Goal: Task Accomplishment & Management: Use online tool/utility

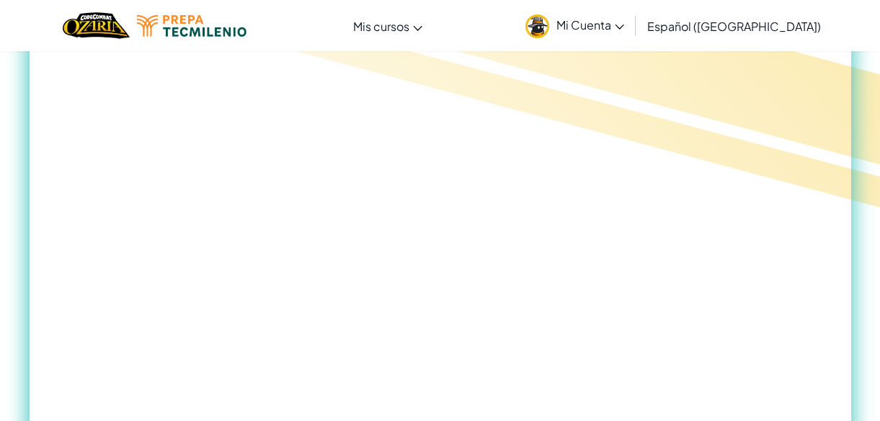
scroll to position [917, 0]
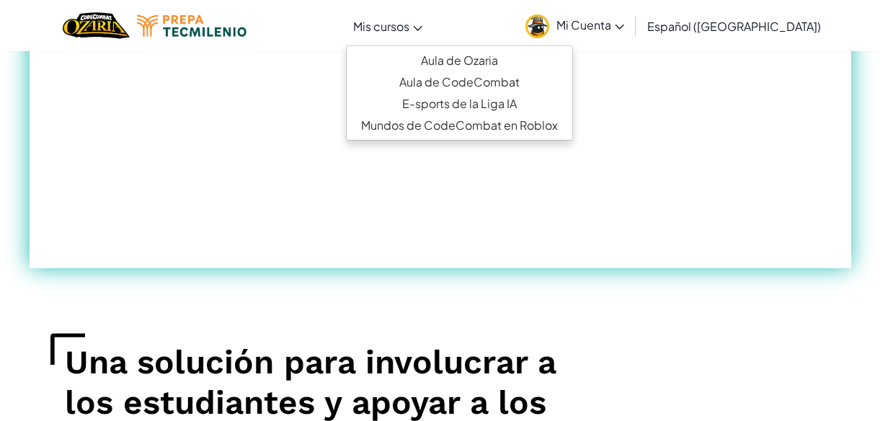
click at [409, 25] on span "Mis cursos" at bounding box center [381, 26] width 56 height 15
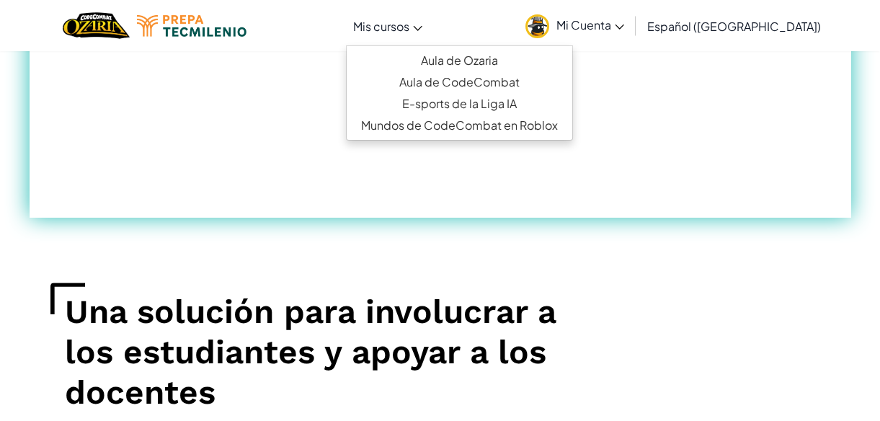
scroll to position [786, 0]
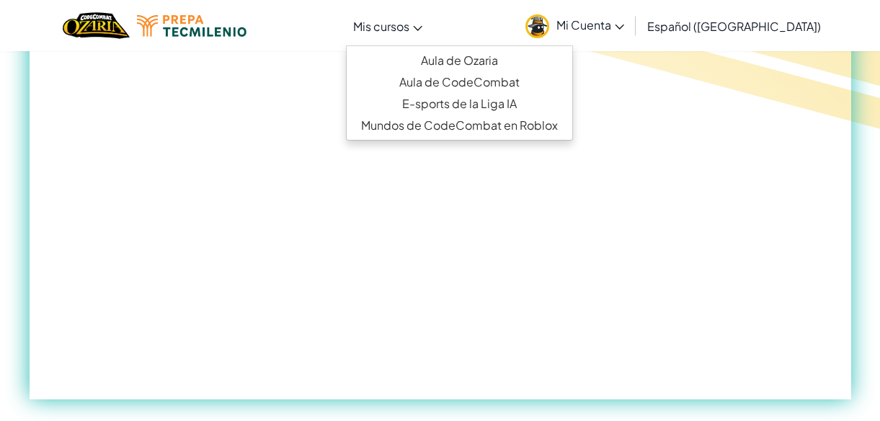
click at [430, 38] on link "Mi Cuenta" at bounding box center [574, 25] width 113 height 45
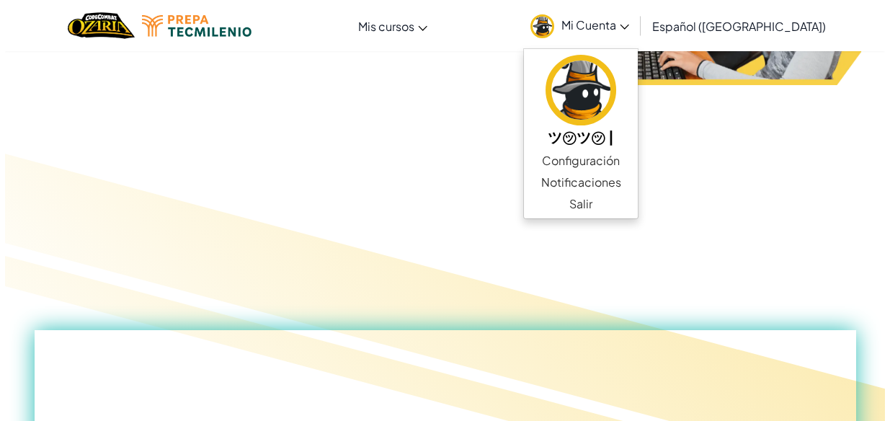
scroll to position [0, 0]
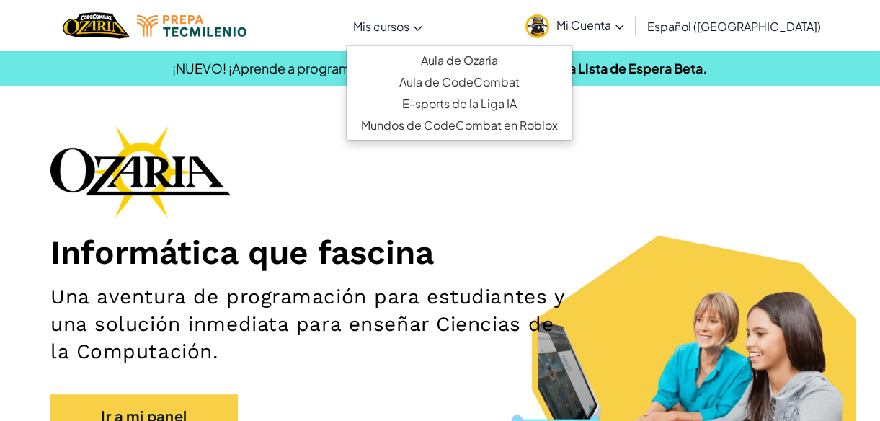
click at [427, 37] on link "Mis cursos" at bounding box center [388, 25] width 84 height 39
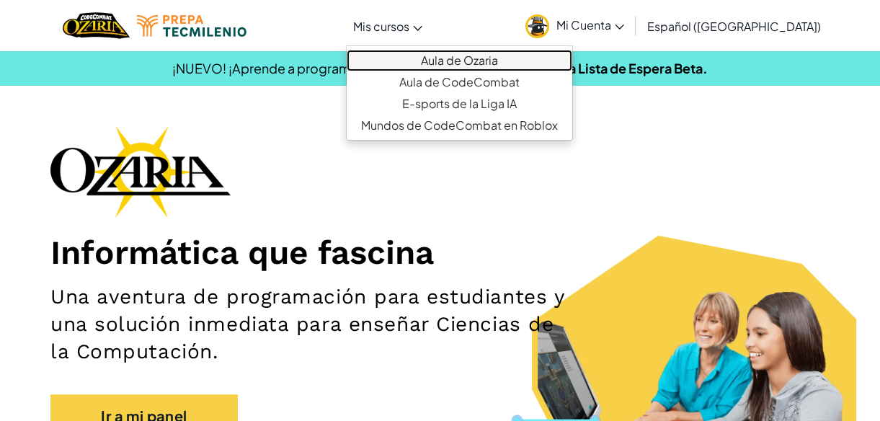
click at [430, 58] on link "Aula de Ozaria" at bounding box center [460, 61] width 226 height 22
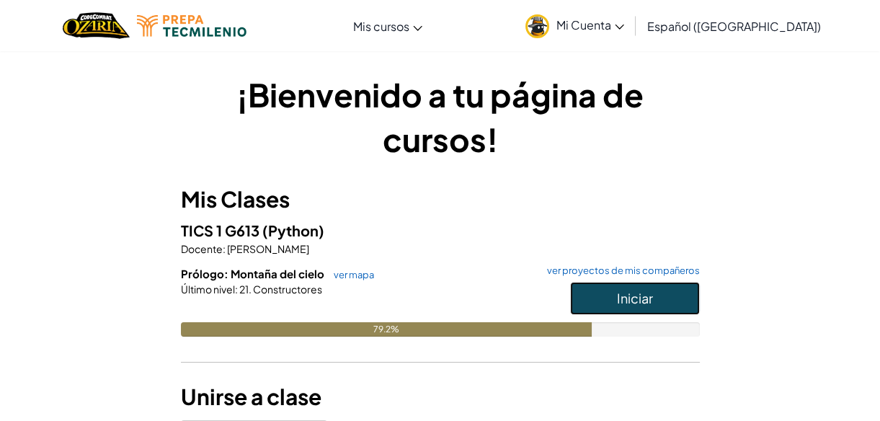
click at [430, 293] on button "Iniciar" at bounding box center [635, 298] width 130 height 33
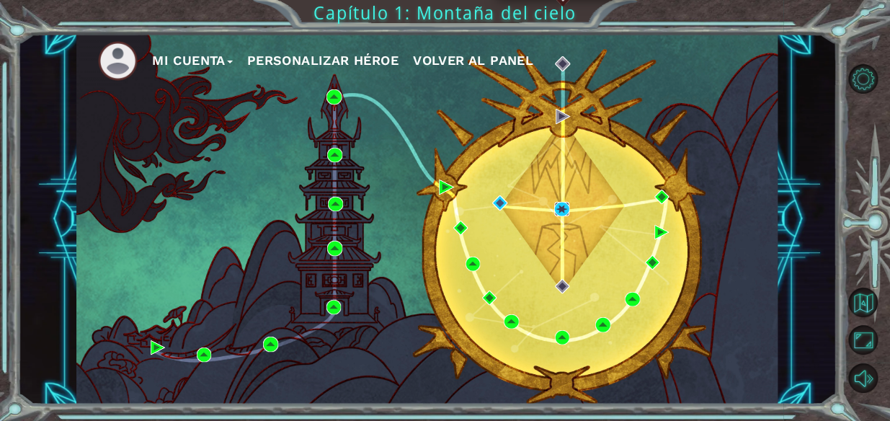
click at [430, 207] on img at bounding box center [561, 209] width 14 height 14
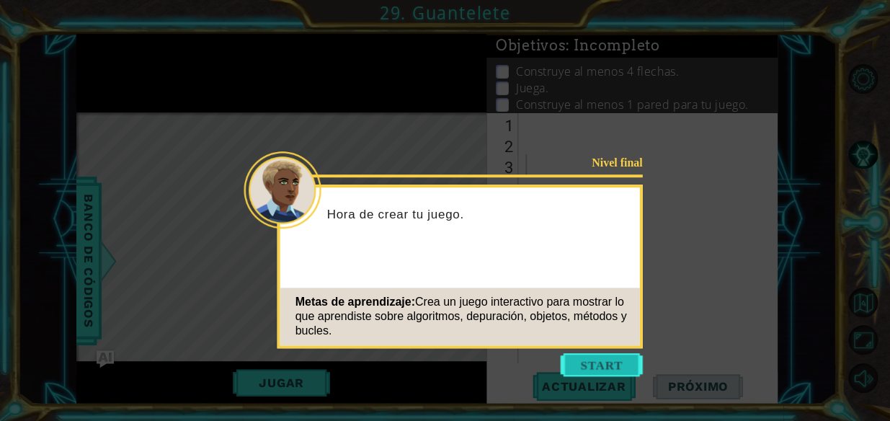
click at [430, 358] on button "Start" at bounding box center [602, 364] width 82 height 23
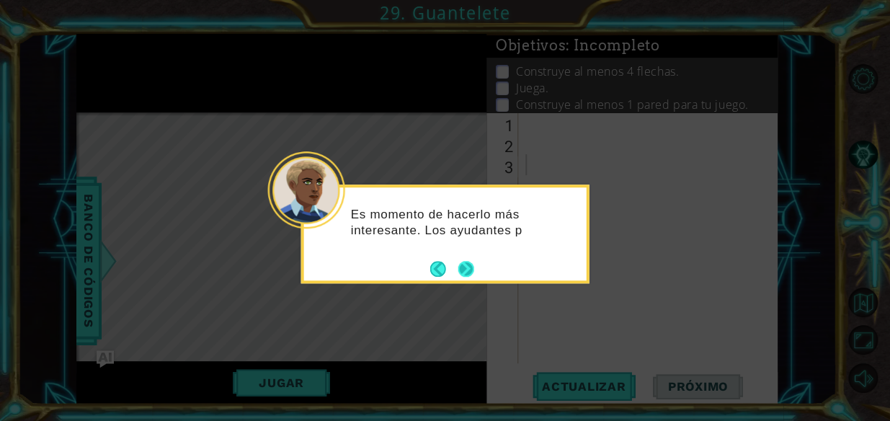
click at [430, 267] on button "Next" at bounding box center [466, 269] width 16 height 16
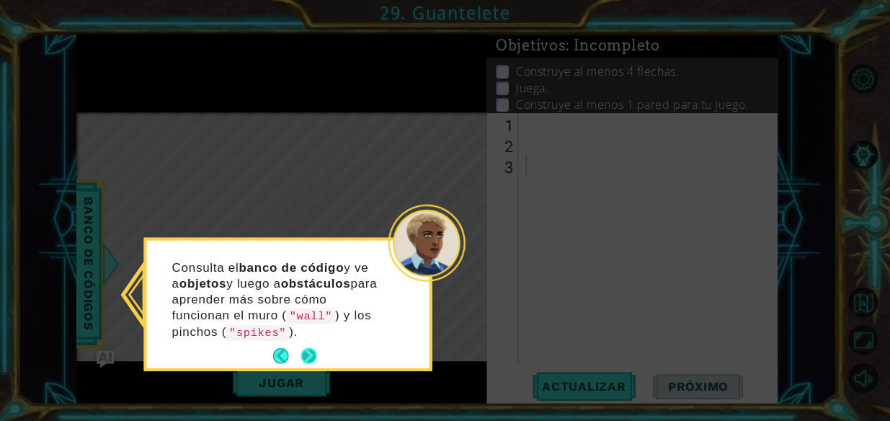
click at [306, 353] on button "Next" at bounding box center [309, 356] width 16 height 16
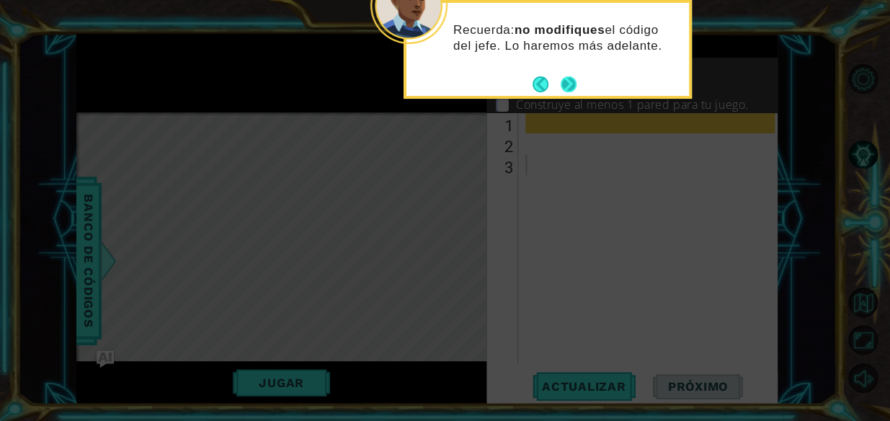
click at [430, 81] on button "Next" at bounding box center [569, 84] width 16 height 16
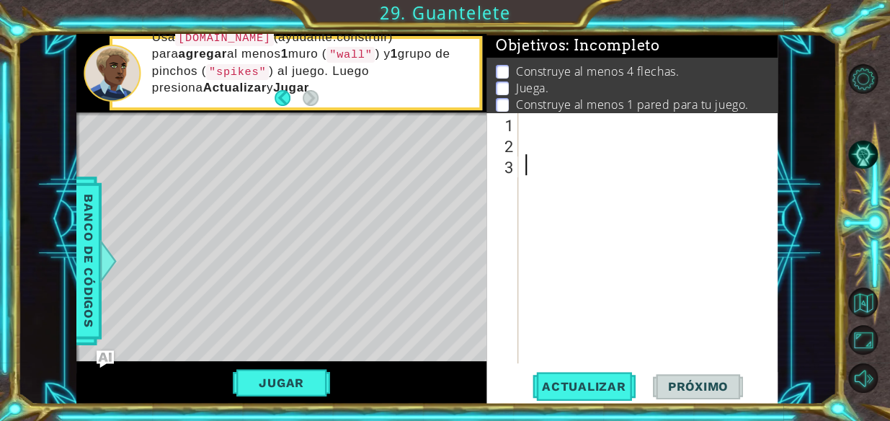
click at [430, 158] on div at bounding box center [653, 258] width 260 height 293
click at [430, 382] on span "Actualizar" at bounding box center [584, 386] width 113 height 14
click at [430, 120] on div at bounding box center [653, 258] width 260 height 293
click at [430, 156] on div at bounding box center [653, 258] width 260 height 293
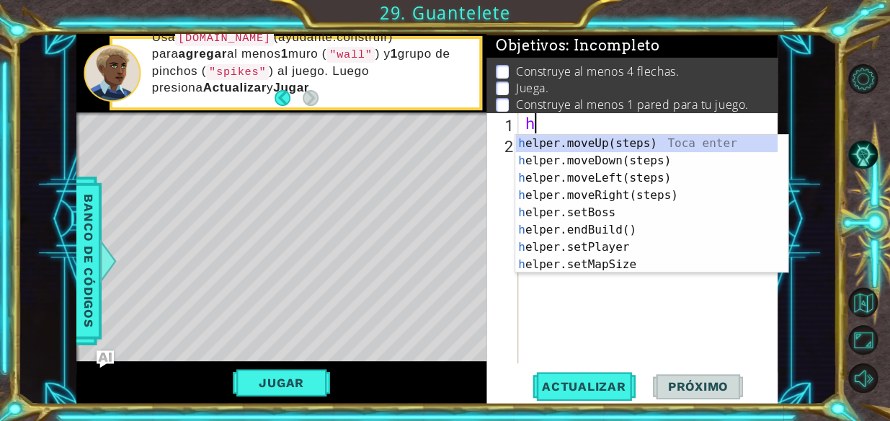
type textarea "h"
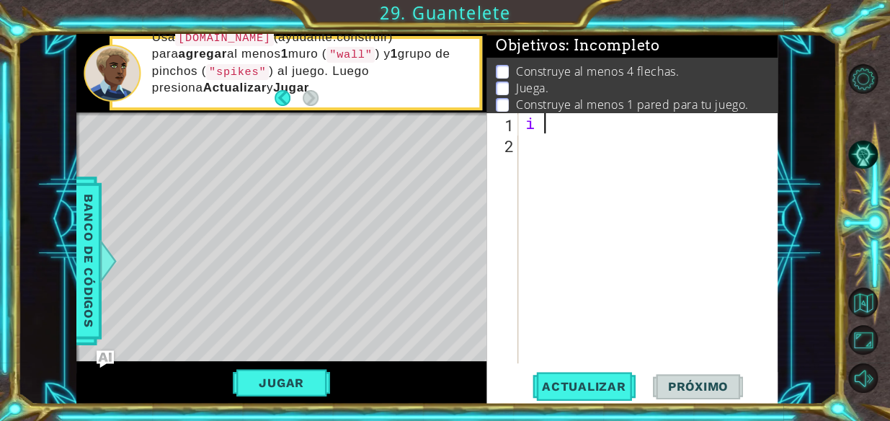
type textarea "i"
type textarea "a"
type textarea "s"
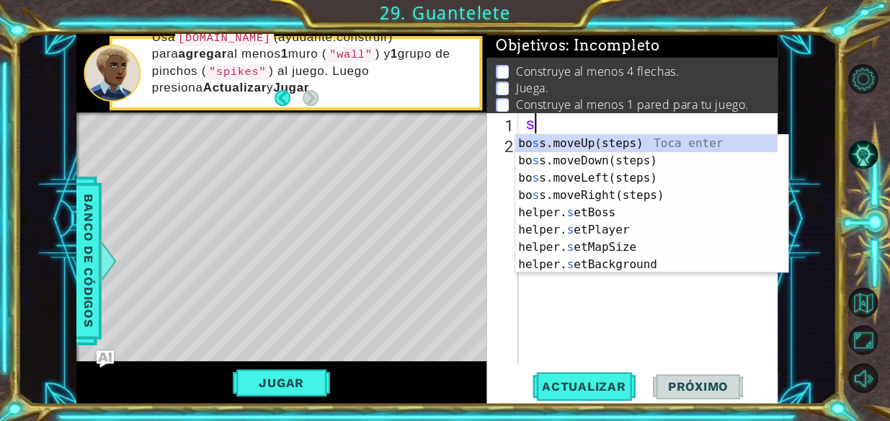
type textarea "q"
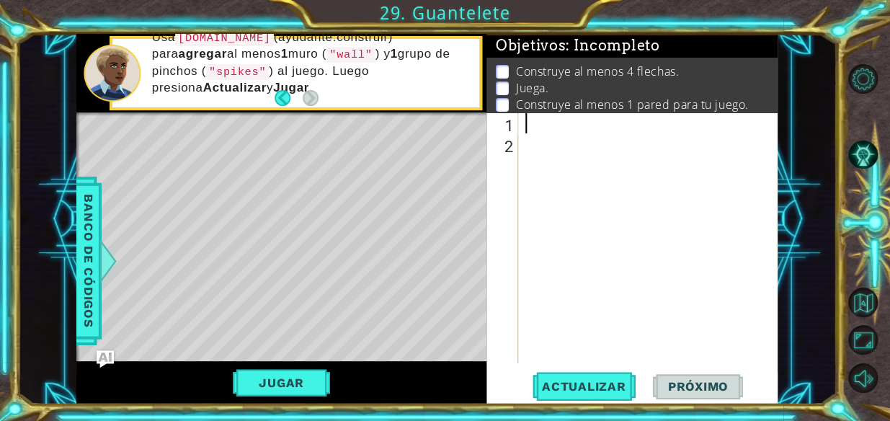
type textarea "w"
type textarea "a"
type textarea "b"
type textarea "e"
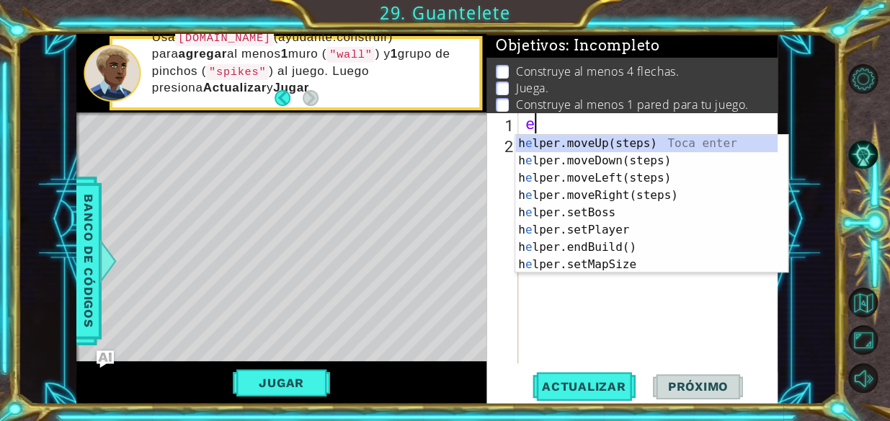
type textarea "r"
type textarea "t"
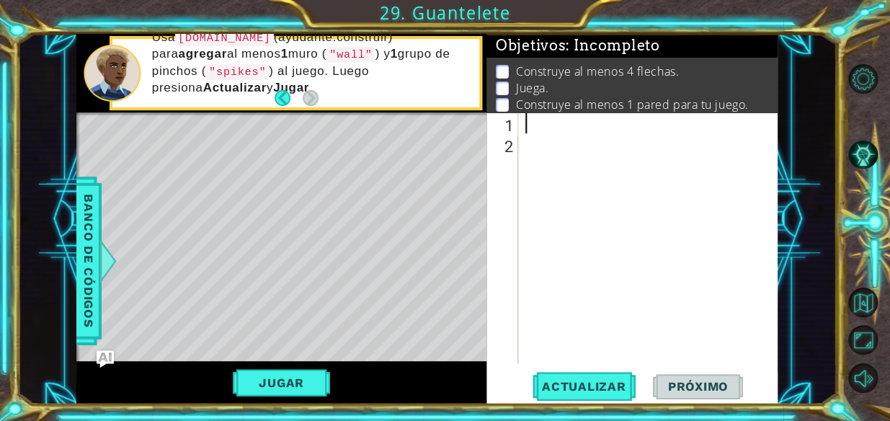
type textarea "y"
type textarea "u"
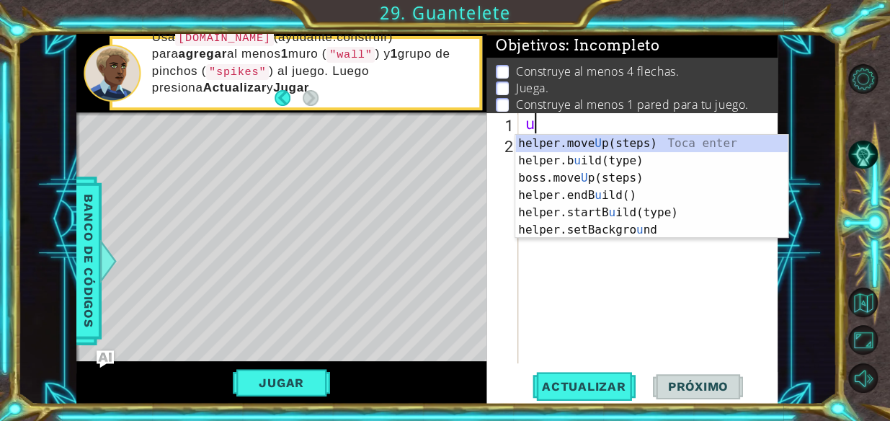
type textarea "i"
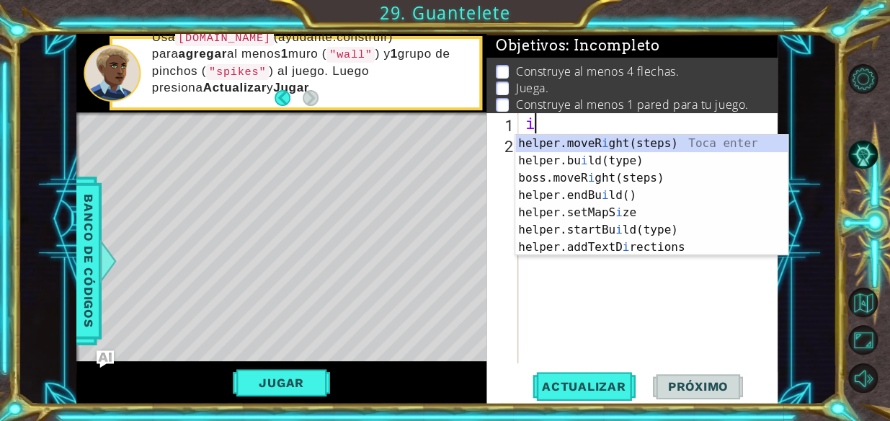
type textarea "o"
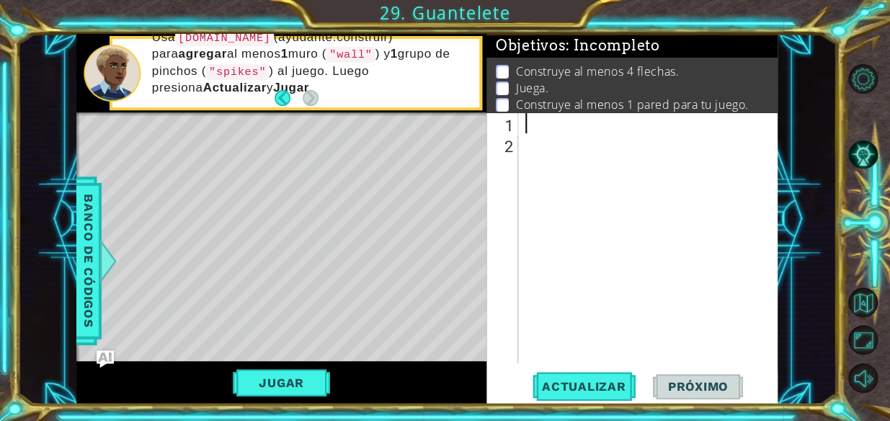
type textarea "p"
type textarea "l"
type textarea "j"
type textarea "h"
type textarea "g"
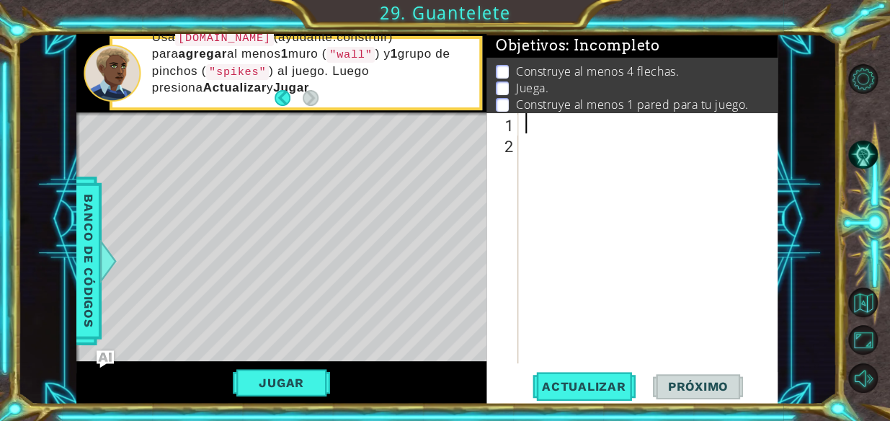
type textarea "g"
type textarea "f"
type textarea "d"
type textarea "s"
type textarea "a"
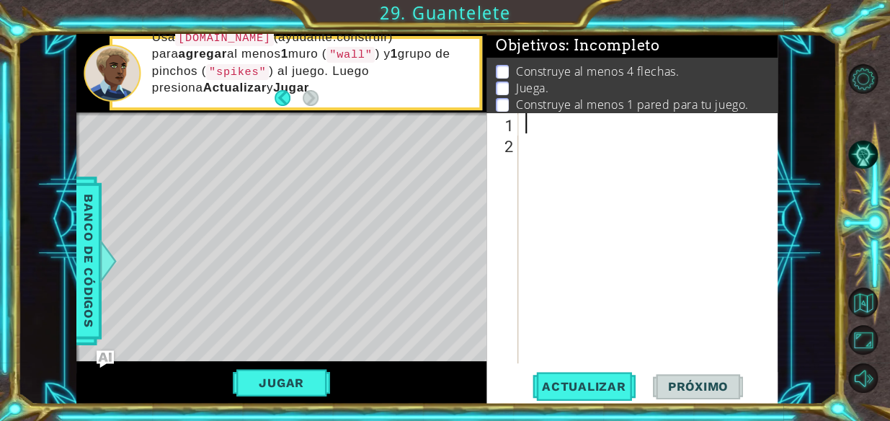
type textarea "z"
type textarea "x"
type textarea "z"
type textarea "c"
type textarea "v"
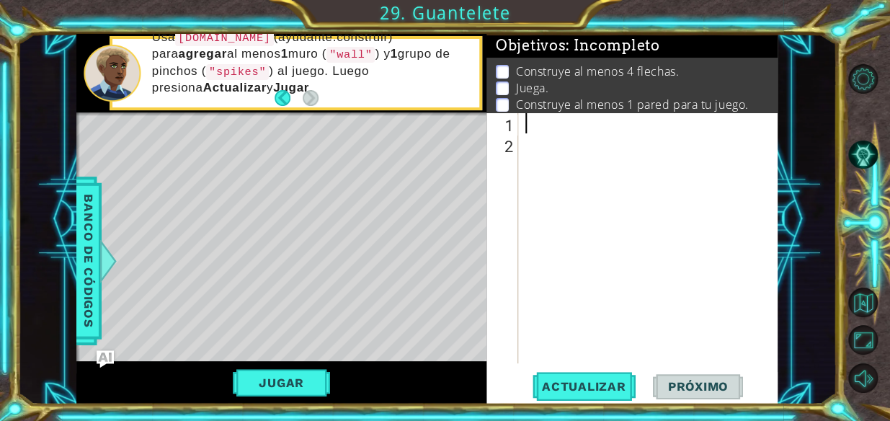
type textarea "b"
type textarea "n"
type textarea "m"
type textarea ","
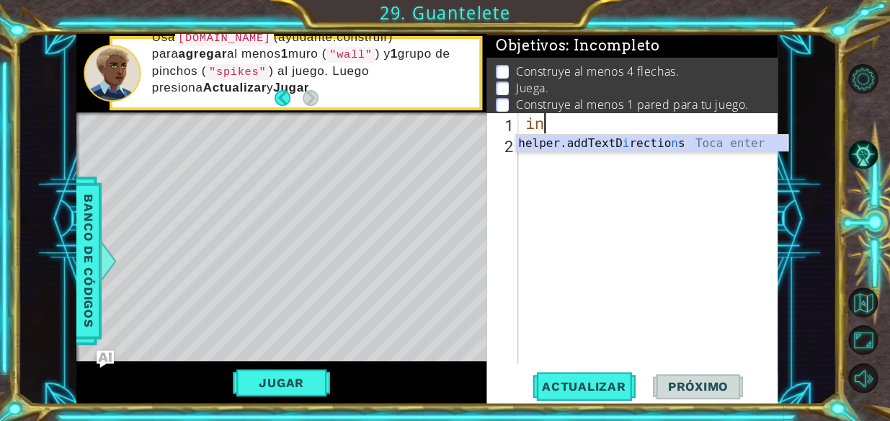
type textarea "i"
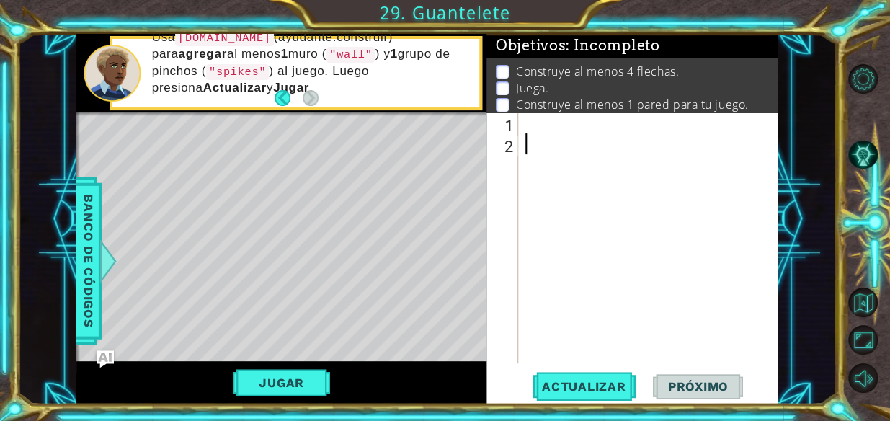
click at [430, 164] on div at bounding box center [653, 258] width 260 height 293
drag, startPoint x: 616, startPoint y: 150, endPoint x: 609, endPoint y: 128, distance: 23.5
click at [430, 145] on div at bounding box center [653, 258] width 260 height 293
click at [430, 128] on div at bounding box center [653, 258] width 260 height 293
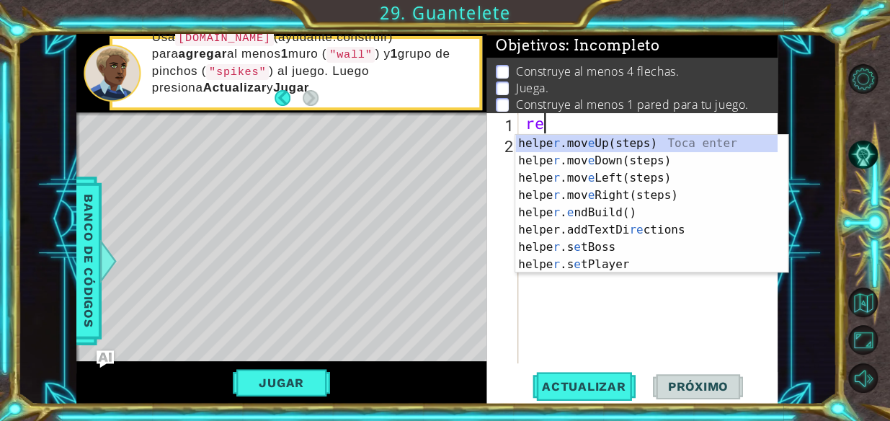
type textarea "r"
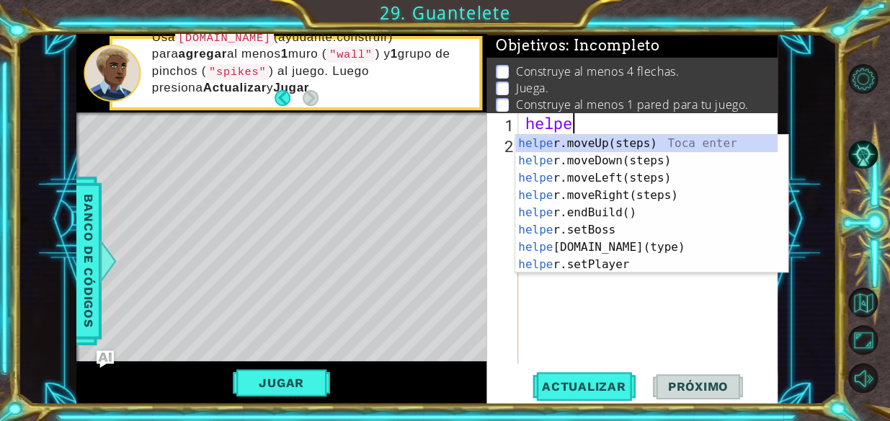
type textarea "helper"
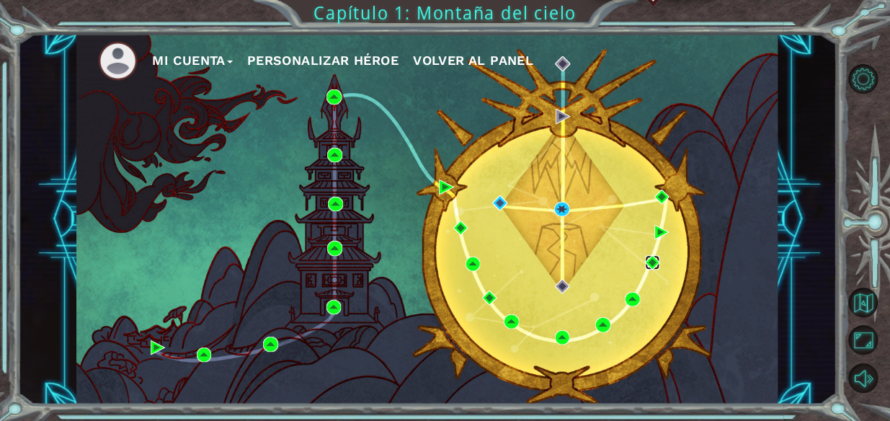
click at [430, 255] on img at bounding box center [652, 262] width 14 height 14
click at [430, 192] on img at bounding box center [662, 197] width 14 height 14
click at [430, 292] on img at bounding box center [632, 299] width 14 height 14
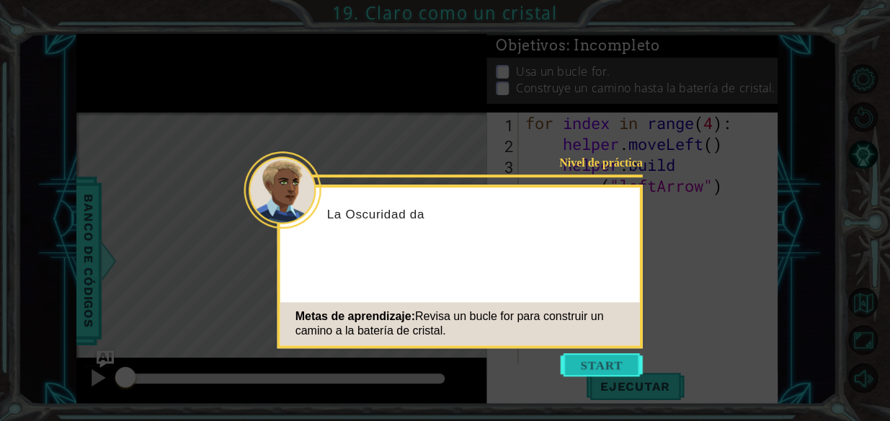
click at [430, 360] on button "Start" at bounding box center [602, 364] width 82 height 23
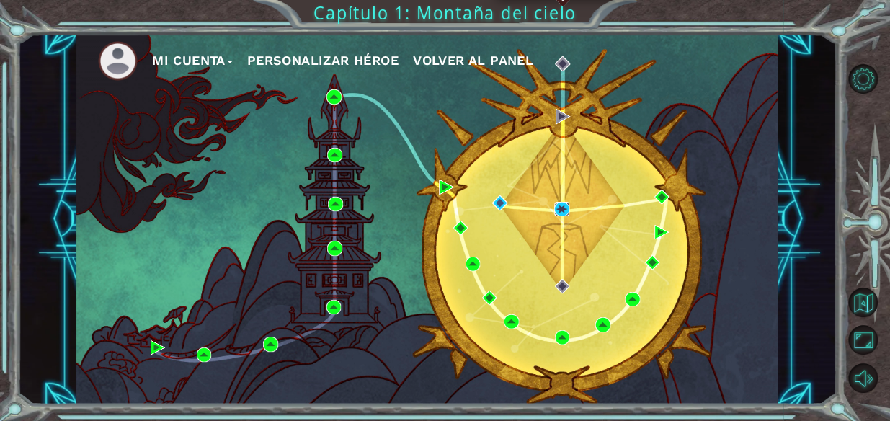
click at [430, 213] on img at bounding box center [561, 209] width 14 height 14
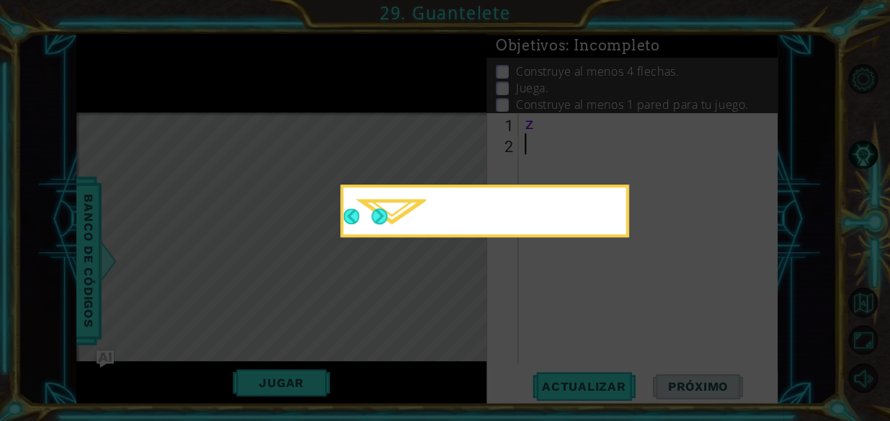
click at [378, 221] on button "Next" at bounding box center [379, 216] width 16 height 16
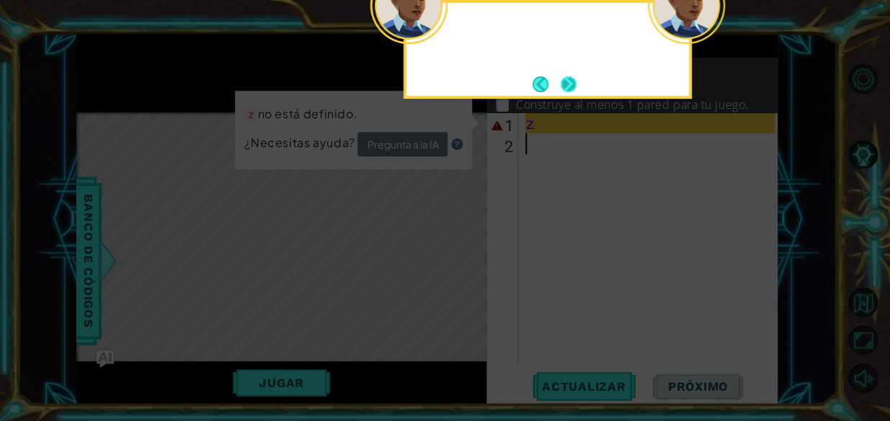
click at [430, 76] on button "Next" at bounding box center [569, 84] width 16 height 16
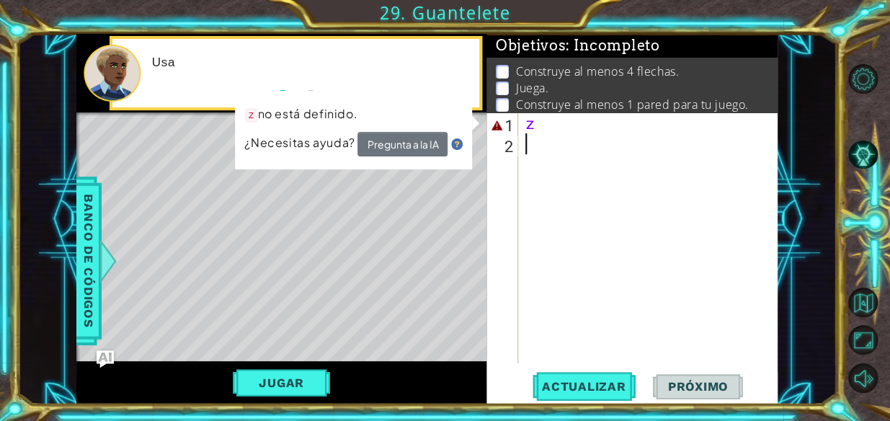
click at [430, 133] on div "z" at bounding box center [653, 258] width 260 height 293
type textarea "z"
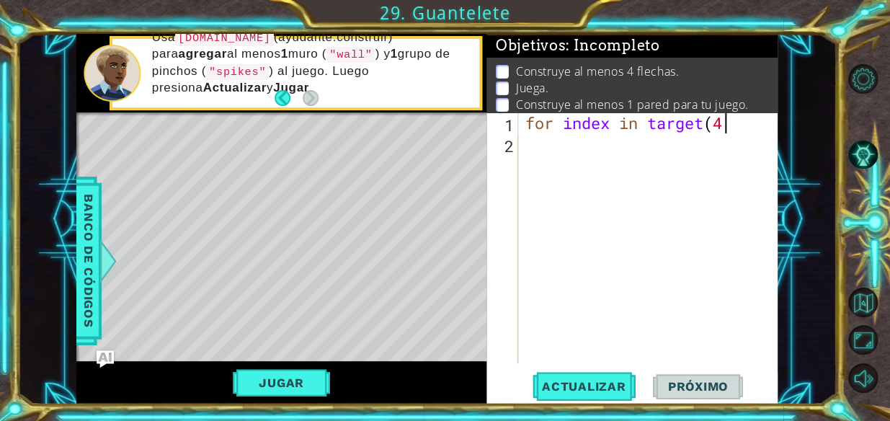
scroll to position [0, 8]
type textarea "for index in target(4)"
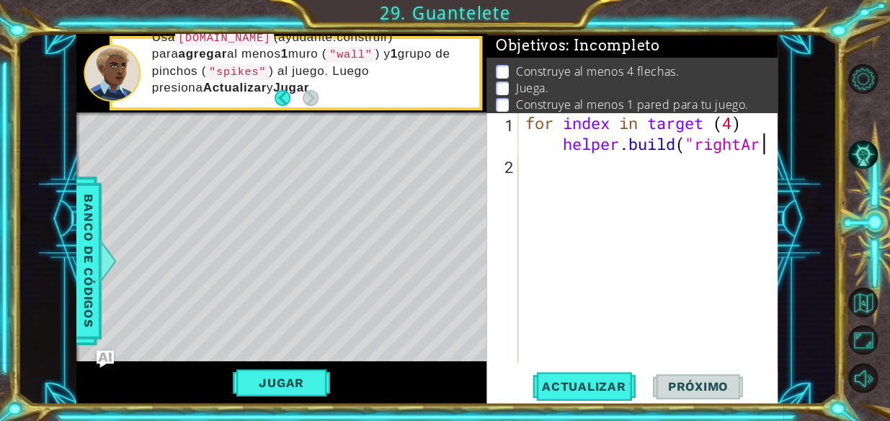
scroll to position [0, 19]
type textarea "for index in target (4) [DOMAIN_NAME]("rightArrow")"
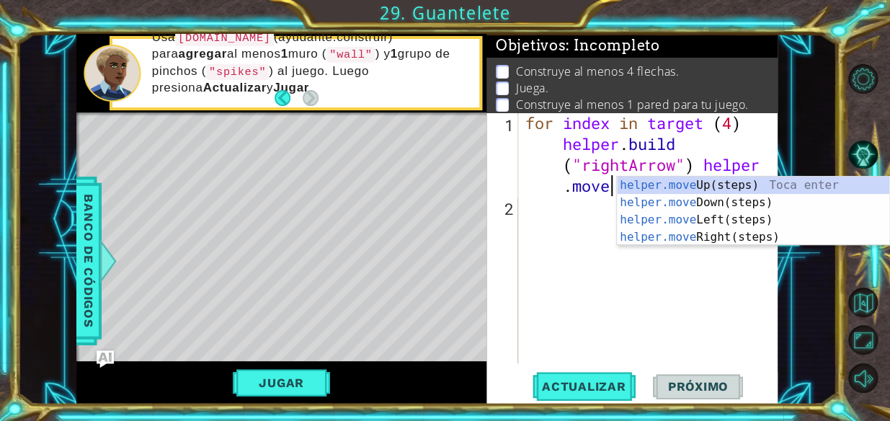
scroll to position [0, 26]
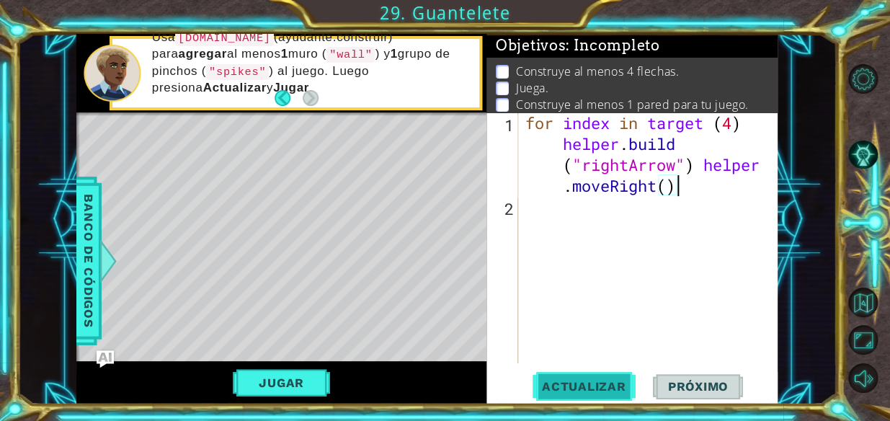
click at [430, 375] on button "Actualizar" at bounding box center [584, 386] width 113 height 29
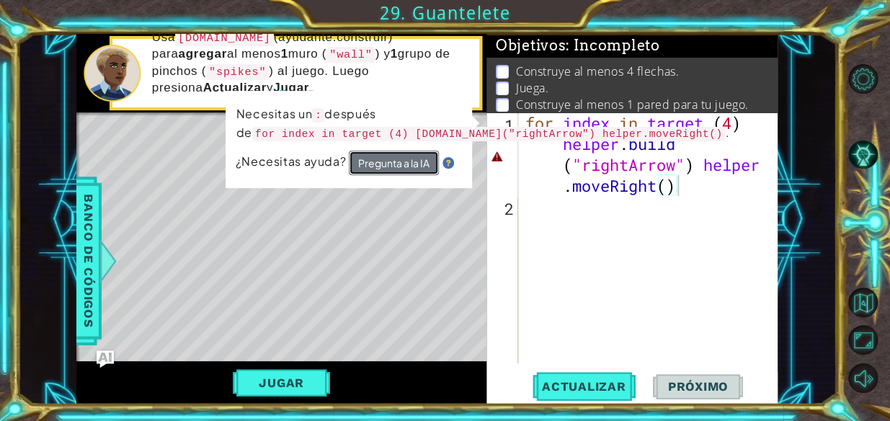
click at [396, 170] on button "Pregunta a la IA" at bounding box center [393, 164] width 90 height 26
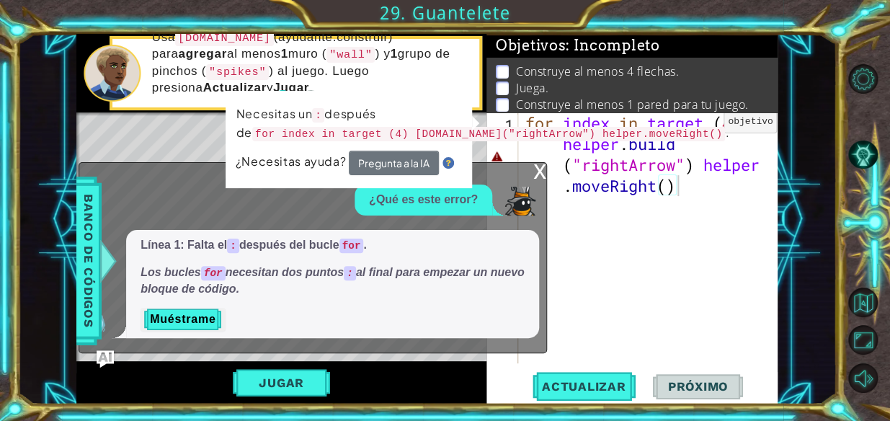
click at [430, 122] on p "Necesitas un : después de for index in target (4) [DOMAIN_NAME]("rightArrow") h…" at bounding box center [483, 126] width 494 height 44
click at [430, 123] on p "Necesitas un : después de for index in target (4) [DOMAIN_NAME]("rightArrow") h…" at bounding box center [483, 125] width 494 height 40
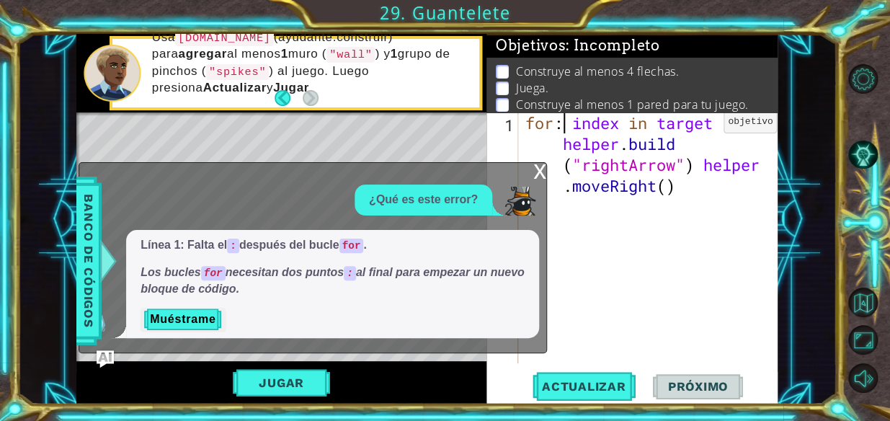
scroll to position [0, 1]
click at [430, 386] on span "Actualizar" at bounding box center [584, 386] width 113 height 14
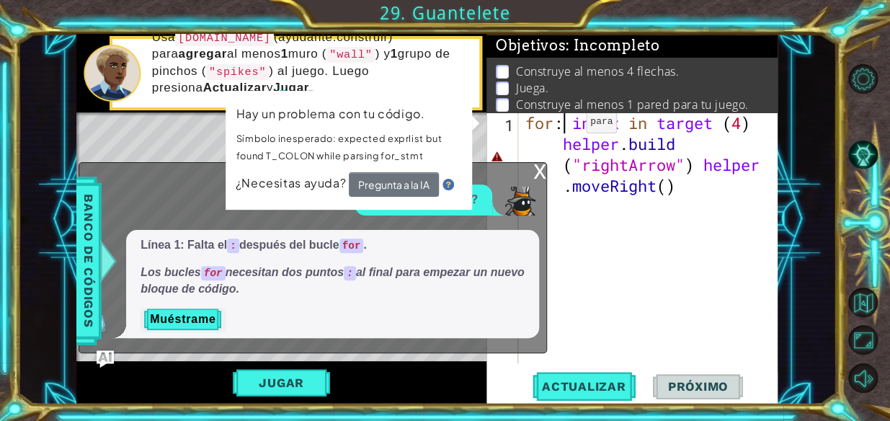
click at [430, 125] on div "for : index in target ( 4 ) helper . build ( "rightArrow" ) helper . moveRight …" at bounding box center [653, 289] width 260 height 355
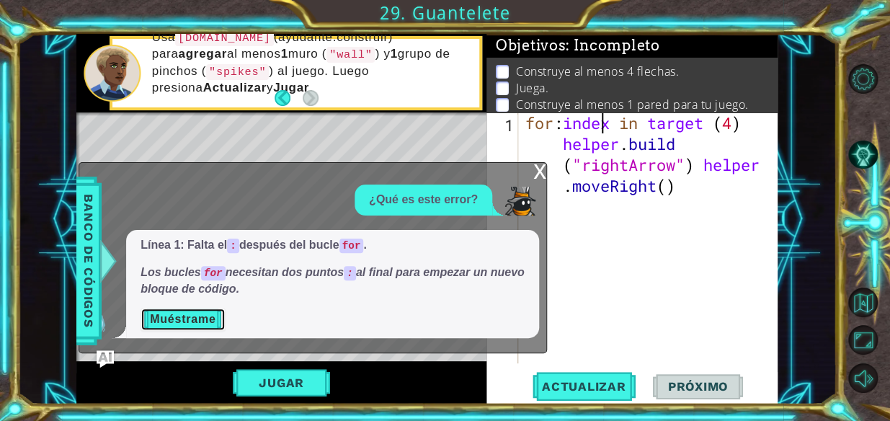
click at [185, 316] on button "Muéstrame" at bounding box center [183, 319] width 84 height 23
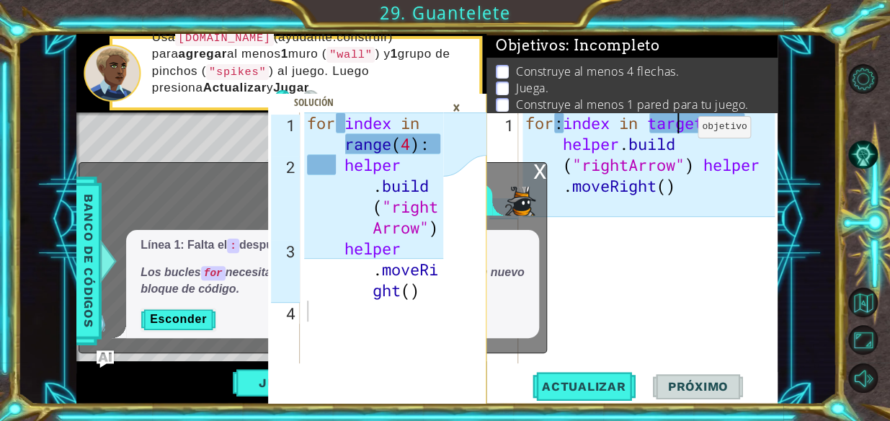
click at [430, 130] on div "for : index in target ( 4 ) helper . build ( "rightArrow" ) helper . moveRight …" at bounding box center [653, 289] width 260 height 355
drag, startPoint x: 703, startPoint y: 124, endPoint x: 652, endPoint y: 120, distance: 51.3
click at [430, 120] on div "for : index in target ( 4 ) helper . build ( "rightArrow" ) helper . moveRight …" at bounding box center [653, 289] width 260 height 355
click at [430, 120] on div "for : index in range ( 4 ) helper . build ( "rightArrow" ) helper . moveRight (…" at bounding box center [653, 289] width 260 height 355
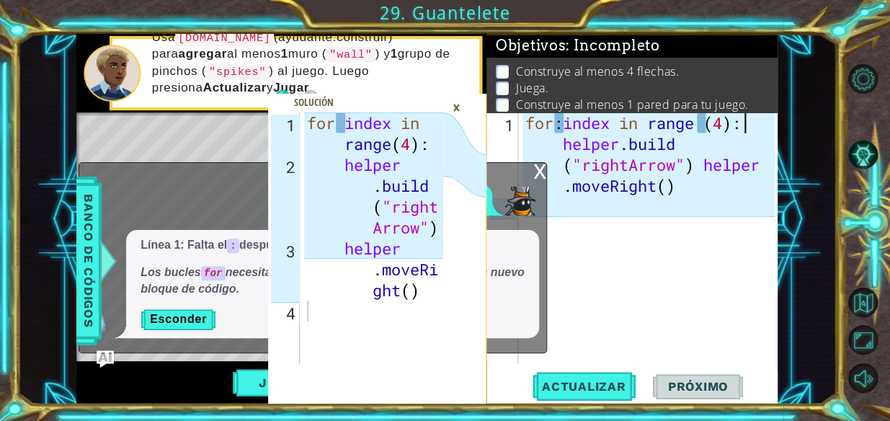
scroll to position [0, 9]
click at [430, 123] on div "for : index in range ( 4 ) : helper . build ( "rightArrow" ) helper . moveRight…" at bounding box center [653, 289] width 260 height 355
click at [430, 118] on div "for index in range ( 4 ) : helper . build ( "rightArrow" ) helper . moveRight (…" at bounding box center [653, 289] width 260 height 355
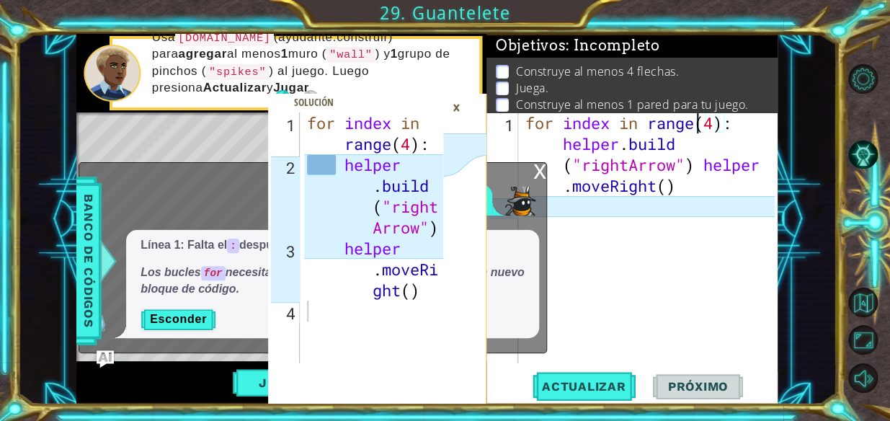
click at [430, 136] on div "for index in range ( 4 ) : helper . build ( "rightArrow" ) helper . moveRight (…" at bounding box center [653, 289] width 260 height 355
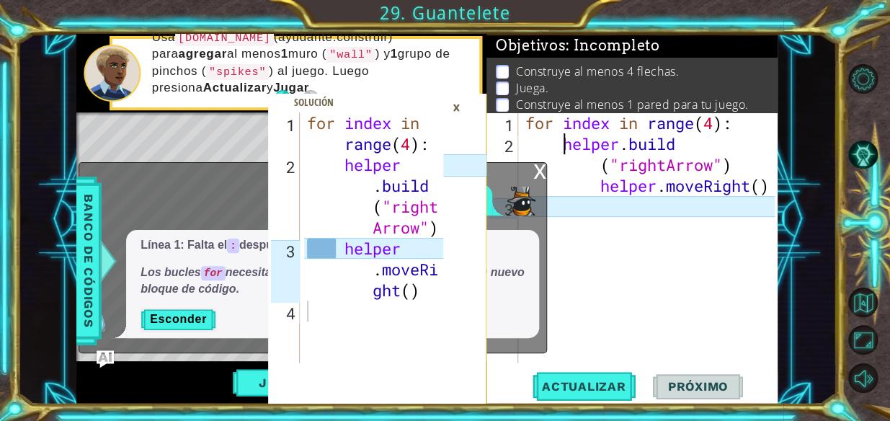
click at [430, 184] on div "for index in range ( 4 ) : helper . build ( "rightArrow" ) helper . moveRight (…" at bounding box center [653, 258] width 260 height 293
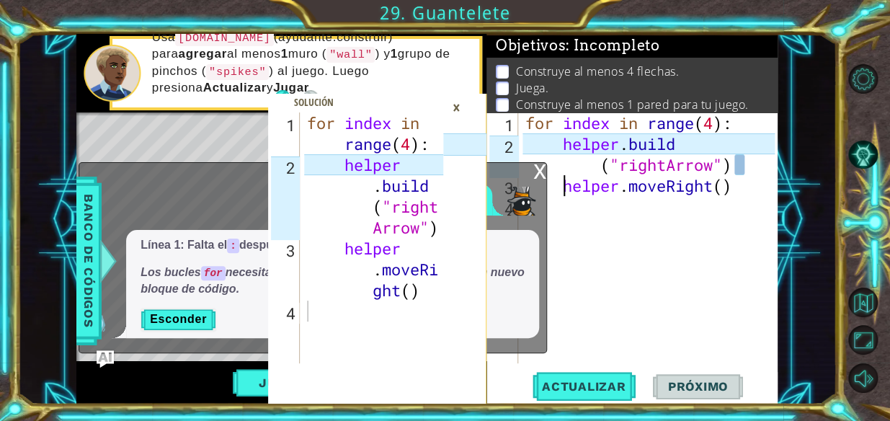
scroll to position [0, 9]
click at [430, 168] on div "for index in range ( 4 ) : helper . build ( "rightArrow" ) helper . moveRight (…" at bounding box center [653, 258] width 260 height 293
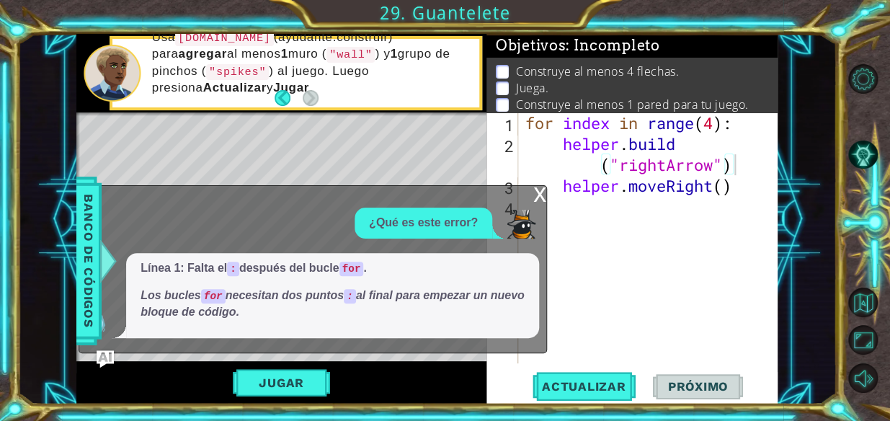
click at [430, 197] on div "x" at bounding box center [539, 193] width 13 height 14
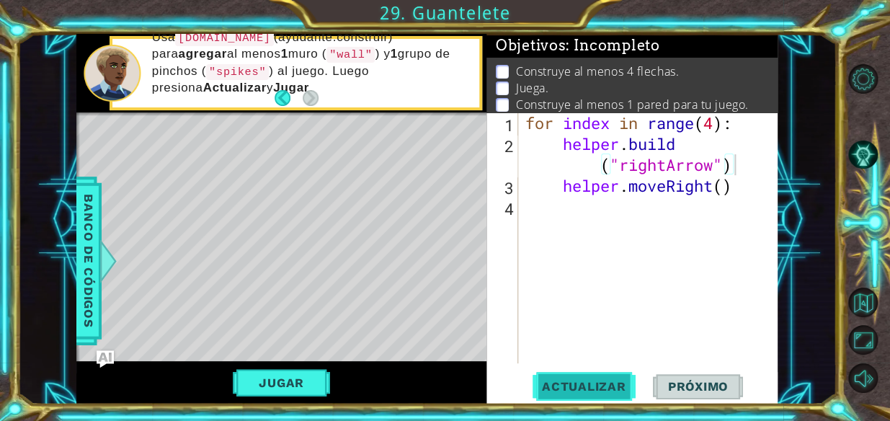
click at [430, 379] on span "Actualizar" at bounding box center [584, 386] width 113 height 14
click at [313, 373] on button "Jugar" at bounding box center [281, 382] width 97 height 27
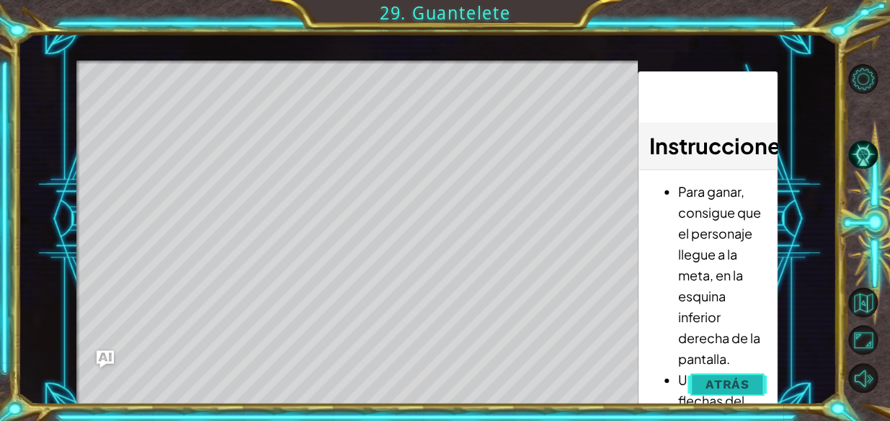
click at [430, 373] on button "Atrás" at bounding box center [728, 384] width 80 height 29
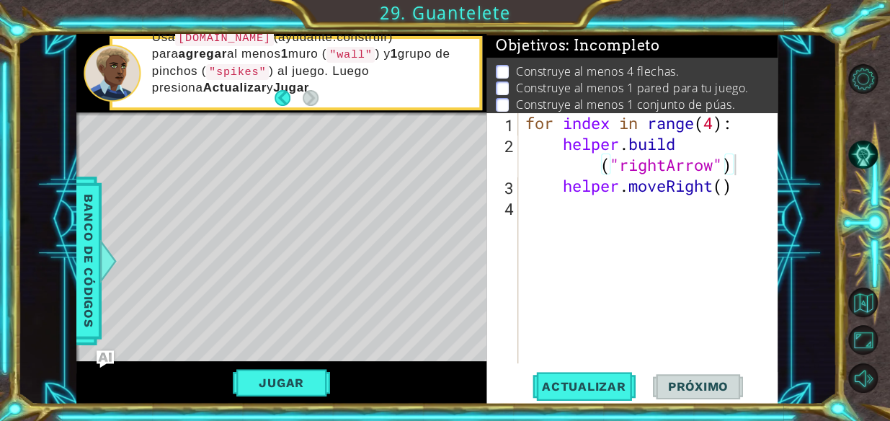
click at [430, 126] on div "for index in range ( 4 ) : helper . build ( "rightArrow" ) helper . moveRight (…" at bounding box center [653, 258] width 260 height 293
click at [321, 392] on button "Jugar" at bounding box center [281, 382] width 97 height 27
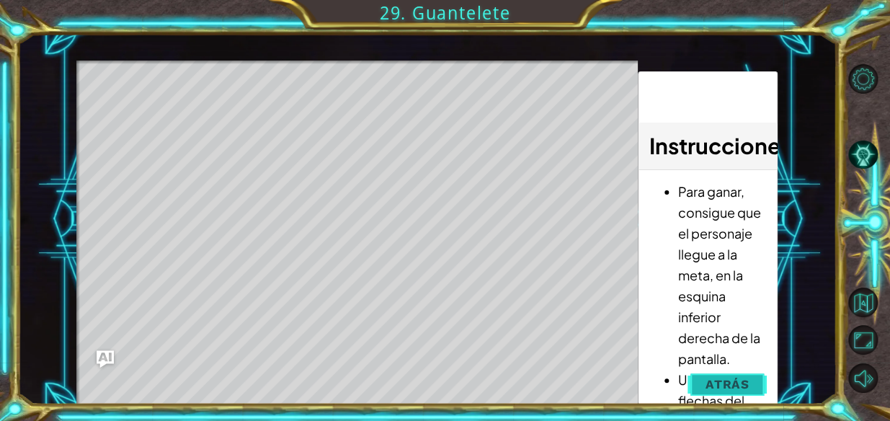
click at [430, 383] on span "Atrás" at bounding box center [728, 384] width 44 height 14
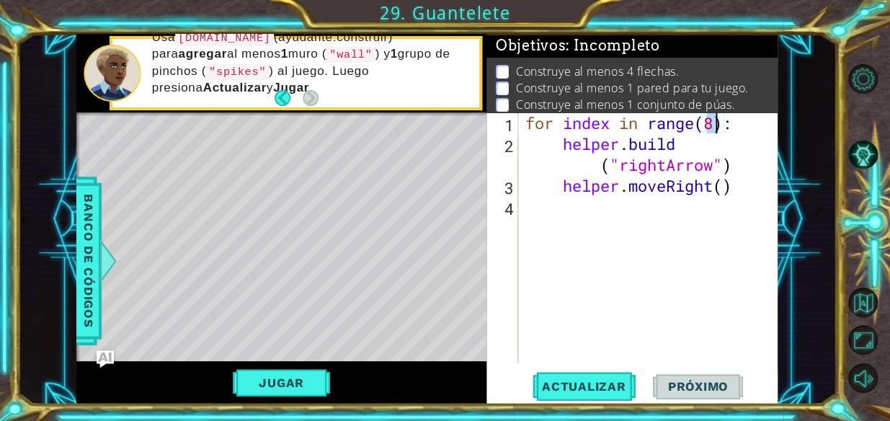
drag, startPoint x: 698, startPoint y: 127, endPoint x: 715, endPoint y: 127, distance: 17.3
click at [430, 127] on div "for index in range ( 8 ) : helper . build ( "rightArrow" ) helper . moveRight (…" at bounding box center [653, 258] width 260 height 293
click at [274, 394] on button "Jugar" at bounding box center [281, 382] width 97 height 27
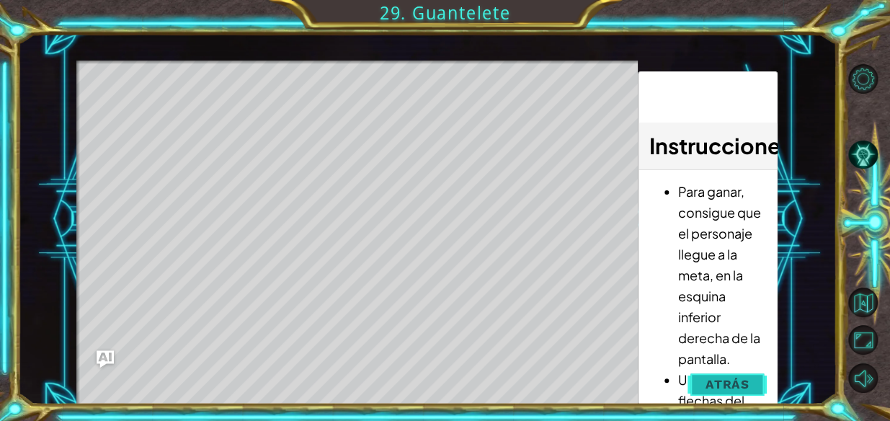
click at [430, 387] on span "Atrás" at bounding box center [728, 384] width 44 height 14
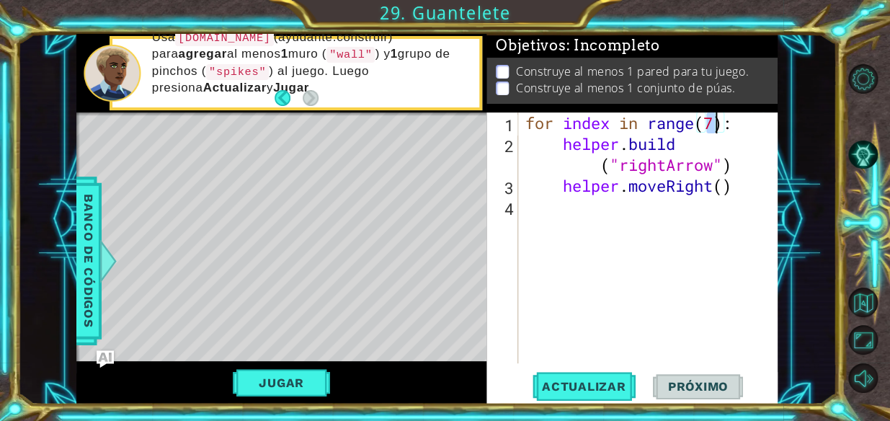
drag, startPoint x: 707, startPoint y: 120, endPoint x: 717, endPoint y: 122, distance: 10.9
click at [430, 122] on div "for index in range ( 7 ) : helper . build ( "rightArrow" ) helper . moveRight (…" at bounding box center [653, 258] width 260 height 293
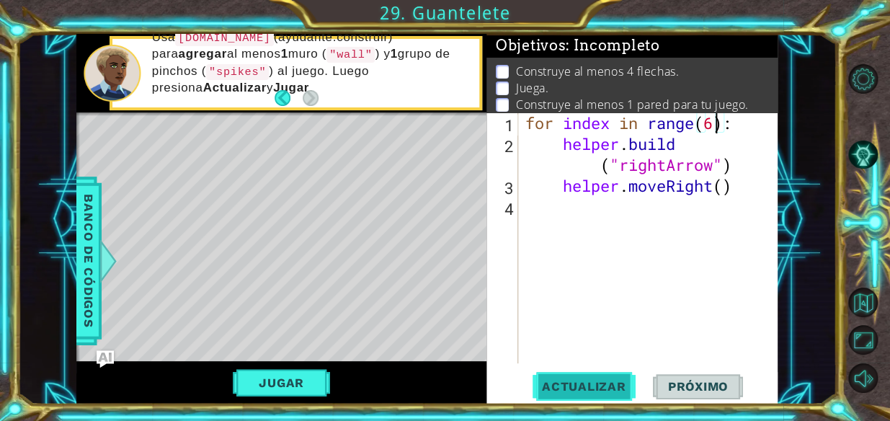
type textarea "for index in range(6):"
click at [430, 383] on span "Actualizar" at bounding box center [584, 386] width 113 height 14
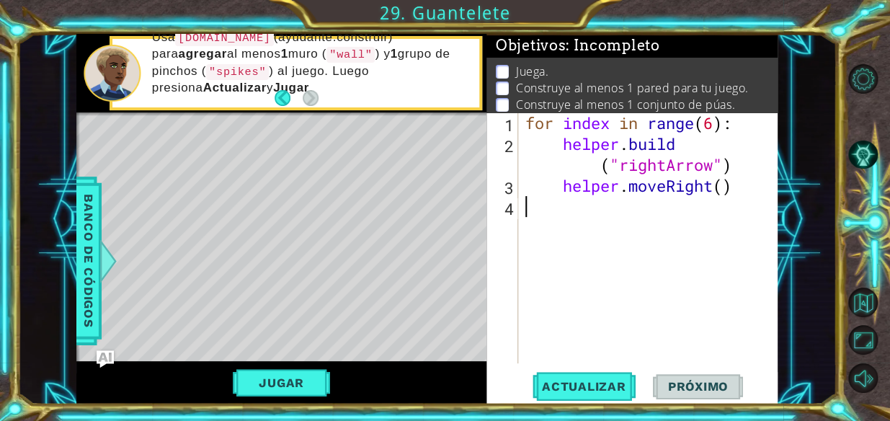
click at [430, 216] on div "for index in range ( 6 ) : helper . build ( "rightArrow" ) helper . moveRight (…" at bounding box center [653, 258] width 260 height 293
click at [430, 121] on div "for index in range ( 6 ) : helper . build ( "rightArrow" ) helper . moveRight (…" at bounding box center [653, 258] width 260 height 293
type textarea "for index in range(6):"
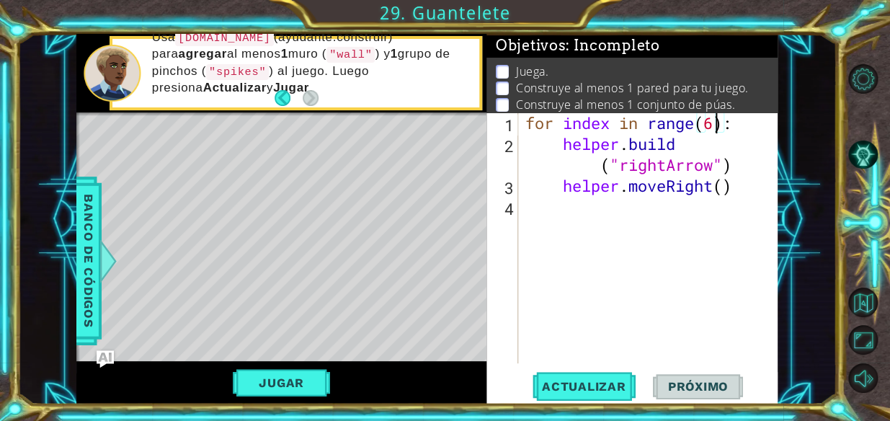
click at [430, 220] on div "for index in range ( 6 ) : helper . build ( "rightArrow" ) helper . moveRight (…" at bounding box center [653, 258] width 260 height 293
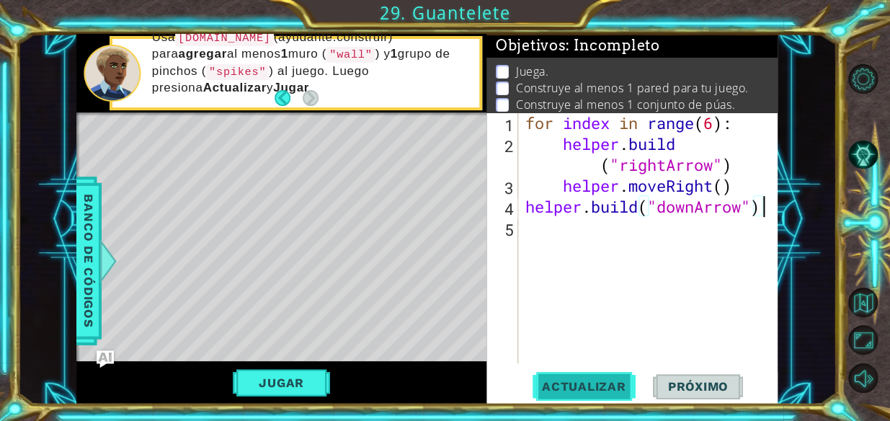
click at [430, 389] on span "Actualizar" at bounding box center [584, 386] width 113 height 14
type textarea "[DOMAIN_NAME]("downArrow")"
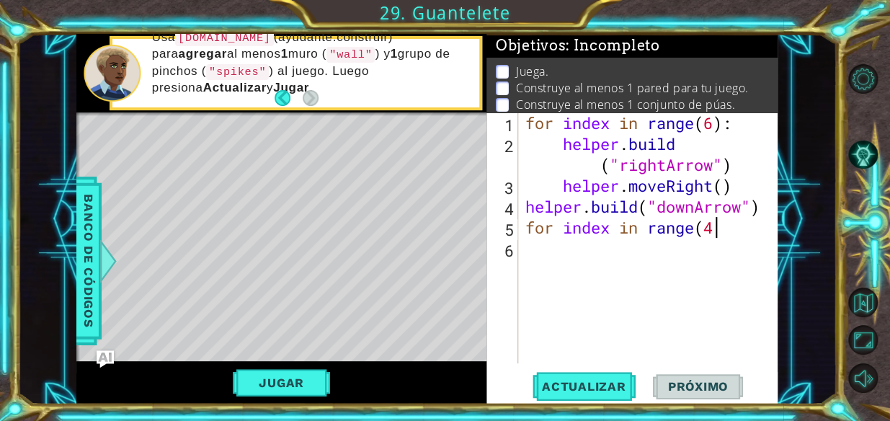
scroll to position [0, 8]
type textarea "for index in range(4):"
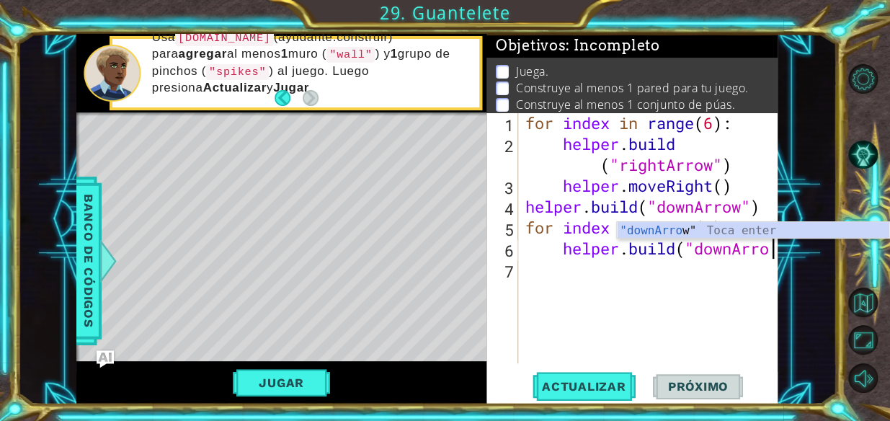
scroll to position [0, 11]
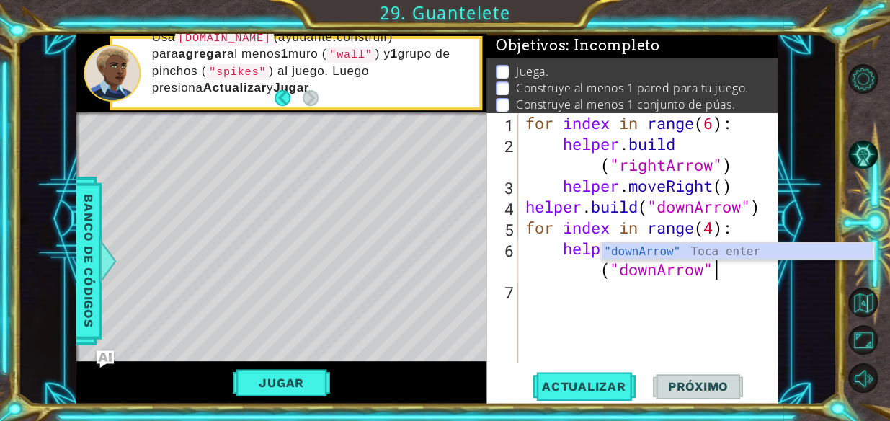
type textarea "[DOMAIN_NAME]("downArrow")"
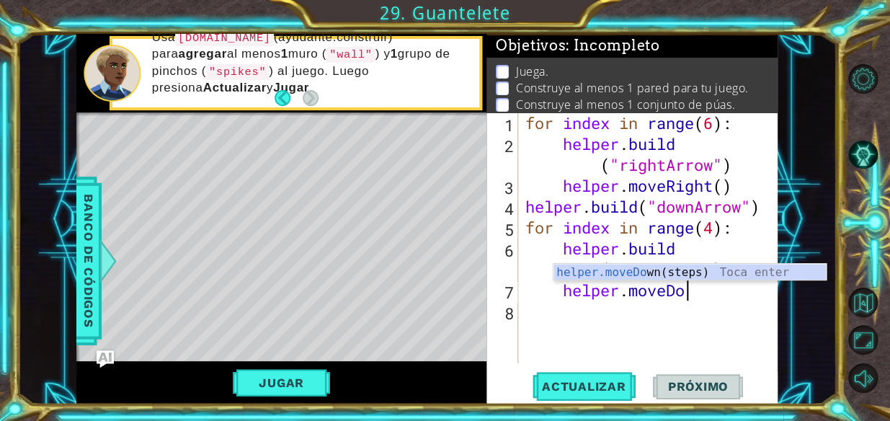
scroll to position [0, 7]
click at [430, 381] on span "Actualizar" at bounding box center [584, 386] width 113 height 14
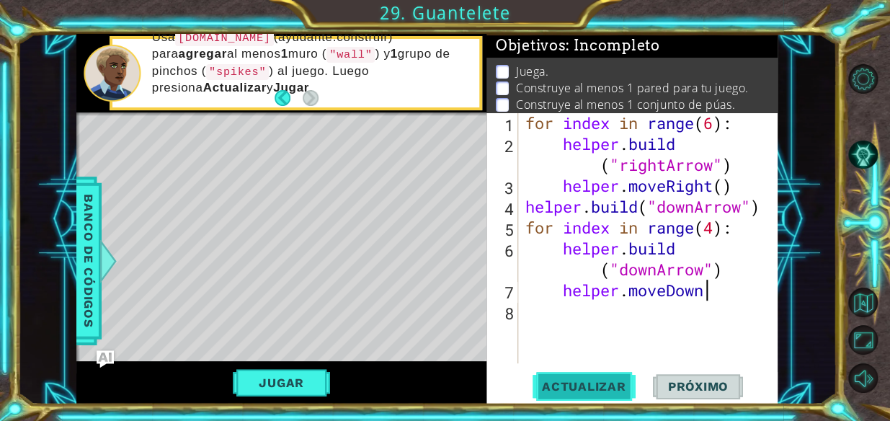
click at [430, 376] on button "Actualizar" at bounding box center [584, 386] width 113 height 29
click at [278, 384] on button "Jugar" at bounding box center [281, 382] width 97 height 27
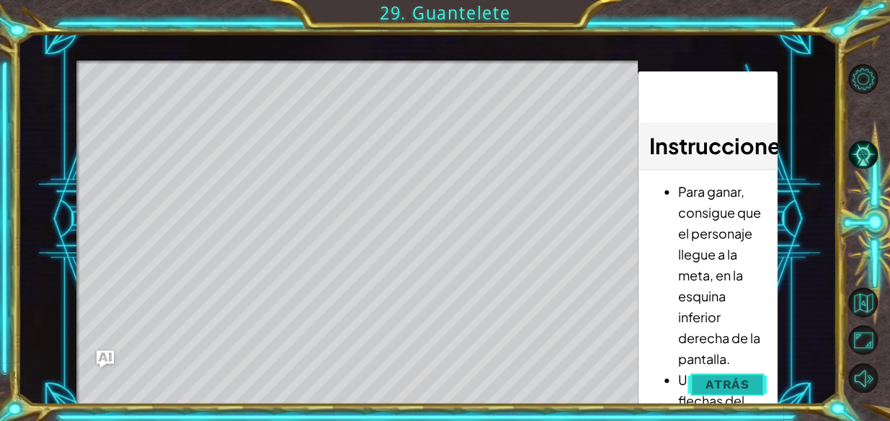
click at [430, 381] on span "Atrás" at bounding box center [728, 384] width 44 height 14
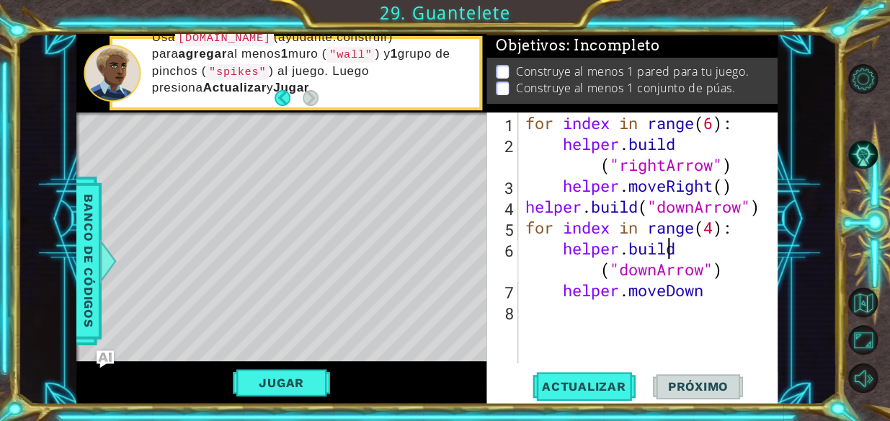
click at [430, 251] on div "for index in range ( 6 ) : helper . build ( "rightArrow" ) helper . moveRight (…" at bounding box center [653, 258] width 260 height 293
click at [430, 288] on div "for index in range ( 6 ) : helper . build ( "rightArrow" ) helper . moveRight (…" at bounding box center [653, 258] width 260 height 293
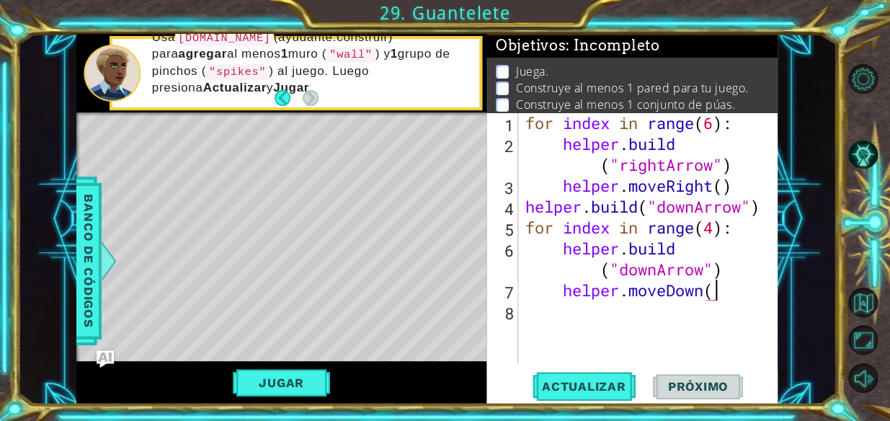
scroll to position [0, 8]
drag, startPoint x: 723, startPoint y: 233, endPoint x: 715, endPoint y: 233, distance: 7.9
click at [430, 233] on div "for index in range ( 6 ) : helper . build ( "rightArrow" ) helper . moveRight (…" at bounding box center [653, 258] width 260 height 293
click at [430, 233] on div "for index in range ( 6 ) : helper . build ( "rightArrow" ) helper . moveRight (…" at bounding box center [649, 237] width 252 height 251
click at [430, 231] on div "for index in range ( 6 ) : helper . build ( "rightArrow" ) helper . moveRight (…" at bounding box center [653, 258] width 260 height 293
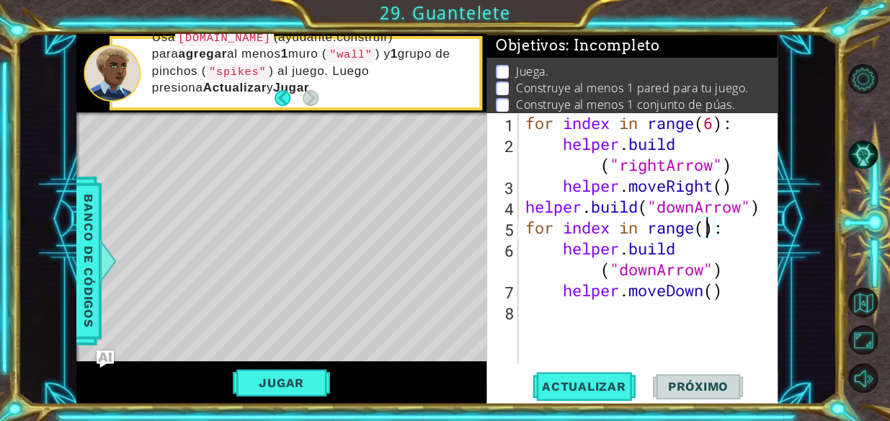
scroll to position [0, 9]
click at [430, 368] on div "for index in range(10): 1 2 3 4 5 6 7 8 for index in range ( 6 ) : helper . bui…" at bounding box center [632, 257] width 291 height 291
click at [430, 386] on span "Actualizar" at bounding box center [584, 386] width 113 height 14
click at [430, 228] on div "for index in range ( 6 ) : helper . build ( "rightArrow" ) helper . moveRight (…" at bounding box center [653, 258] width 260 height 293
drag, startPoint x: 727, startPoint y: 228, endPoint x: 706, endPoint y: 225, distance: 21.1
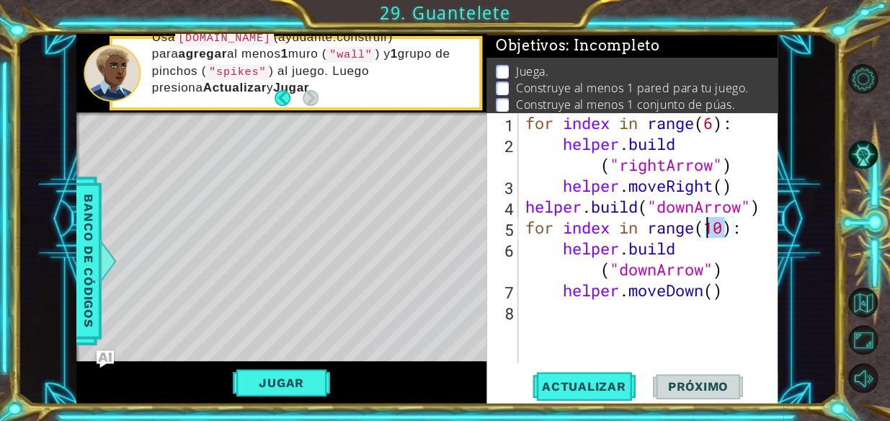
click at [430, 225] on div "for index in range ( 6 ) : helper . build ( "rightArrow" ) helper . moveRight (…" at bounding box center [653, 258] width 260 height 293
click at [430, 379] on span "Actualizar" at bounding box center [584, 386] width 113 height 14
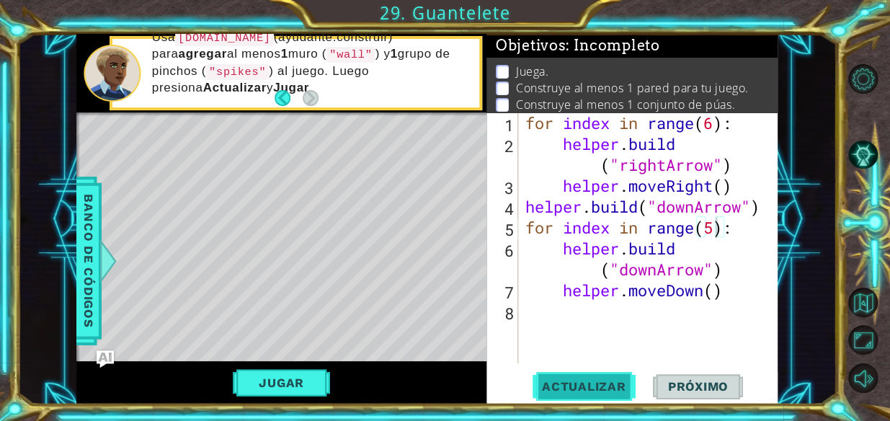
click at [430, 387] on span "Actualizar" at bounding box center [584, 386] width 113 height 14
click at [308, 387] on button "Jugar" at bounding box center [281, 382] width 97 height 27
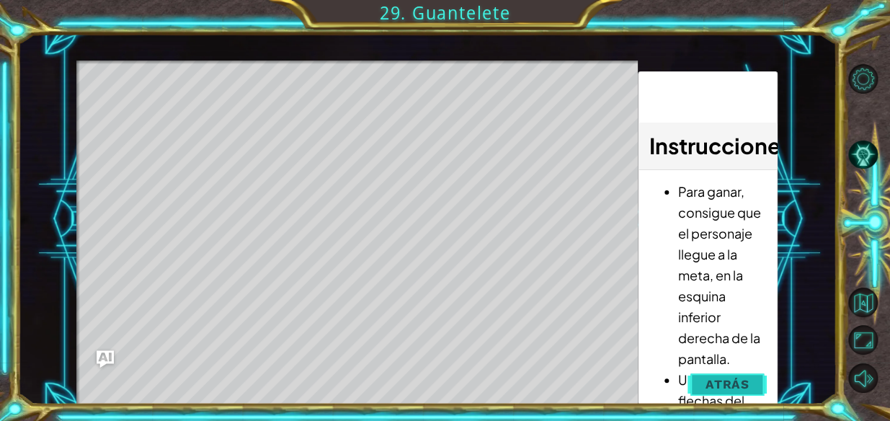
click at [430, 381] on span "Atrás" at bounding box center [728, 384] width 44 height 14
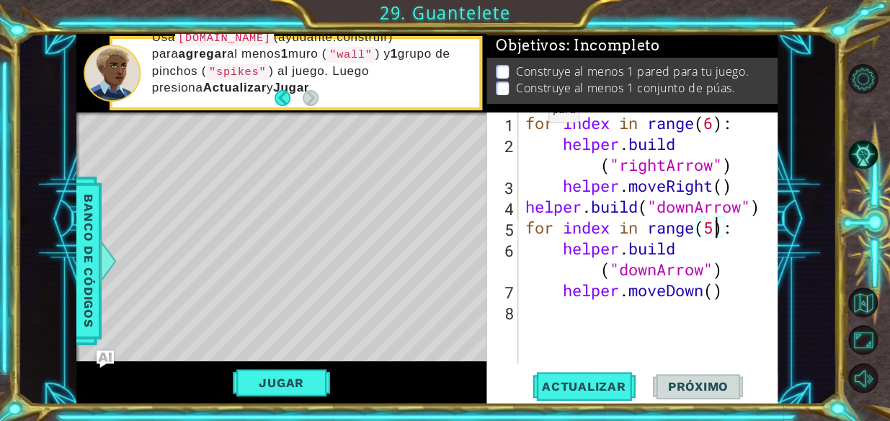
click at [430, 123] on div "1" at bounding box center [504, 125] width 29 height 21
click at [430, 125] on div "for index in range ( 6 ) : helper . build ( "rightArrow" ) helper . moveRight (…" at bounding box center [653, 258] width 260 height 293
type textarea "for index in range(6):"
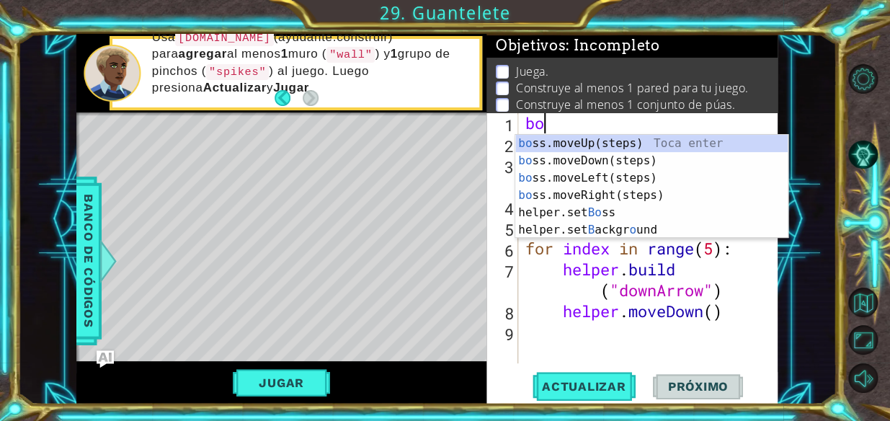
scroll to position [0, 0]
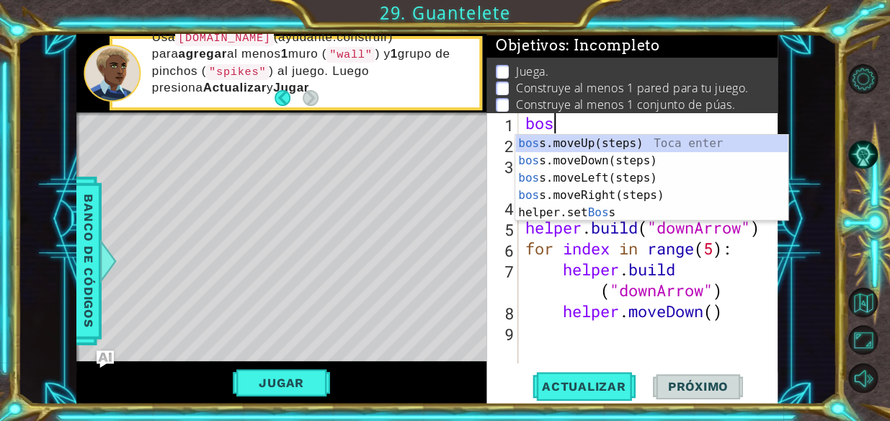
type textarea "boss"
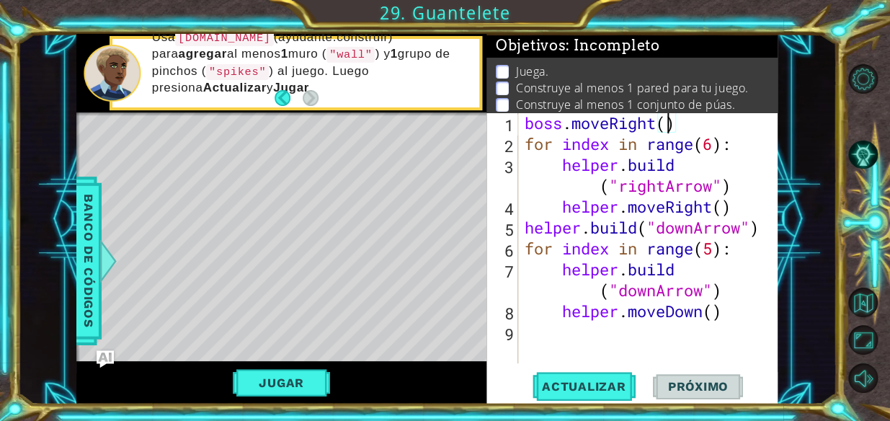
type textarea "boss.moveRight(5)"
click at [430, 118] on div "boss . moveRight ( 5 ) for index in range ( 6 ) : helper . build ( "rightArrow"…" at bounding box center [652, 258] width 260 height 293
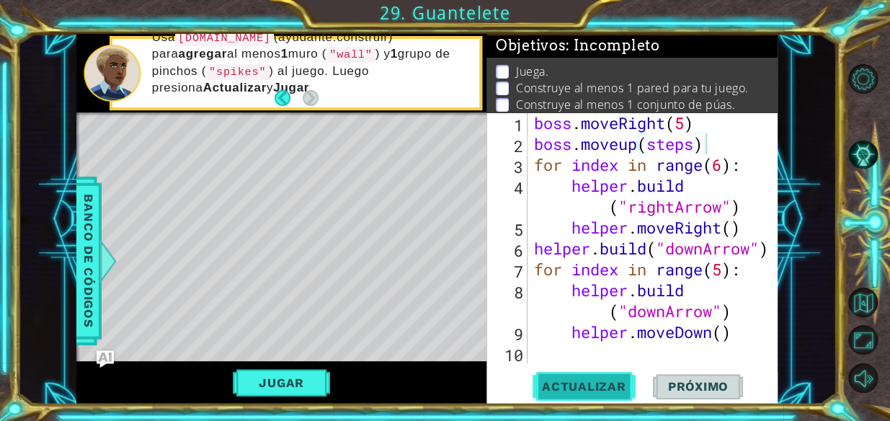
click at [430, 389] on span "Actualizar" at bounding box center [584, 386] width 113 height 14
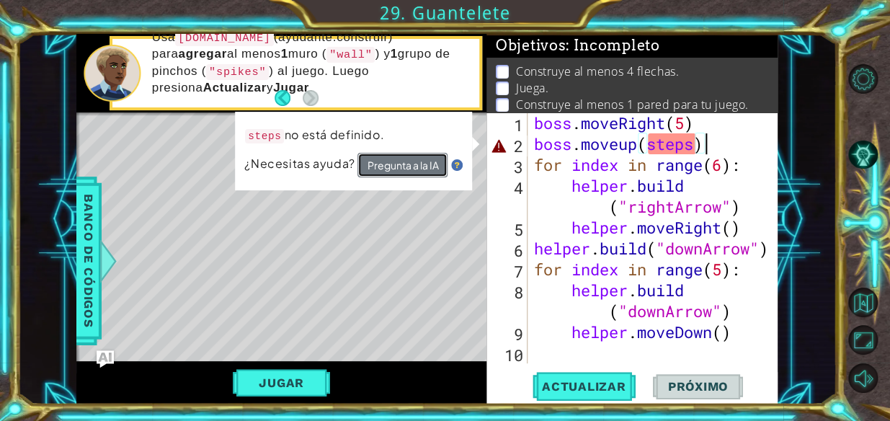
click at [420, 170] on button "Pregunta a la IA" at bounding box center [403, 165] width 90 height 25
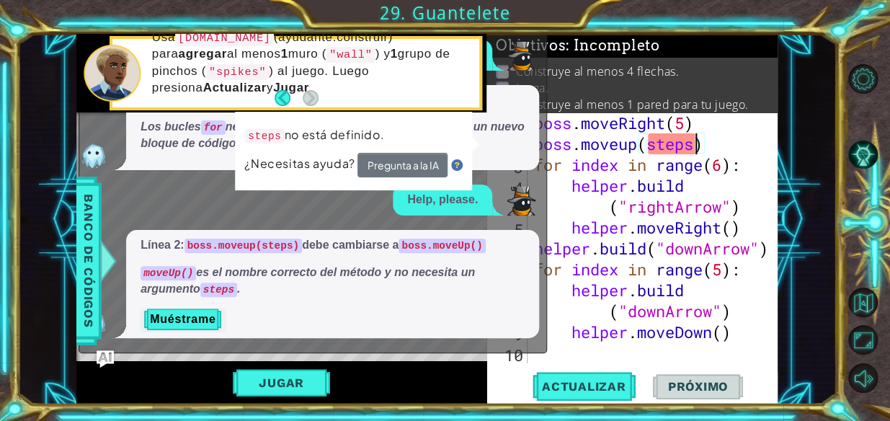
click at [430, 144] on div "boss . moveRight ( 5 ) boss . moveup ( steps ) for index in range ( 6 ) : helpe…" at bounding box center [656, 258] width 251 height 293
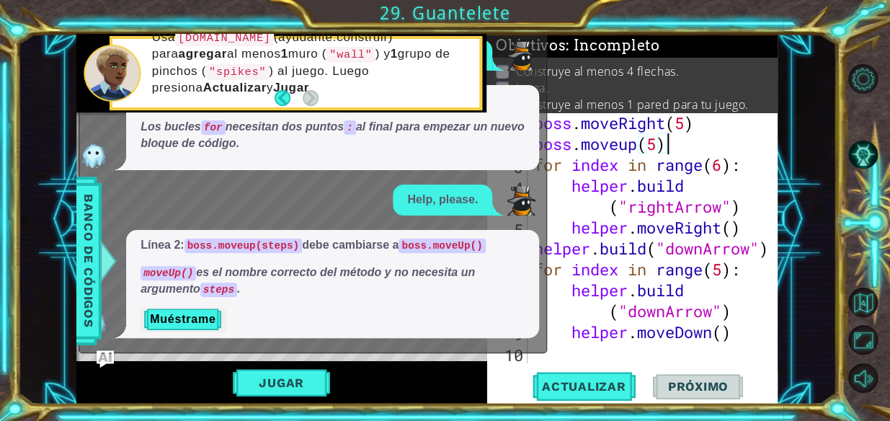
scroll to position [0, 5]
click at [430, 270] on p "moveUp() es el nombre correcto del método y no necesita un argumento steps ." at bounding box center [333, 281] width 384 height 33
click at [430, 373] on button "Actualizar" at bounding box center [584, 386] width 113 height 29
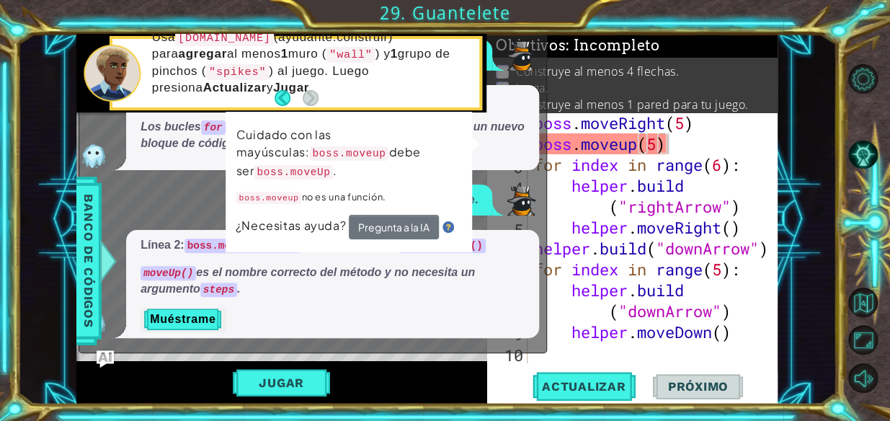
click at [350, 260] on span "Línea 2: boss.moveup(steps) debe cambiarse a boss.moveUp() moveUp() es el nombr…" at bounding box center [333, 267] width 384 height 61
click at [278, 97] on button "Back" at bounding box center [289, 98] width 28 height 16
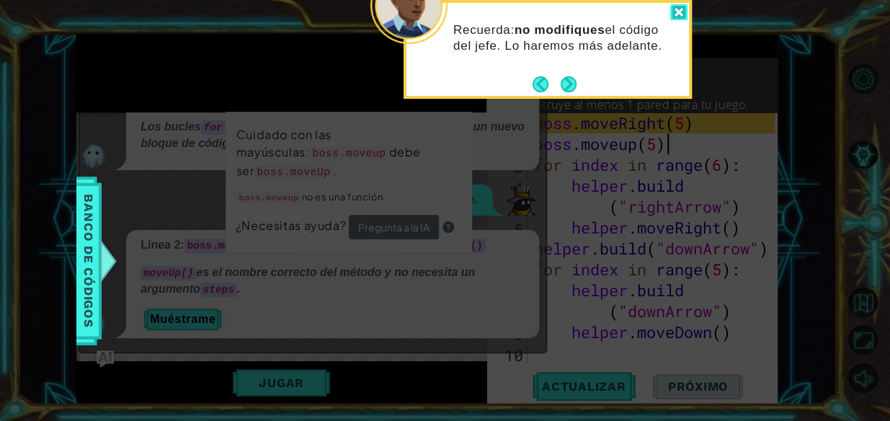
click at [430, 9] on div at bounding box center [678, 12] width 17 height 17
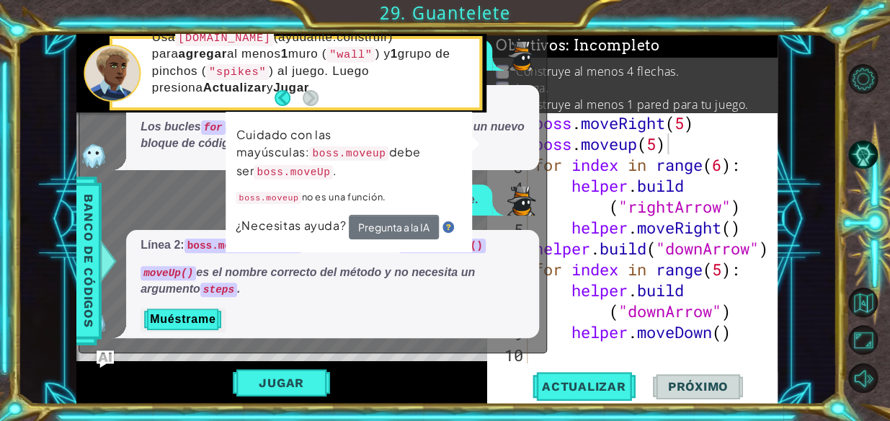
click at [430, 85] on div "¿Qué es este error? Línea 1: Falta el : después del bucle for . Los bucles for …" at bounding box center [309, 189] width 460 height 299
click at [430, 121] on span "Línea 1: Falta el : después del bucle for . Los bucles for necesitan dos puntos…" at bounding box center [333, 122] width 384 height 61
drag, startPoint x: 450, startPoint y: 163, endPoint x: 429, endPoint y: 170, distance: 22.1
click at [430, 164] on div "Cuidado con las mayúsculas: boss.moveup debe ser boss.moveUp . boss.moveup no e…" at bounding box center [349, 181] width 248 height 143
click at [304, 384] on button "Jugar" at bounding box center [281, 382] width 97 height 27
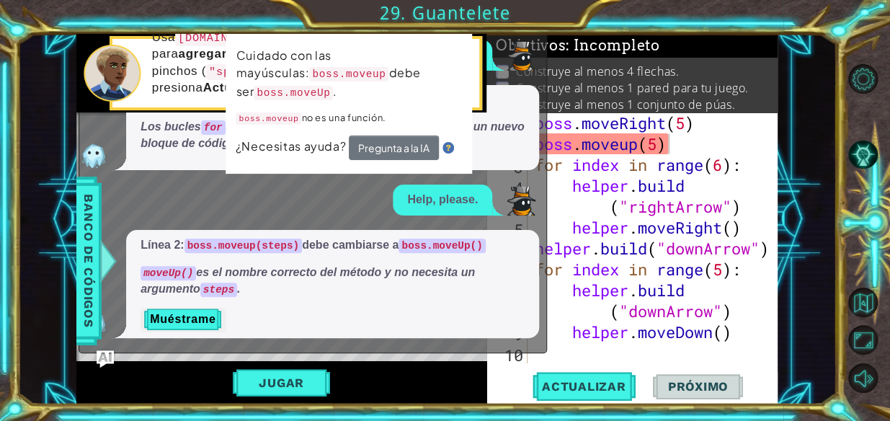
click at [430, 143] on img at bounding box center [448, 149] width 12 height 12
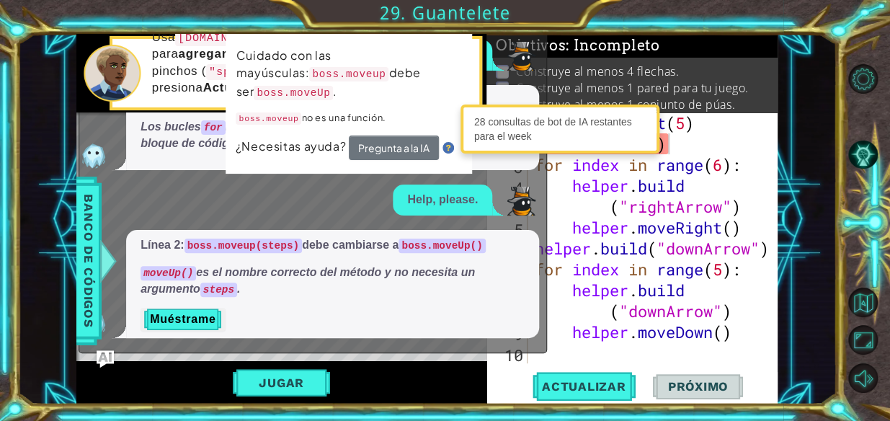
click at [430, 195] on p "Help, please." at bounding box center [442, 200] width 71 height 17
drag, startPoint x: 521, startPoint y: 138, endPoint x: 526, endPoint y: 130, distance: 9.4
click at [430, 130] on div "28 consultas de bot de IA restantes para el week" at bounding box center [560, 129] width 192 height 42
drag, startPoint x: 526, startPoint y: 130, endPoint x: 445, endPoint y: 131, distance: 81.5
click at [430, 135] on div "¿Necesitas ayuda? Pregunta a la IA" at bounding box center [350, 148] width 228 height 26
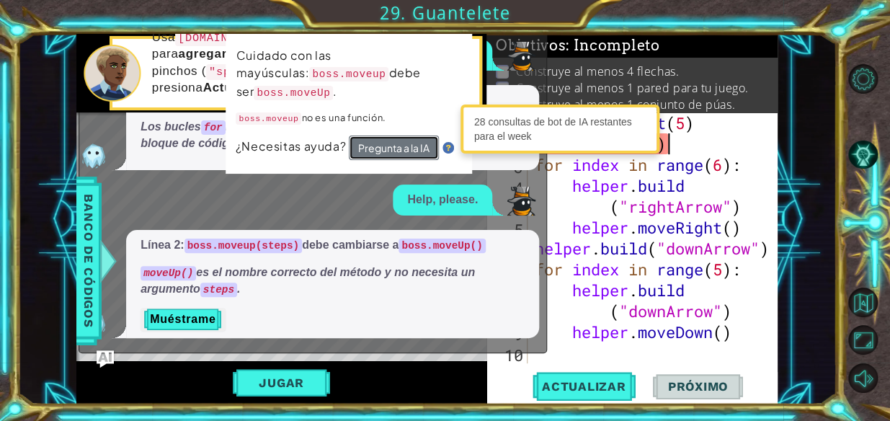
click at [430, 136] on button "Pregunta a la IA" at bounding box center [393, 149] width 91 height 26
click at [430, 143] on img at bounding box center [448, 149] width 12 height 12
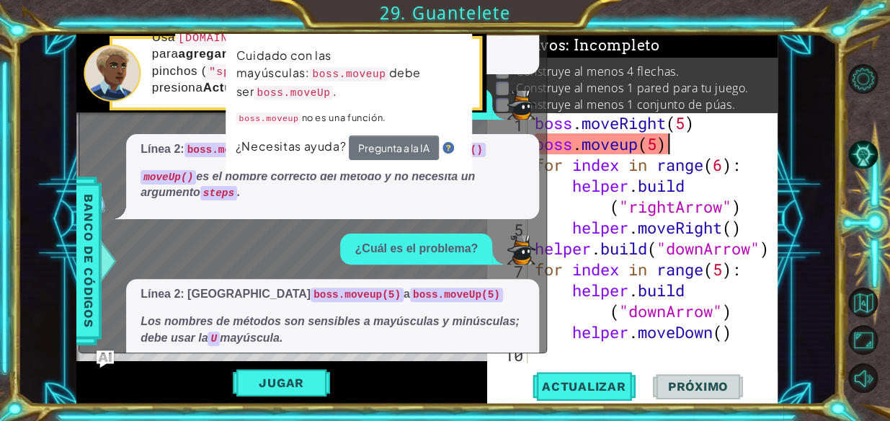
scroll to position [48, 0]
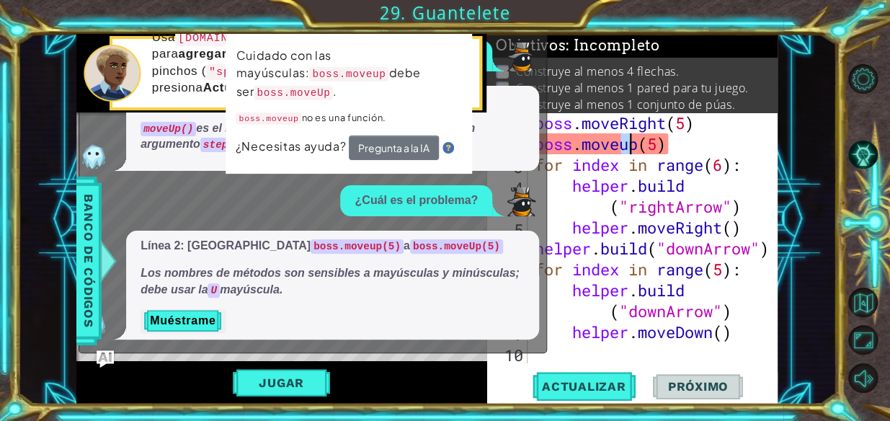
click at [430, 149] on div "boss . moveRight ( 5 ) boss . moveup ( 5 ) for index in range ( 6 ) : helper . …" at bounding box center [657, 258] width 250 height 293
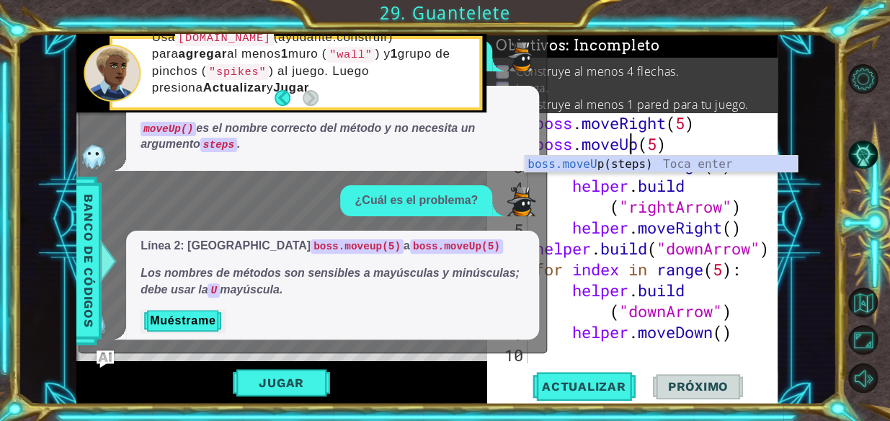
scroll to position [0, 4]
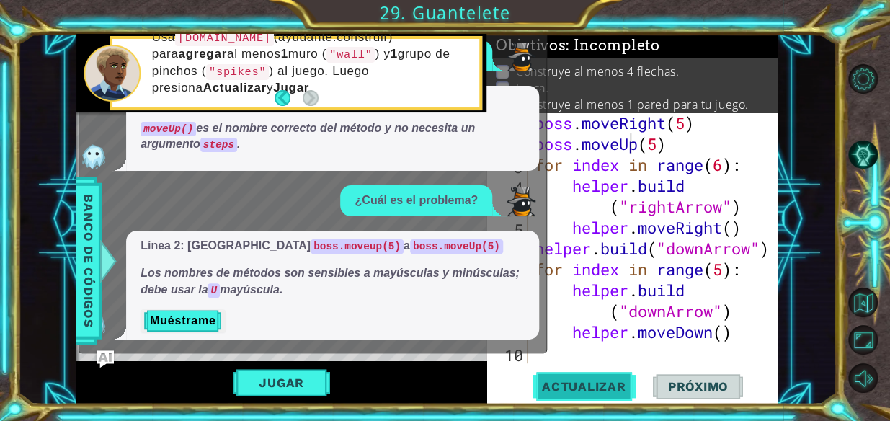
click at [430, 382] on span "Actualizar" at bounding box center [584, 386] width 113 height 14
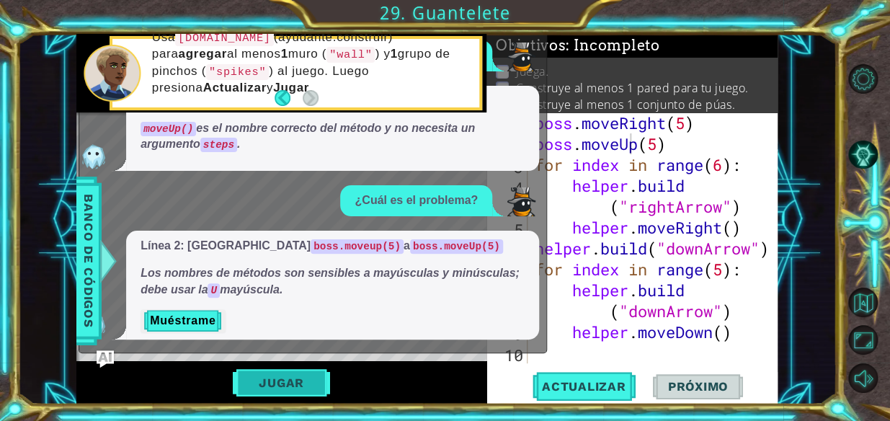
click at [238, 369] on button "Jugar" at bounding box center [281, 382] width 97 height 27
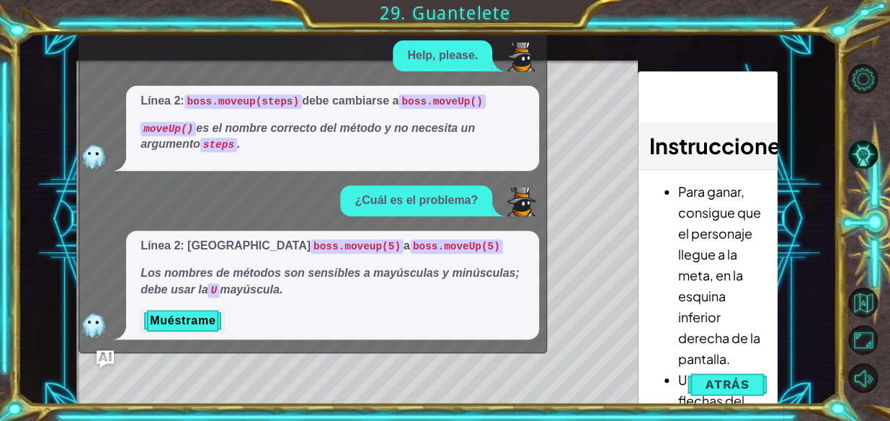
drag, startPoint x: 518, startPoint y: 71, endPoint x: 0, endPoint y: 127, distance: 520.6
click at [0, 124] on html "1 2 3 4 5 boss . moveRig ht ( 5 ) boss . moveUp ( 5 ) for index in range ( 6 ) …" at bounding box center [445, 210] width 890 height 421
drag, startPoint x: 497, startPoint y: 56, endPoint x: 546, endPoint y: 47, distance: 49.9
click at [430, 63] on div "Help, please." at bounding box center [309, 55] width 460 height 31
drag, startPoint x: 670, startPoint y: 25, endPoint x: 681, endPoint y: 25, distance: 10.8
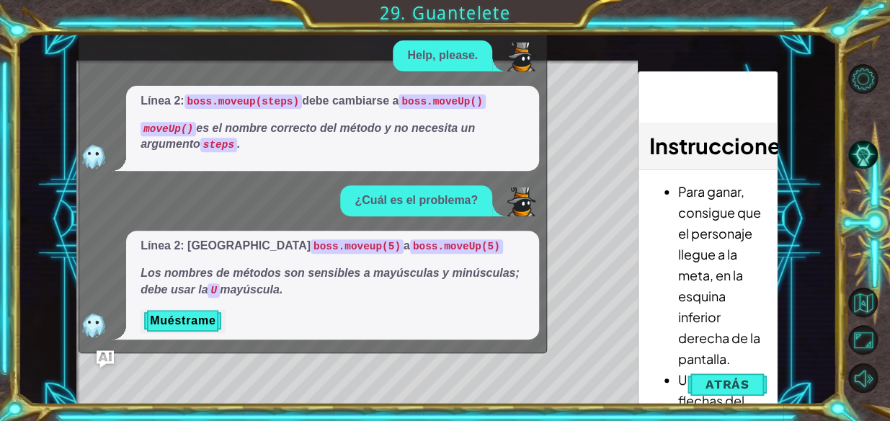
click at [430, 25] on div "1 2 3 4 5 boss . moveRig ht ( 5 ) boss . moveUp ( 5 ) for index in range ( 6 ) …" at bounding box center [445, 210] width 890 height 421
drag, startPoint x: 681, startPoint y: 25, endPoint x: 835, endPoint y: 346, distance: 356.6
click at [430, 50] on div "1 2 3 4 5 boss . moveRig ht ( 5 ) boss . moveUp ( 5 ) for index in range ( 6 ) …" at bounding box center [445, 210] width 890 height 421
click at [430, 391] on button "Atrás" at bounding box center [728, 384] width 80 height 29
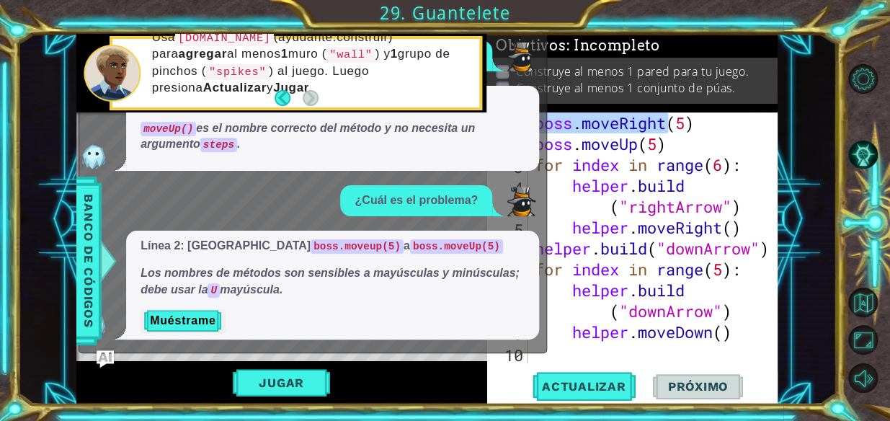
drag, startPoint x: 670, startPoint y: 115, endPoint x: 634, endPoint y: 112, distance: 36.2
click at [430, 112] on div "boss . moveRight ( 5 ) boss . moveUp ( 5 ) for index in range ( 6 ) : helper . …" at bounding box center [657, 258] width 250 height 293
click at [430, 130] on div "boss . moveRight ( 5 ) boss . moveUp ( 5 ) for index in range ( 6 ) : helper . …" at bounding box center [653, 237] width 243 height 251
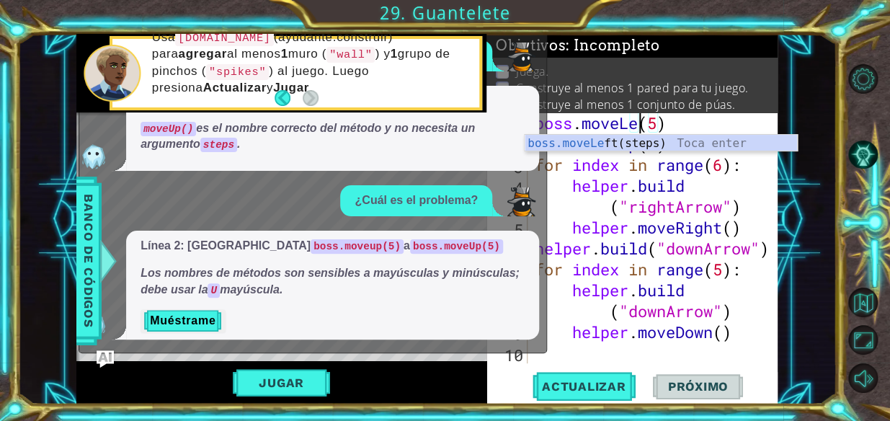
scroll to position [0, 5]
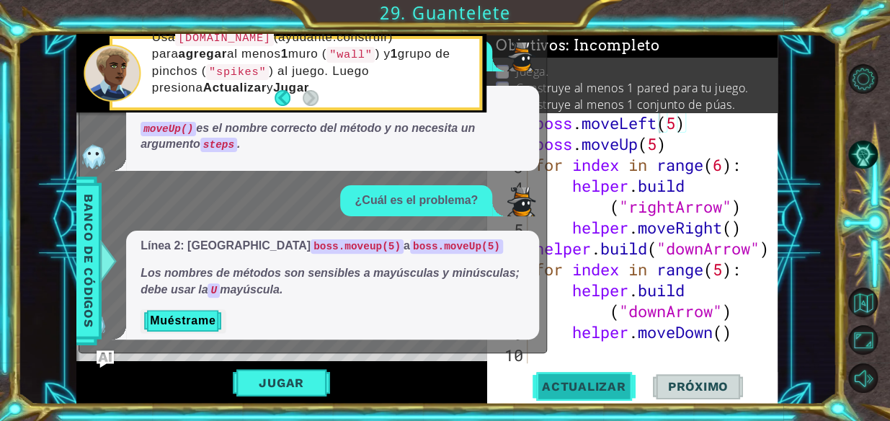
click at [430, 382] on span "Actualizar" at bounding box center [584, 386] width 113 height 14
click at [298, 389] on button "Jugar" at bounding box center [281, 382] width 97 height 27
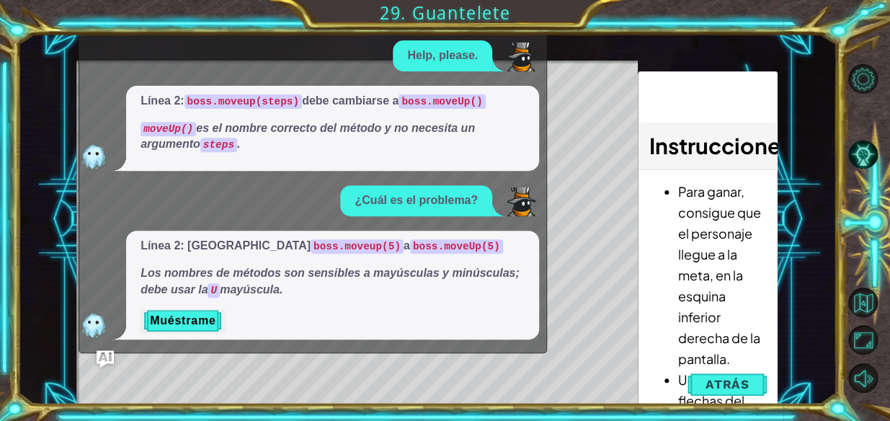
click at [355, 390] on div "Level Map" at bounding box center [409, 273] width 666 height 425
click at [164, 327] on button "Muéstrame" at bounding box center [183, 320] width 84 height 23
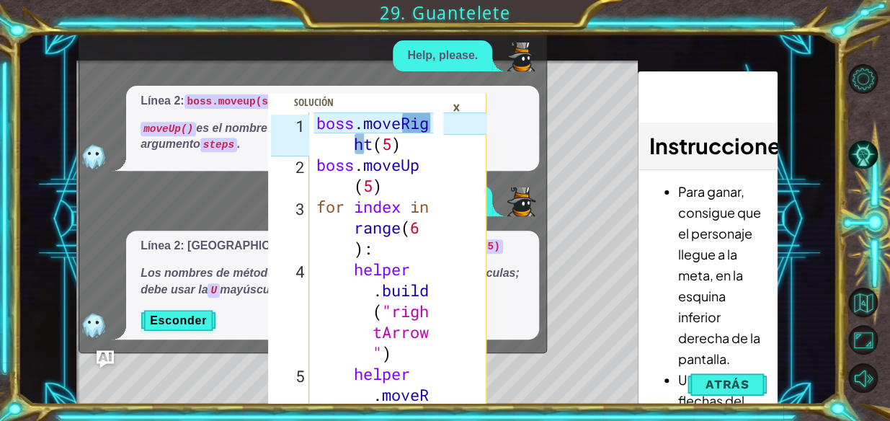
click at [430, 108] on div "×" at bounding box center [457, 107] width 22 height 25
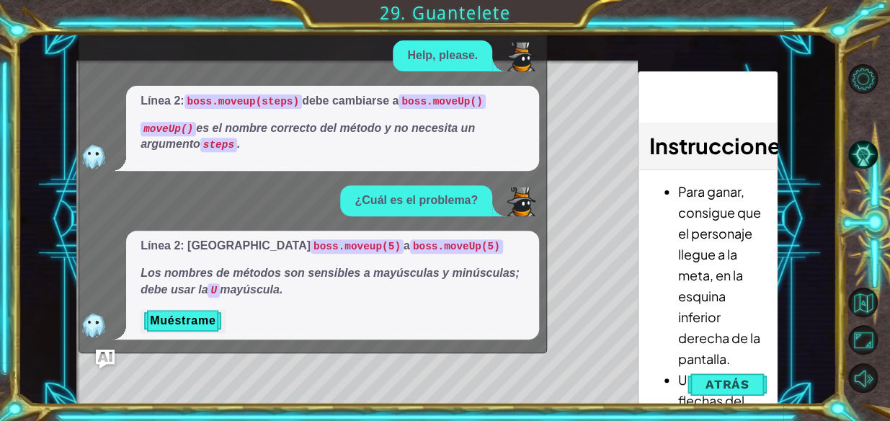
click at [102, 355] on img "Ask AI" at bounding box center [105, 359] width 19 height 19
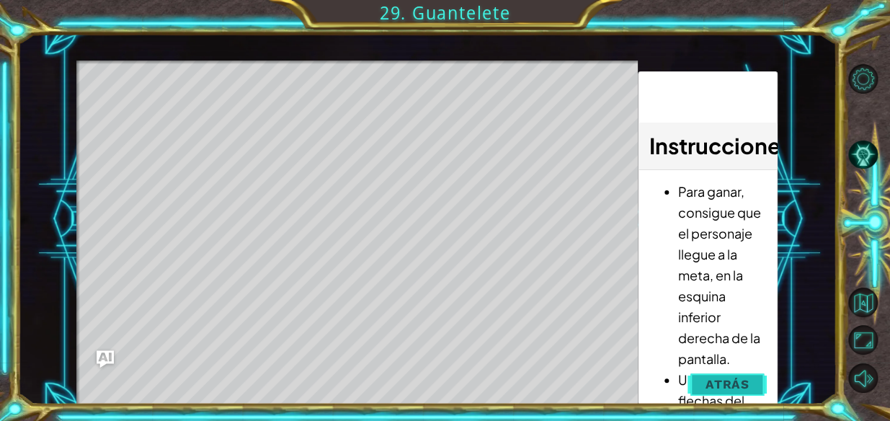
click at [430, 391] on button "Atrás" at bounding box center [728, 384] width 80 height 29
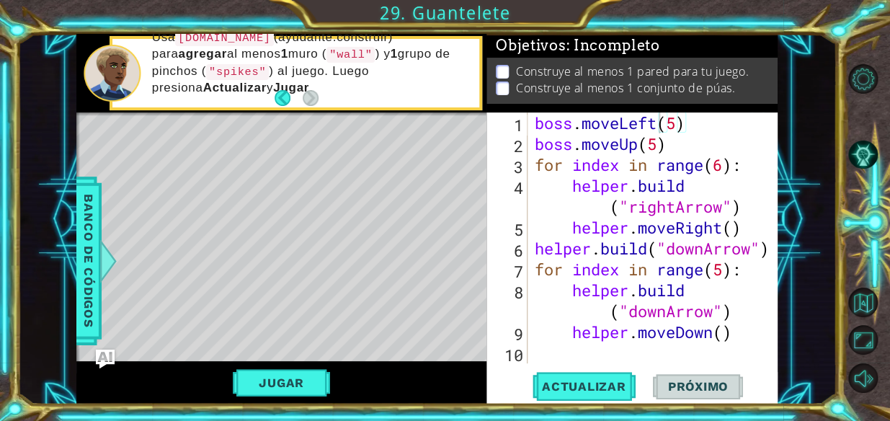
click at [101, 356] on img "Ask AI" at bounding box center [105, 359] width 19 height 19
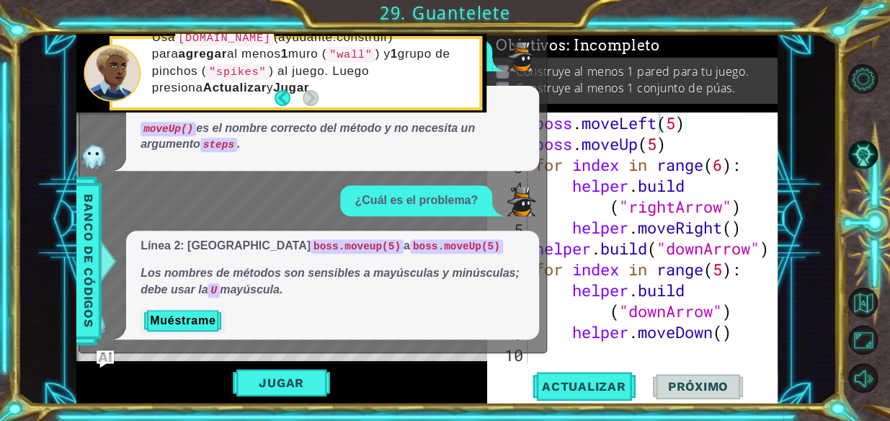
click at [207, 331] on div "Línea 2: Cambiar boss.moveup(5) a boss.moveUp(5) Los nombres de métodos son sen…" at bounding box center [332, 285] width 413 height 109
click at [205, 327] on button "Muéstrame" at bounding box center [183, 320] width 84 height 23
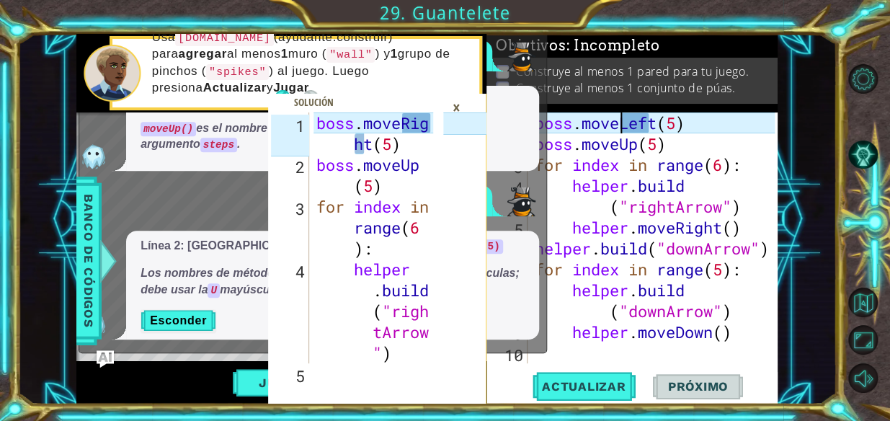
click at [430, 128] on div "boss . moveLeft ( 5 ) boss . moveUp ( 5 ) for index in range ( 6 ) : helper . b…" at bounding box center [657, 258] width 250 height 293
click at [430, 303] on div "boss . moveLeft ( 5 ) boss . moveUp ( 5 ) for index in range ( 6 ) : helper . b…" at bounding box center [657, 258] width 250 height 293
click at [430, 333] on div "boss . moveLeft ( 5 ) boss . moveUp ( 5 ) for index in range ( 6 ) : helper . b…" at bounding box center [657, 258] width 250 height 293
click at [430, 112] on div "×" at bounding box center [457, 107] width 22 height 25
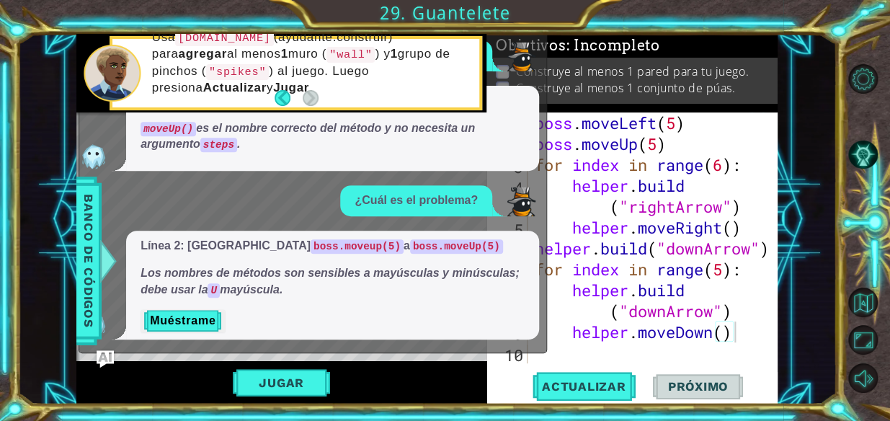
click at [90, 363] on div "Jugar" at bounding box center [281, 382] width 410 height 43
click at [109, 355] on img "Ask AI" at bounding box center [105, 359] width 19 height 19
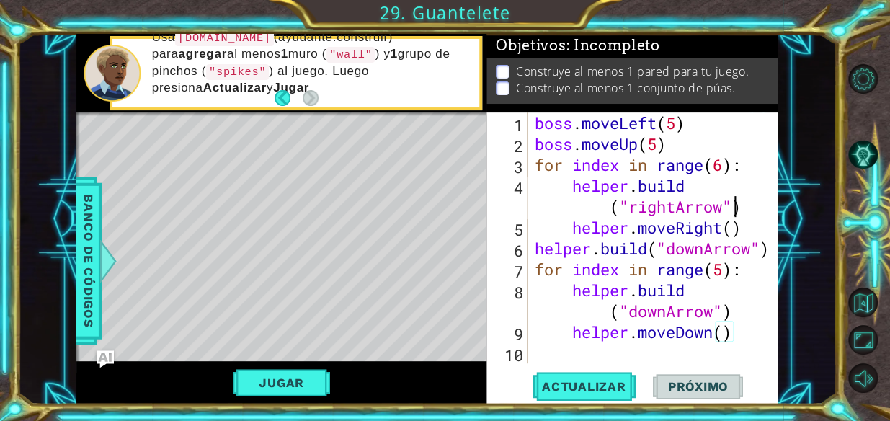
click at [430, 203] on div "boss . moveLeft ( 5 ) boss . moveUp ( 5 ) for index in range ( 6 ) : helper . b…" at bounding box center [657, 258] width 250 height 293
click at [430, 325] on div "boss . moveLeft ( 5 ) boss . moveUp ( 5 ) for index in range ( 6 ) : helper . b…" at bounding box center [657, 258] width 250 height 293
click at [430, 330] on div "boss . moveLeft ( 5 ) boss . moveUp ( 5 ) for index in range ( 6 ) : helper . b…" at bounding box center [657, 258] width 250 height 293
click at [430, 195] on div "boss . moveLeft ( 5 ) boss . moveUp ( 5 ) for index in range ( 6 ) : helper . b…" at bounding box center [657, 258] width 250 height 293
click at [430, 214] on div "boss . moveLeft ( 5 ) boss . moveUp ( 5 ) for index in range ( 6 ) : helper . b…" at bounding box center [657, 258] width 250 height 293
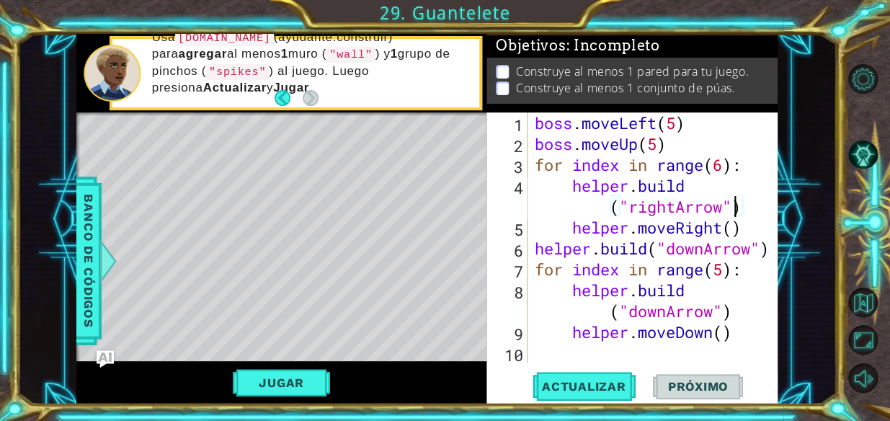
click at [430, 211] on div "boss . moveLeft ( 5 ) boss . moveUp ( 5 ) for index in range ( 6 ) : helper . b…" at bounding box center [657, 258] width 250 height 293
click at [430, 242] on div "boss . moveLeft ( 5 ) boss . moveUp ( 5 ) for index in range ( 6 ) : helper . b…" at bounding box center [657, 258] width 250 height 293
click at [430, 231] on div "boss . moveLeft ( 5 ) boss . moveUp ( 5 ) for index in range ( 6 ) : helper . b…" at bounding box center [657, 258] width 250 height 293
type textarea "helper.moveRight()"
click at [430, 231] on div "boss . moveLeft ( 5 ) boss . moveUp ( 5 ) for index in range ( 6 ) : helper . b…" at bounding box center [657, 258] width 250 height 293
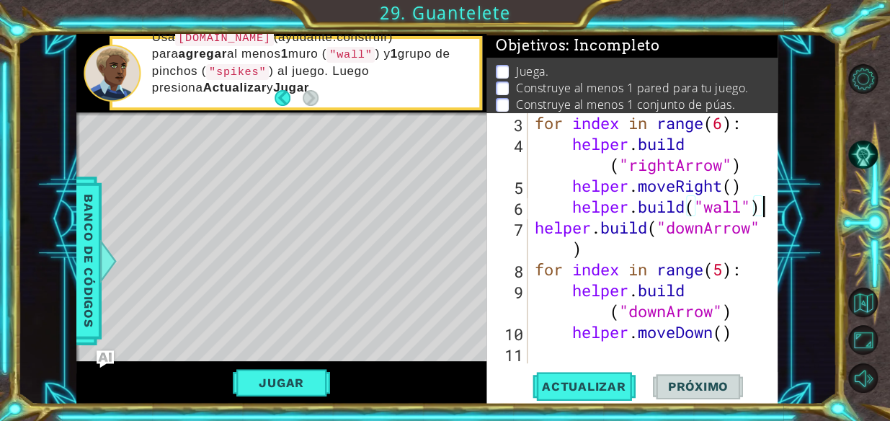
scroll to position [42, 0]
click at [430, 329] on div "for index in range ( 6 ) : helper . build ( "rightArrow" ) helper . moveRight (…" at bounding box center [652, 258] width 240 height 293
type textarea "helper.moveDown()"
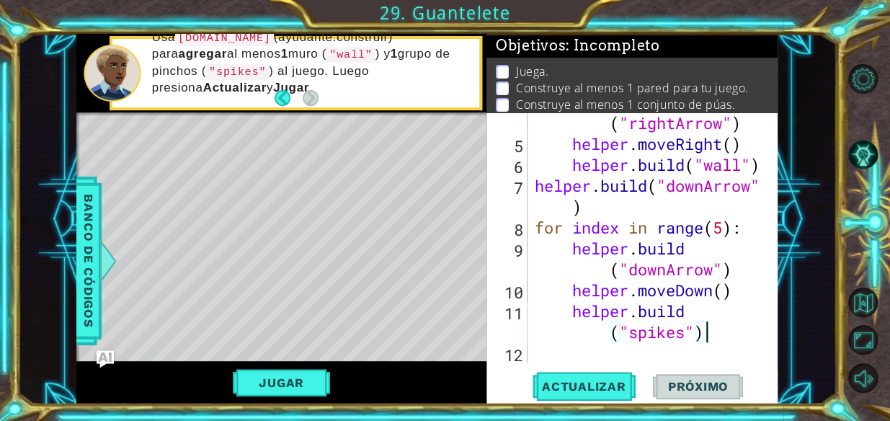
scroll to position [0, 10]
type textarea "[DOMAIN_NAME]("spikes")"
click at [430, 375] on button "Actualizar" at bounding box center [584, 386] width 113 height 29
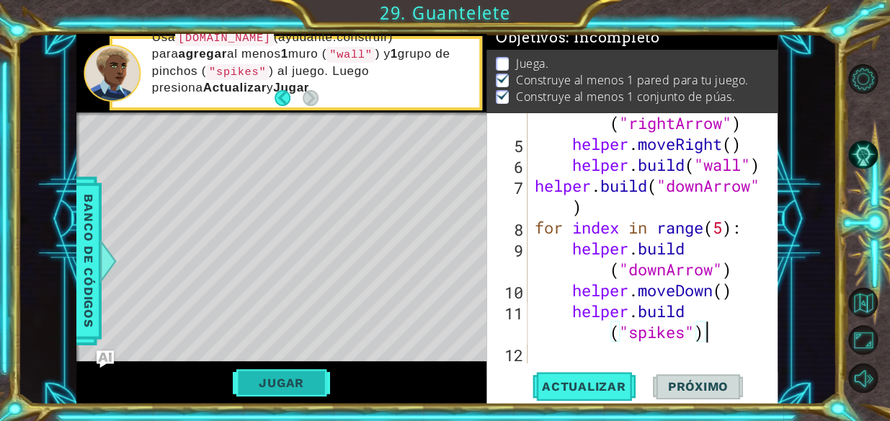
scroll to position [12, 0]
click at [314, 389] on button "Jugar" at bounding box center [281, 382] width 97 height 27
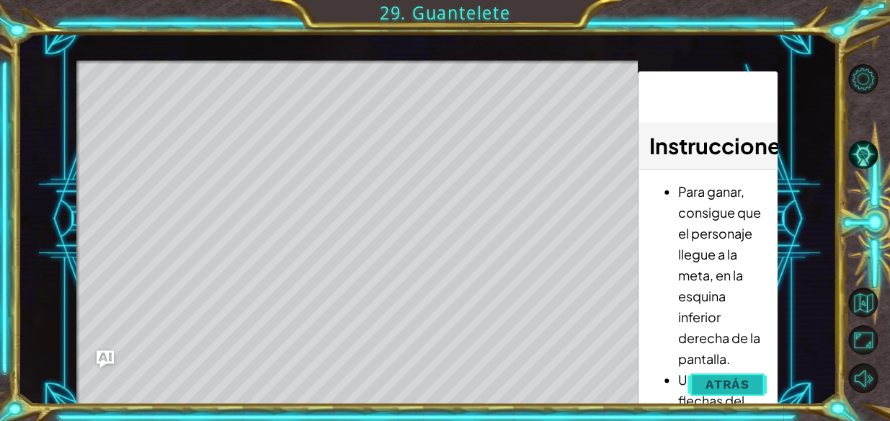
click at [430, 373] on button "Atrás" at bounding box center [728, 384] width 80 height 29
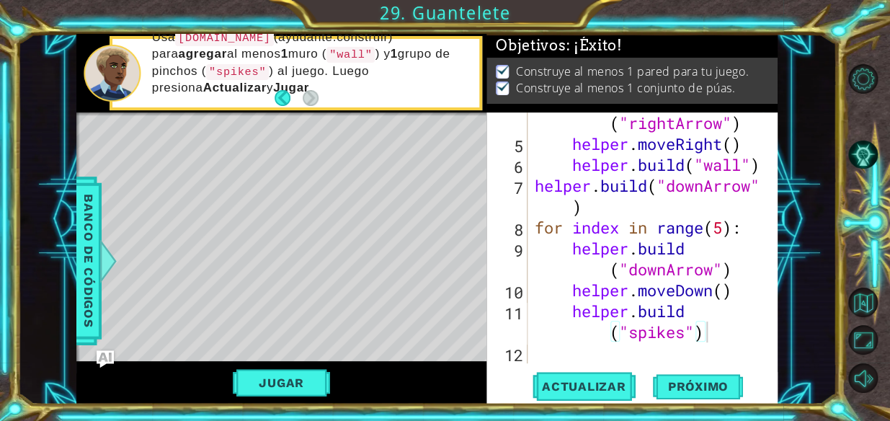
scroll to position [7, 0]
click at [430, 342] on div "helper . build ( "rightArrow" ) helper . moveRight ( ) helper . build ( "wall" …" at bounding box center [652, 249] width 240 height 314
click at [430, 346] on div "helper . build ( "rightArrow" ) helper . moveRight ( ) helper . build ( "wall" …" at bounding box center [652, 249] width 240 height 314
click at [430, 314] on div "helper . build ( "rightArrow" ) helper . moveRight ( ) helper . build ( "wall" …" at bounding box center [652, 249] width 240 height 314
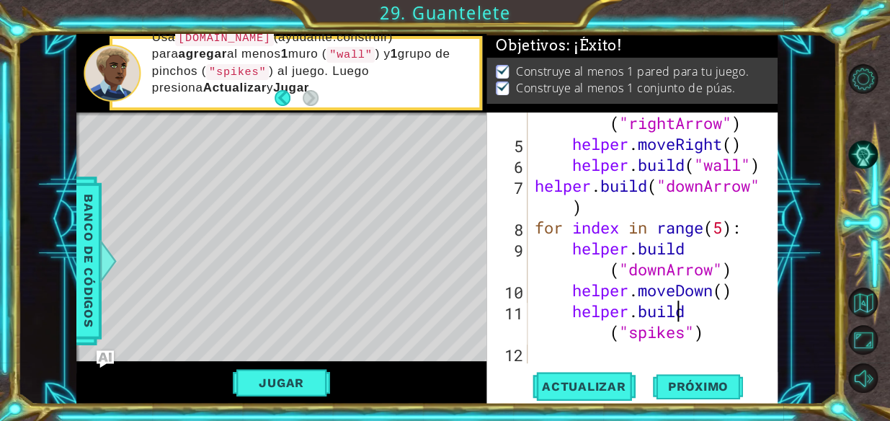
click at [430, 327] on div "helper . build ( "rightArrow" ) helper . moveRight ( ) helper . build ( "wall" …" at bounding box center [652, 249] width 240 height 314
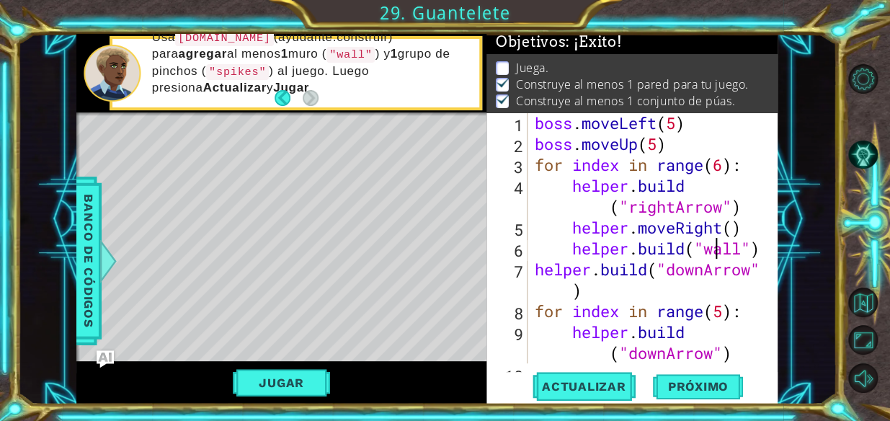
click at [430, 247] on div "boss . moveLeft ( 5 ) boss . moveUp ( 5 ) for index in range ( 6 ) : helper . b…" at bounding box center [652, 258] width 240 height 293
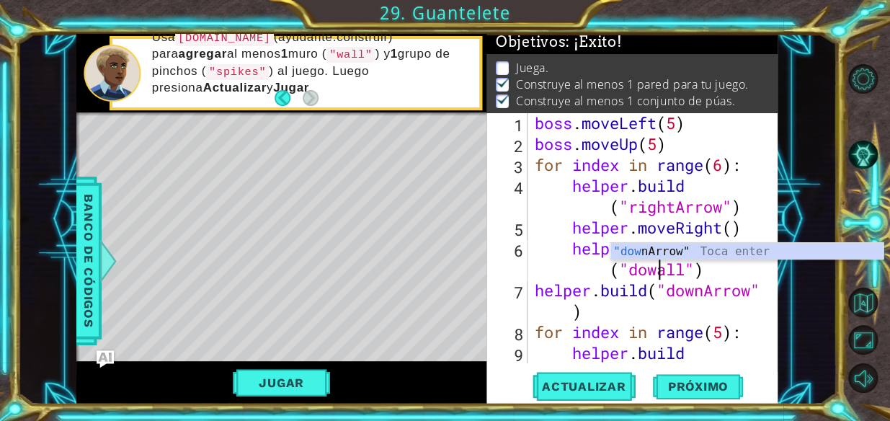
scroll to position [0, 9]
type textarea "[DOMAIN_NAME]("downWall")"
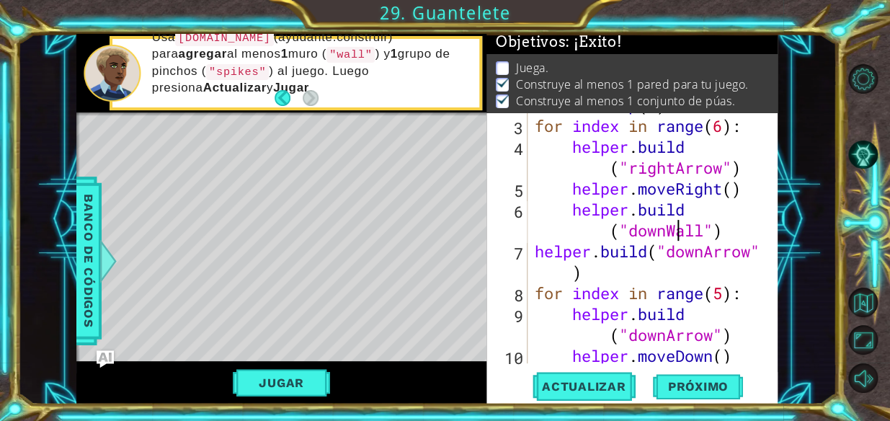
scroll to position [104, 0]
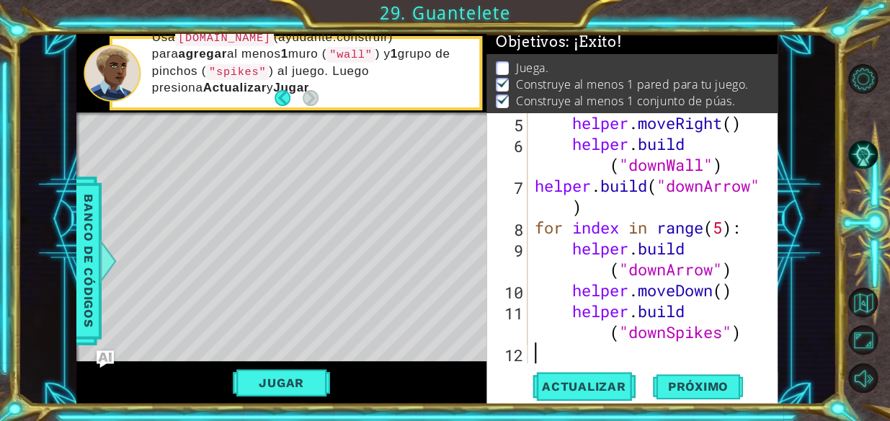
drag, startPoint x: 666, startPoint y: 350, endPoint x: 644, endPoint y: 350, distance: 22.3
click at [430, 350] on div "helper . moveRight ( ) helper . build ( "downWall" ) helper . build ( "downArro…" at bounding box center [652, 258] width 240 height 293
click at [430, 341] on div "helper . moveRight ( ) helper . build ( "downWall" ) helper . build ( "downArro…" at bounding box center [652, 258] width 240 height 293
click at [430, 339] on div "helper . moveRight ( ) helper . build ( "downWall" ) helper . build ( "downArro…" at bounding box center [652, 258] width 240 height 293
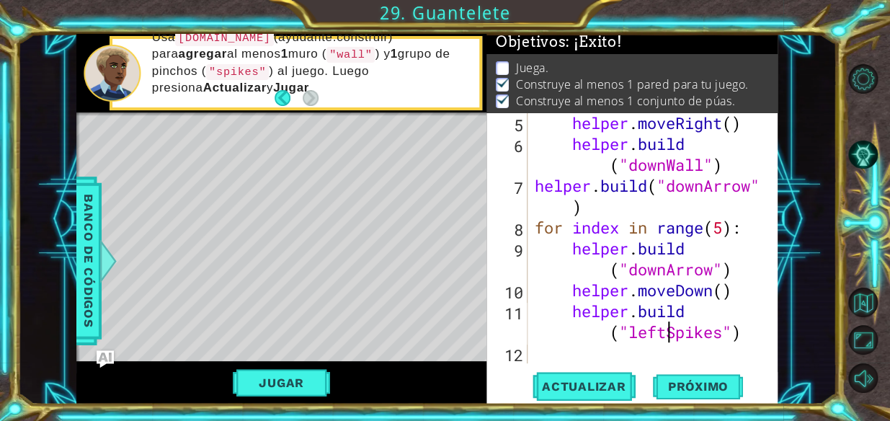
scroll to position [0, 9]
click at [430, 384] on span "Actualizar" at bounding box center [584, 386] width 113 height 14
click at [430, 386] on span "Actualizar" at bounding box center [584, 386] width 113 height 14
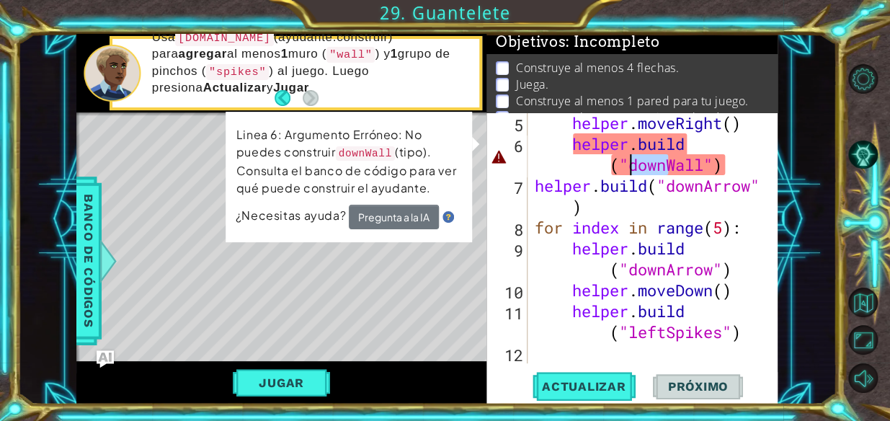
drag, startPoint x: 669, startPoint y: 168, endPoint x: 634, endPoint y: 169, distance: 35.3
click at [430, 169] on div "helper . moveRight ( ) helper . build ( "downWall" ) helper . build ( "downArro…" at bounding box center [652, 258] width 240 height 293
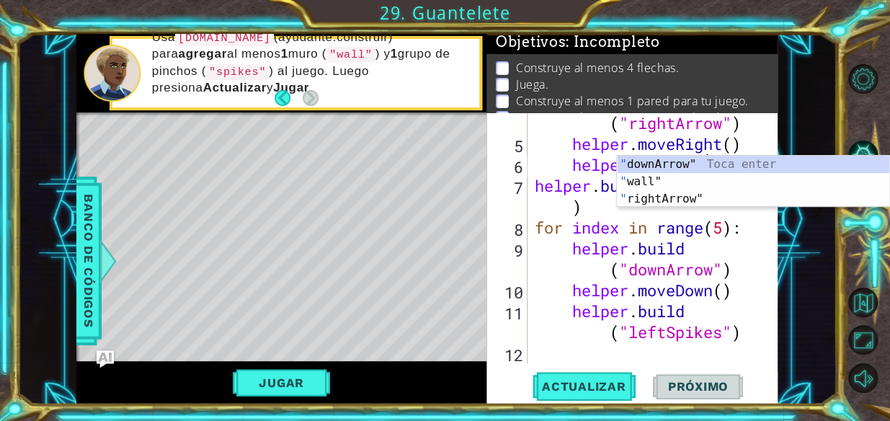
scroll to position [83, 0]
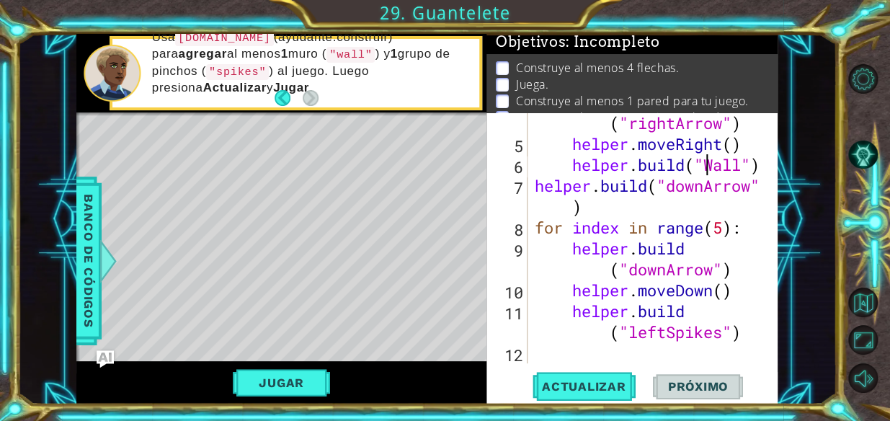
click at [430, 338] on div "helper . build ( "rightArrow" ) helper . moveRight ( ) helper . build ( "Wall" …" at bounding box center [652, 249] width 240 height 314
drag, startPoint x: 668, startPoint y: 328, endPoint x: 634, endPoint y: 328, distance: 33.9
click at [430, 328] on div "helper . build ( "rightArrow" ) helper . moveRight ( ) helper . build ( "Wall" …" at bounding box center [652, 249] width 240 height 314
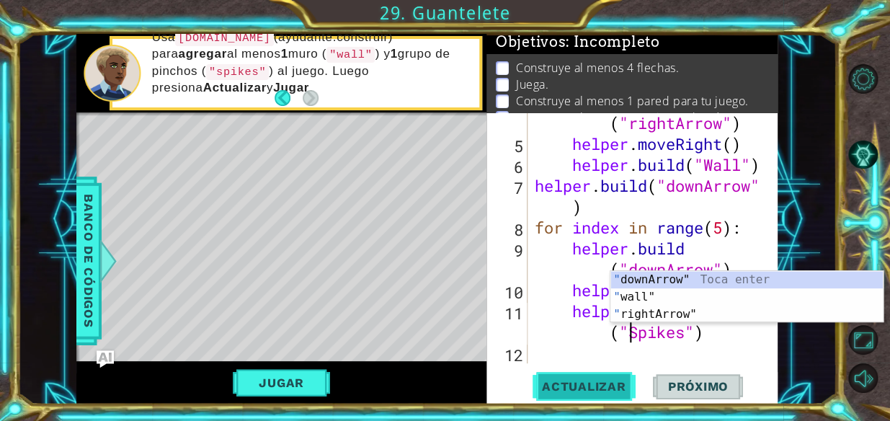
click at [430, 395] on button "Actualizar" at bounding box center [584, 386] width 113 height 29
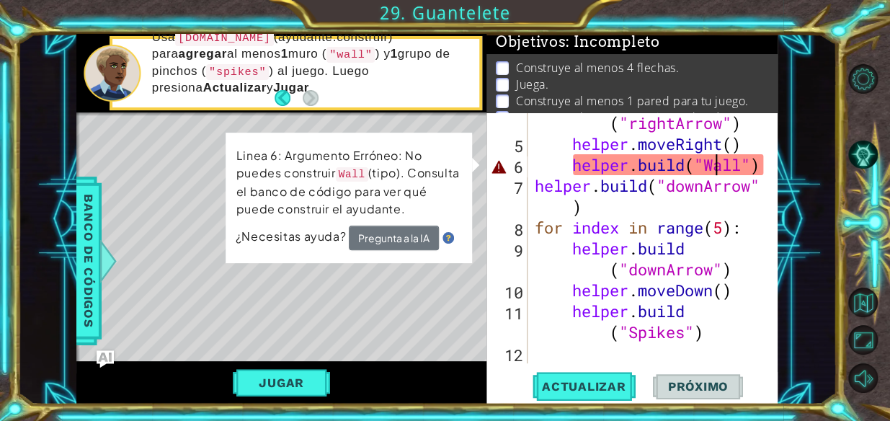
click at [430, 158] on div "helper . build ( "rightArrow" ) helper . moveRight ( ) helper . build ( "Wall" …" at bounding box center [652, 249] width 240 height 314
click at [430, 158] on div "helper . build ( "rightArrow" ) helper . moveRight ( ) helper . build ( "Wall" …" at bounding box center [648, 237] width 233 height 251
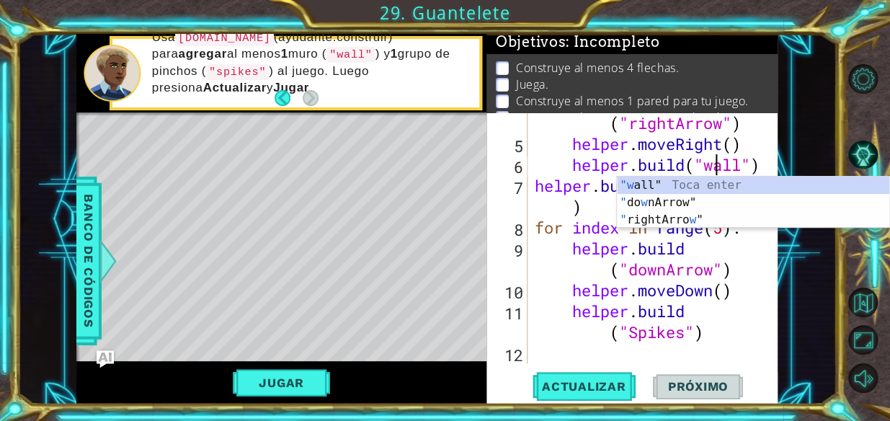
scroll to position [0, 7]
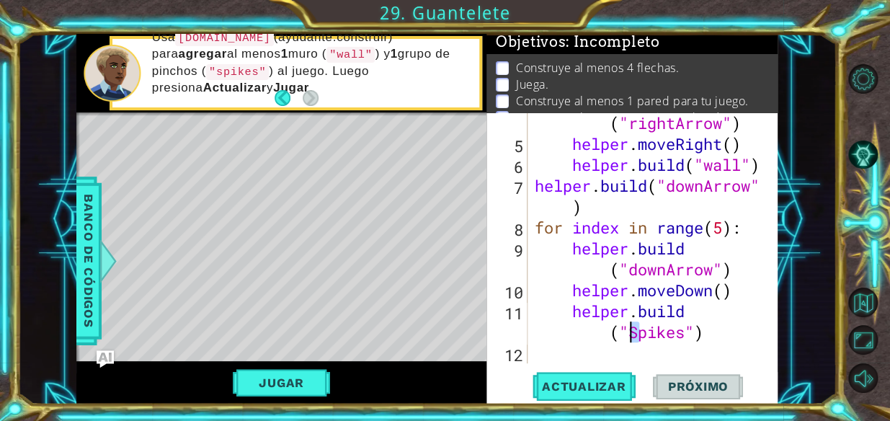
click at [430, 330] on div "helper . build ( "rightArrow" ) helper . moveRight ( ) helper . build ( "wall" …" at bounding box center [652, 249] width 240 height 314
type textarea "[DOMAIN_NAME]("spikes")"
click at [430, 382] on span "Actualizar" at bounding box center [584, 386] width 113 height 14
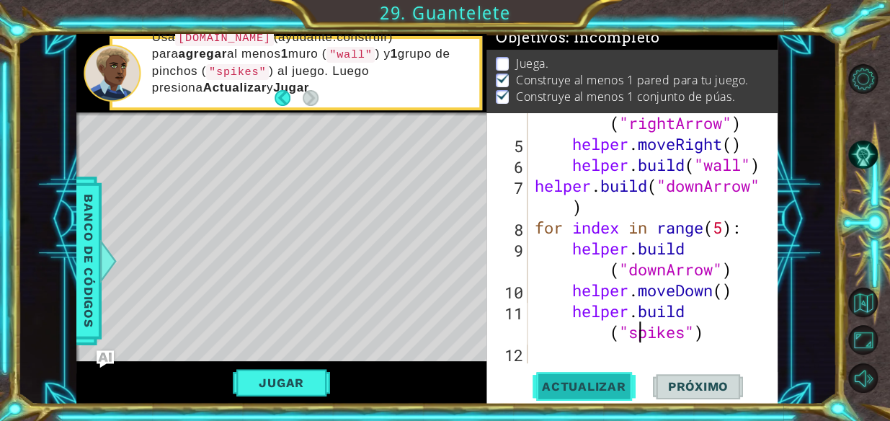
scroll to position [20, 0]
click at [293, 399] on div "Jugar" at bounding box center [281, 382] width 410 height 43
click at [309, 385] on button "Jugar" at bounding box center [281, 382] width 97 height 27
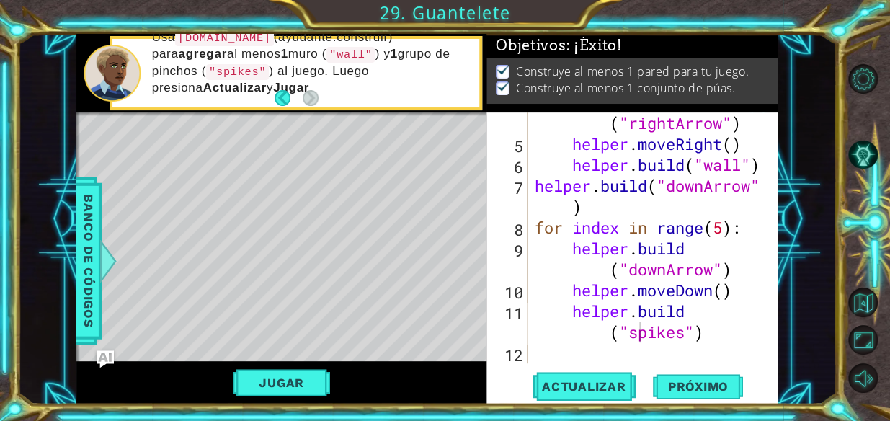
scroll to position [7, 0]
click at [430, 383] on span "Próximo" at bounding box center [697, 388] width 89 height 14
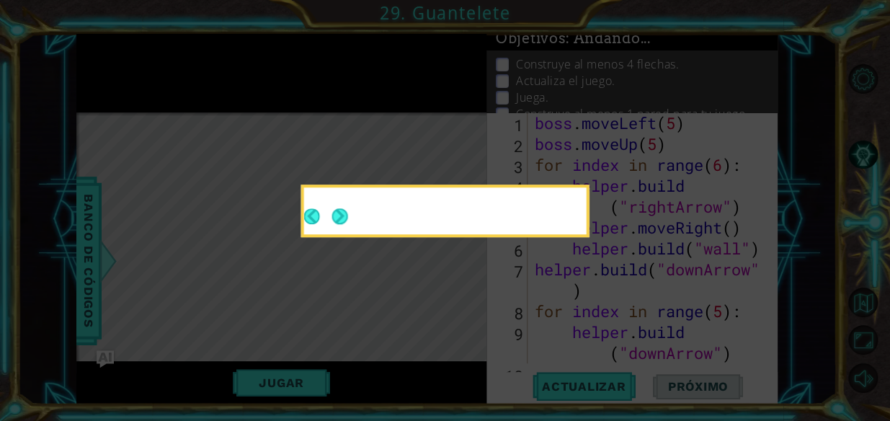
scroll to position [0, 0]
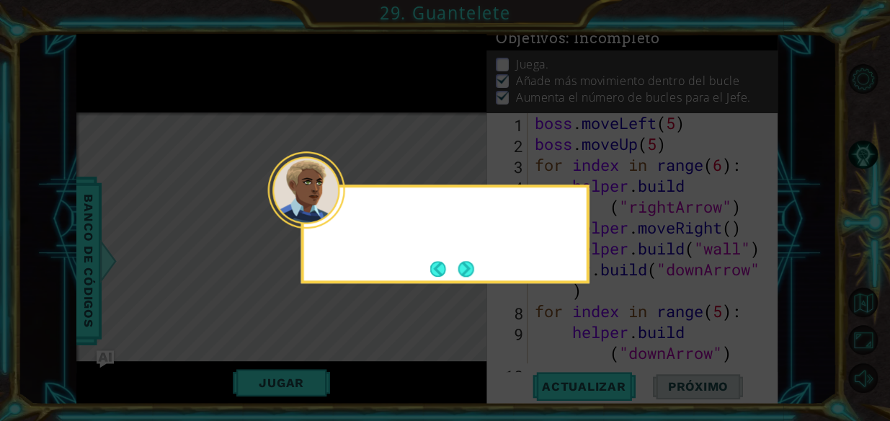
click at [335, 231] on div at bounding box center [445, 213] width 283 height 41
click at [430, 270] on button "Next" at bounding box center [466, 269] width 16 height 16
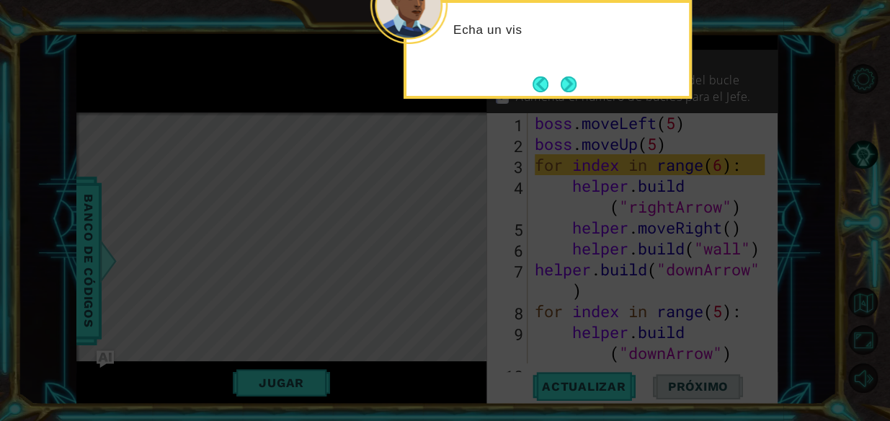
click at [430, 89] on button "Next" at bounding box center [568, 84] width 17 height 17
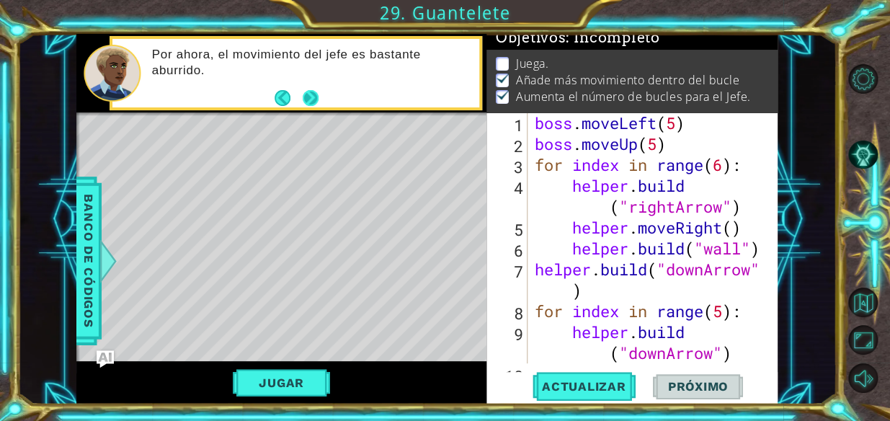
click at [315, 96] on button "Next" at bounding box center [310, 98] width 16 height 16
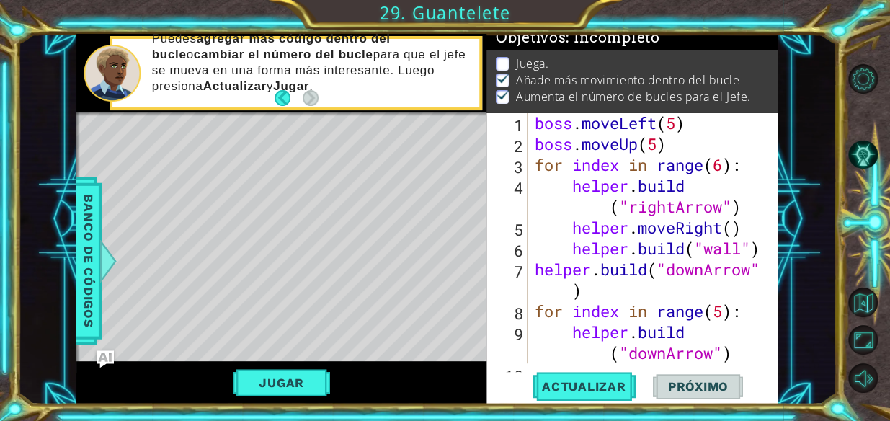
click at [430, 389] on span "Próximo" at bounding box center [697, 390] width 89 height 14
click at [430, 379] on span "Actualizar" at bounding box center [584, 386] width 113 height 14
click at [430, 376] on button "Actualizar" at bounding box center [584, 386] width 113 height 29
click at [307, 381] on button "Jugar" at bounding box center [281, 382] width 97 height 27
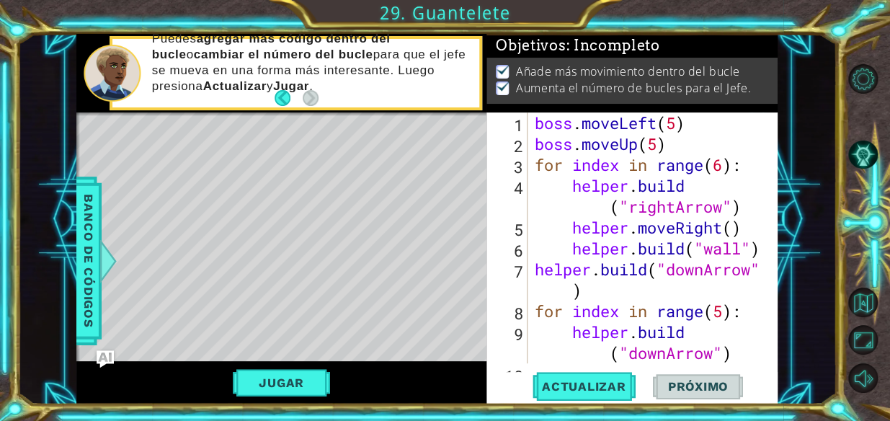
scroll to position [7, 0]
click at [430, 376] on button "Próximo" at bounding box center [697, 389] width 89 height 29
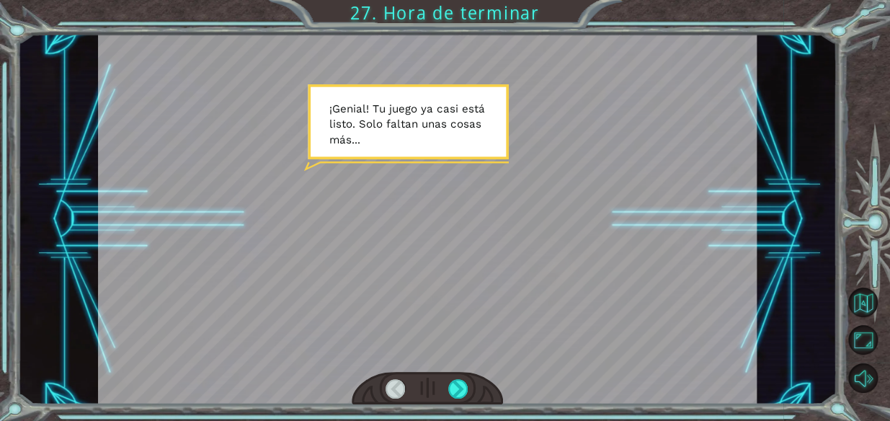
click at [430, 389] on div at bounding box center [427, 388] width 151 height 33
click at [430, 391] on div at bounding box center [427, 388] width 151 height 33
click at [430, 383] on div at bounding box center [458, 389] width 20 height 20
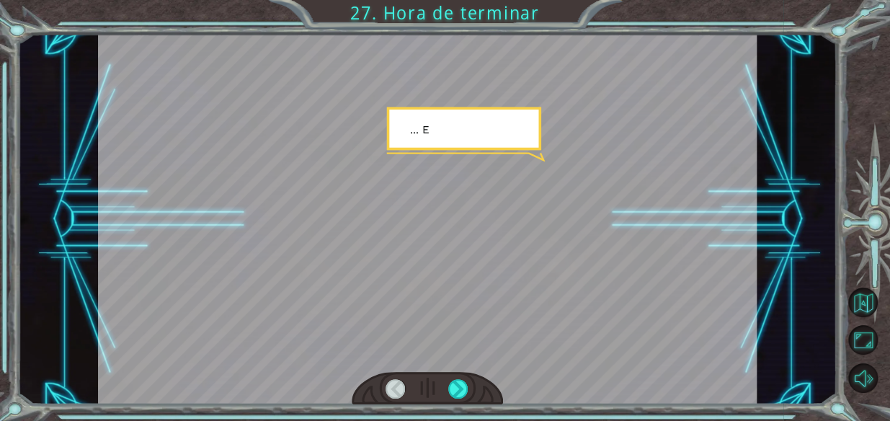
click at [430, 375] on div at bounding box center [427, 388] width 151 height 33
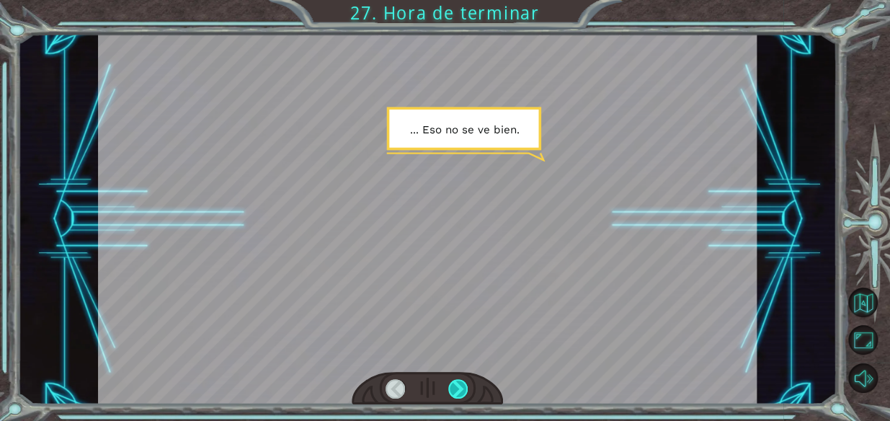
click at [430, 379] on div at bounding box center [458, 389] width 20 height 20
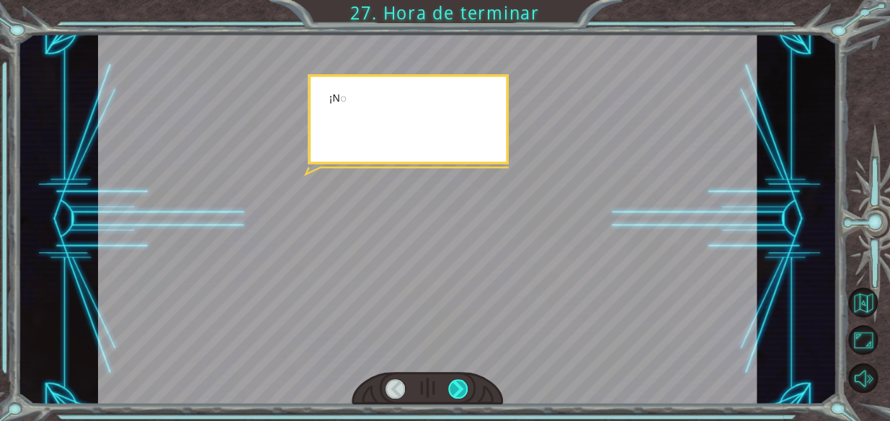
click at [430, 379] on div at bounding box center [458, 389] width 20 height 20
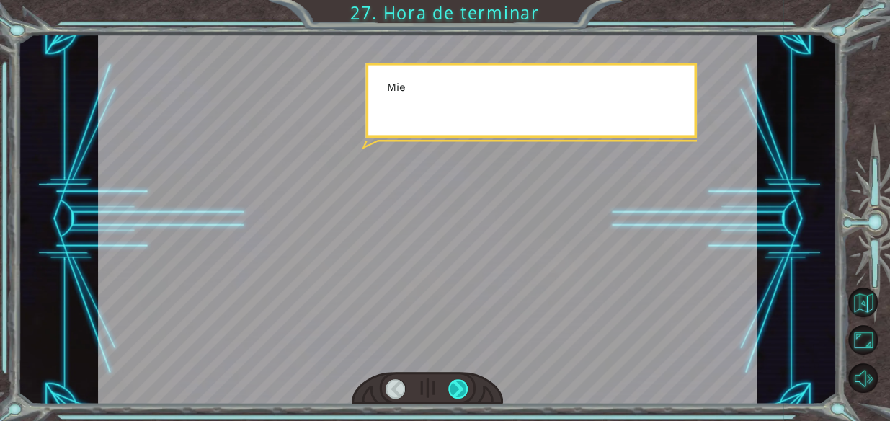
click at [430, 379] on div at bounding box center [458, 389] width 20 height 20
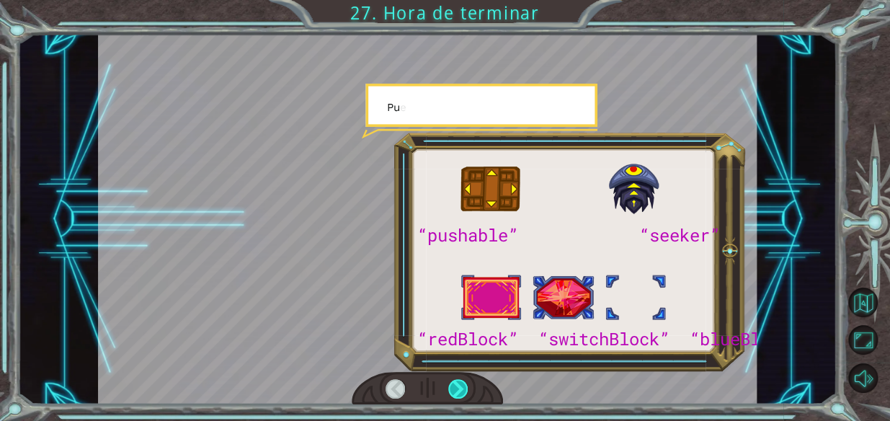
click at [430, 379] on div at bounding box center [458, 389] width 20 height 20
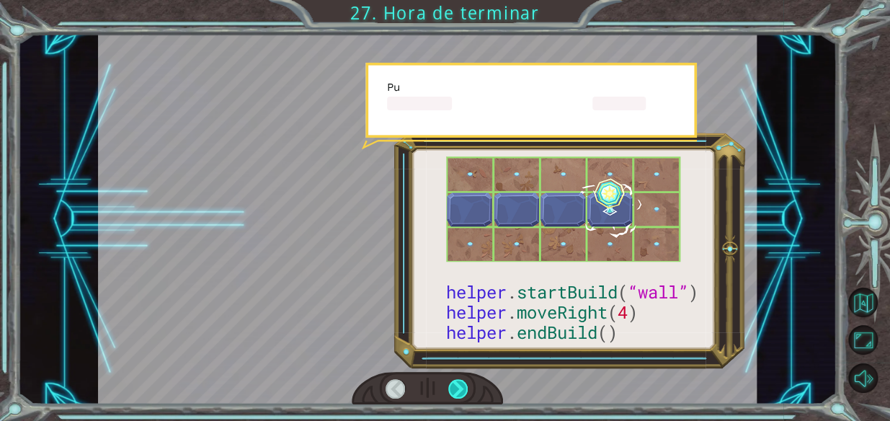
click at [430, 379] on div at bounding box center [458, 389] width 20 height 20
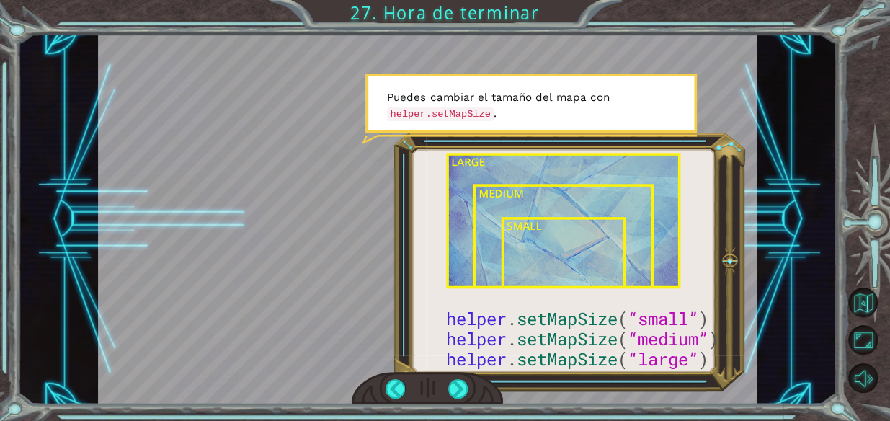
click at [430, 384] on div at bounding box center [427, 388] width 151 height 33
click at [430, 382] on div at bounding box center [458, 389] width 20 height 20
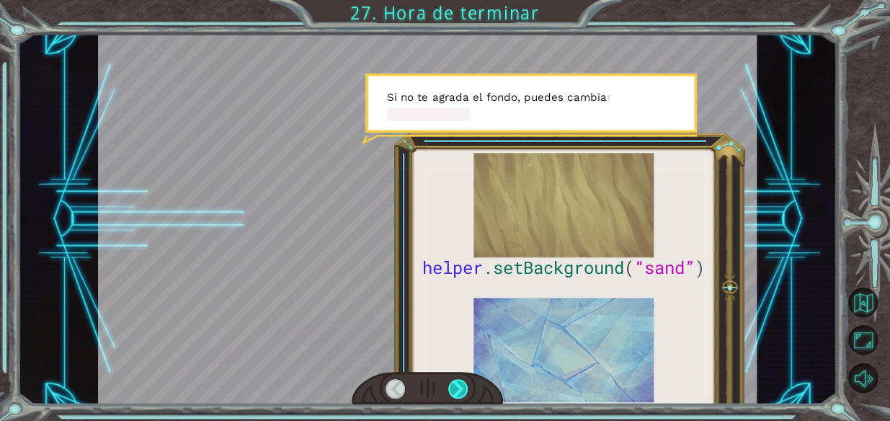
click at [430, 382] on div at bounding box center [458, 389] width 20 height 20
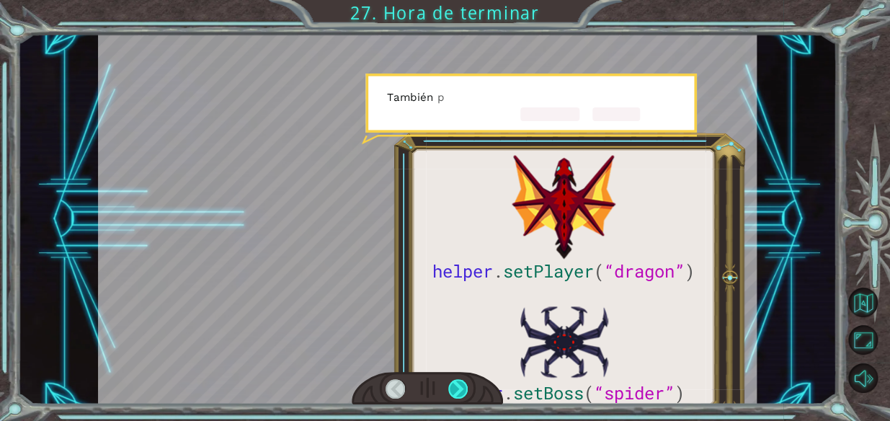
click at [430, 382] on div at bounding box center [458, 389] width 20 height 20
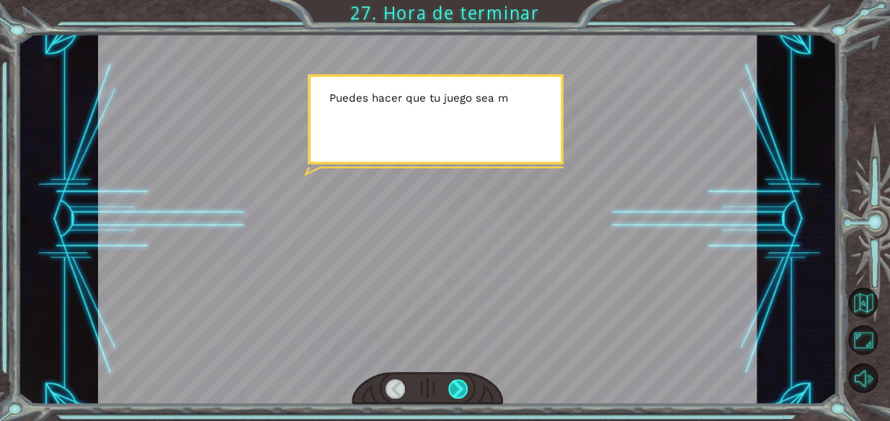
click at [430, 382] on div at bounding box center [458, 389] width 20 height 20
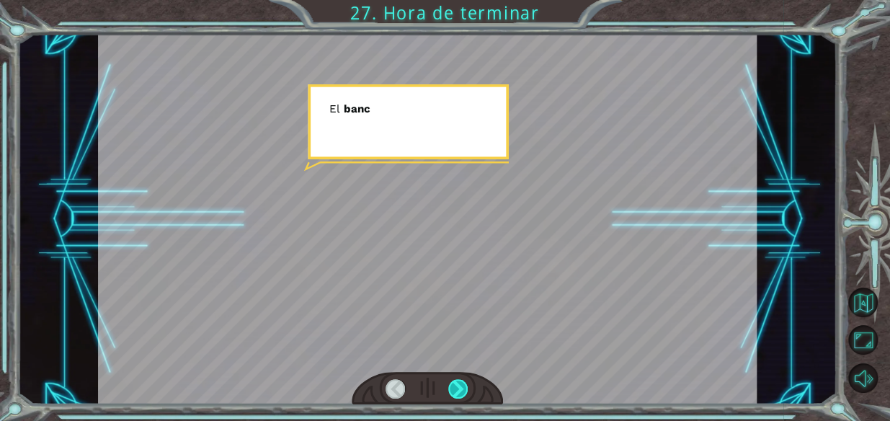
click at [430, 382] on div at bounding box center [458, 389] width 20 height 20
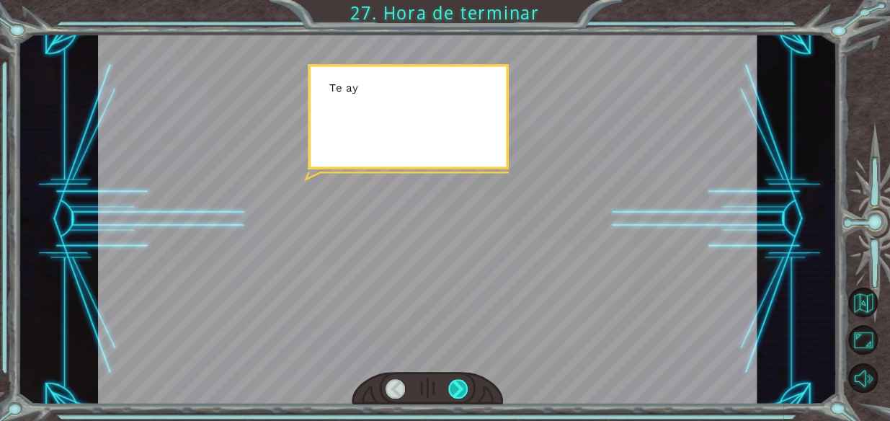
click at [430, 382] on div at bounding box center [458, 389] width 20 height 20
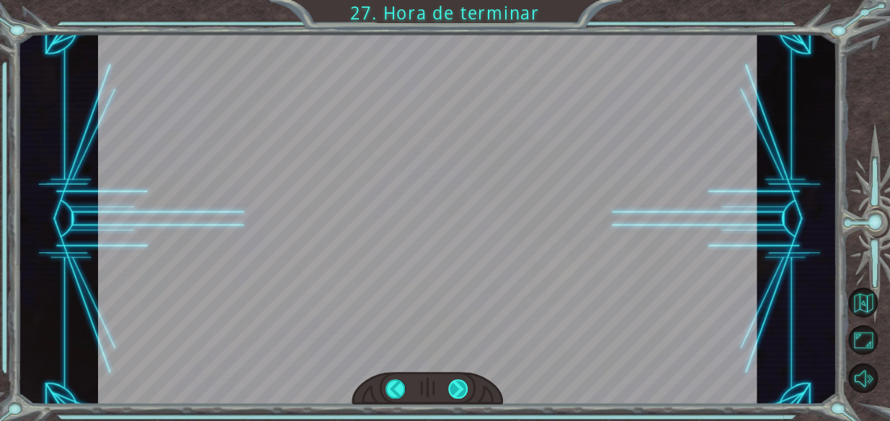
click at [430, 382] on div at bounding box center [458, 389] width 20 height 20
click at [430, 0] on div "helper . setPlayer ( “dragon” ) helper . setBoss ( “spider” ) ¡ G e n i a l ! T…" at bounding box center [445, 0] width 890 height 0
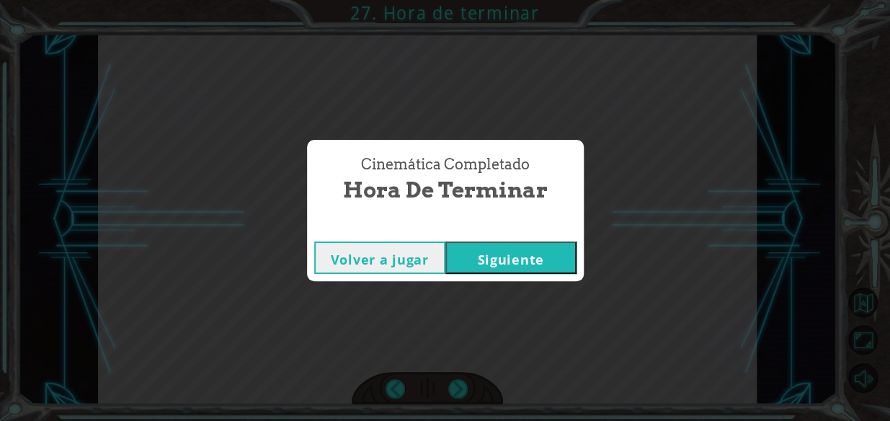
click at [430, 256] on button "Siguiente" at bounding box center [511, 258] width 131 height 32
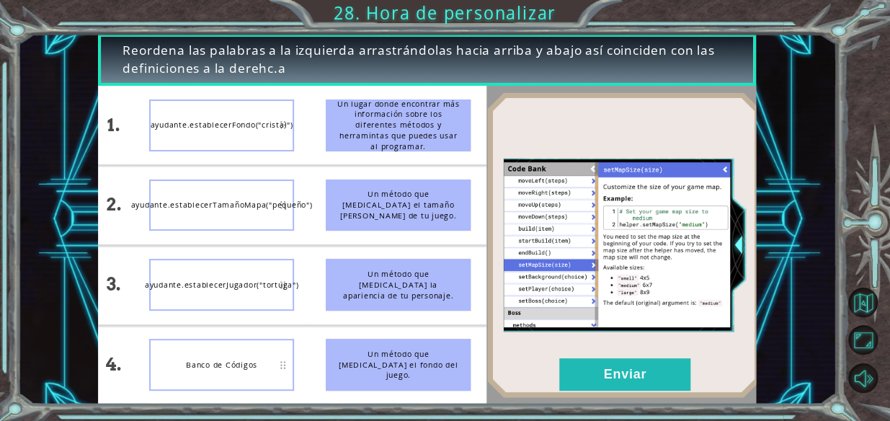
drag, startPoint x: 374, startPoint y: 136, endPoint x: 228, endPoint y: 133, distance: 146.4
click at [229, 137] on div "1. 2. 3. 4. ayudante.establecerFondo("cristal") ayudante.establecerTamañoMapa("…" at bounding box center [290, 245] width 392 height 318
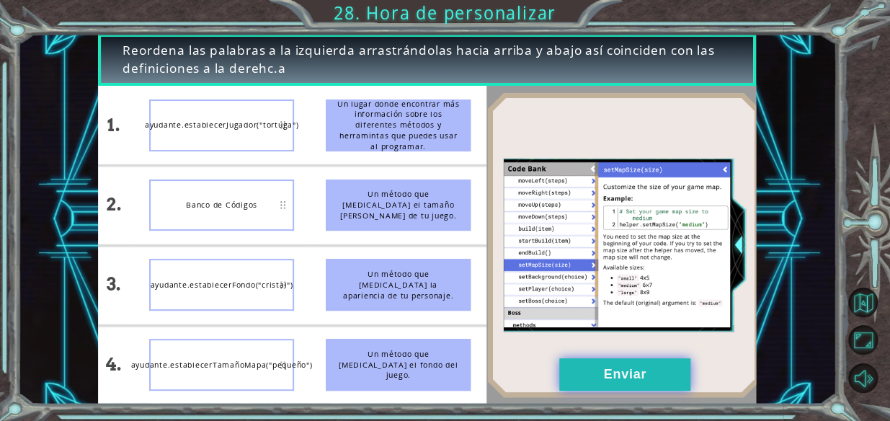
click at [430, 373] on button "Enviar" at bounding box center [624, 374] width 131 height 32
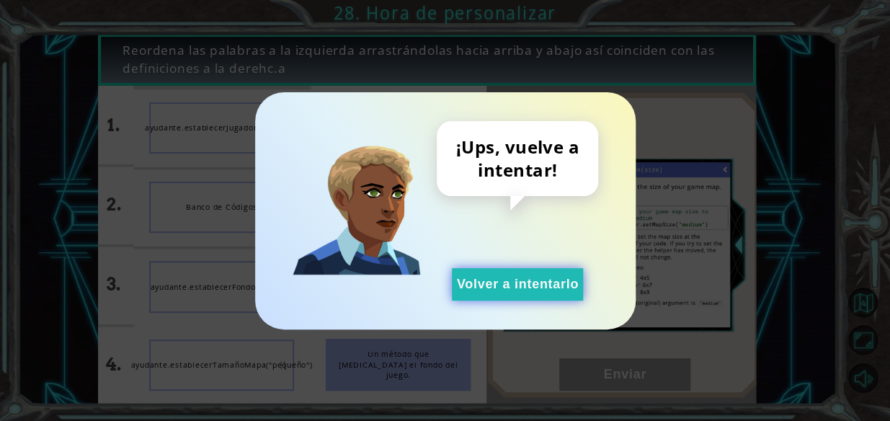
click at [430, 288] on button "Volver a intentarlo" at bounding box center [517, 284] width 131 height 32
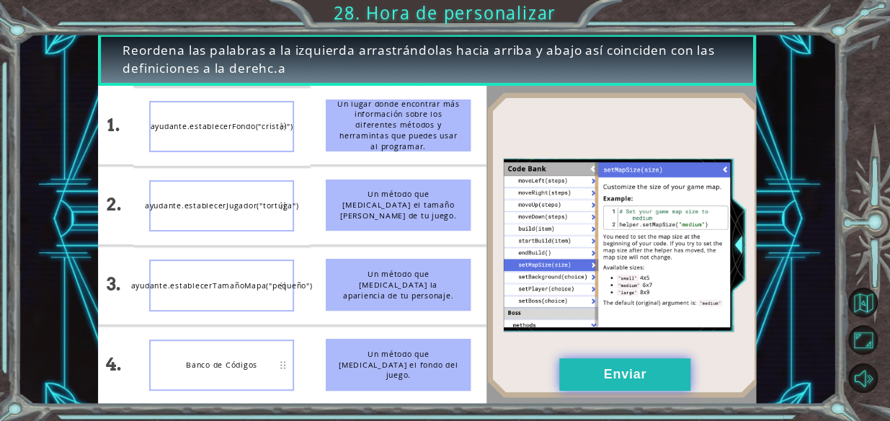
click at [430, 376] on button "Enviar" at bounding box center [624, 374] width 131 height 32
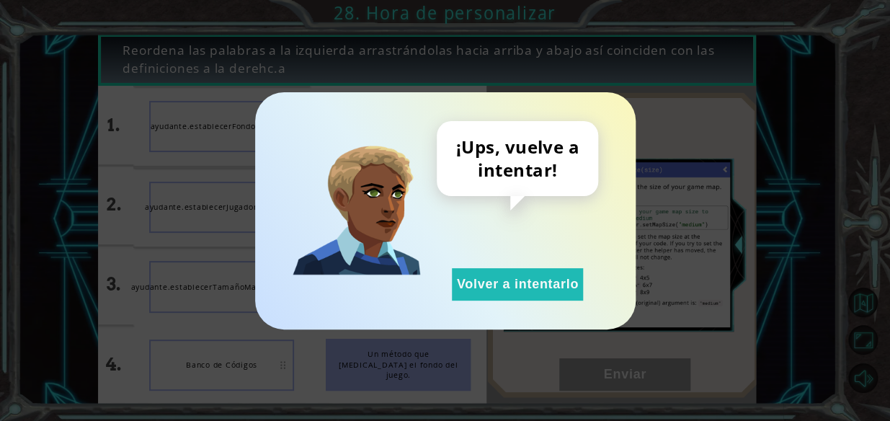
drag, startPoint x: 537, startPoint y: 285, endPoint x: 394, endPoint y: 250, distance: 147.6
click at [430, 284] on button "Volver a intentarlo" at bounding box center [517, 284] width 131 height 32
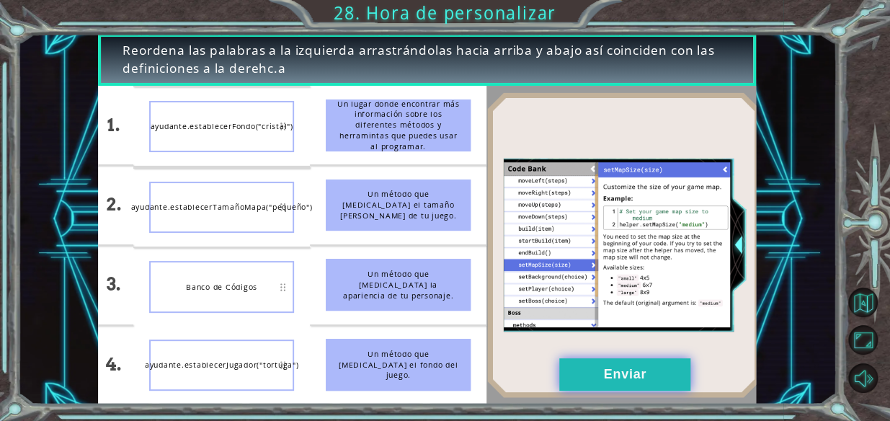
click at [430, 363] on button "Enviar" at bounding box center [624, 374] width 131 height 32
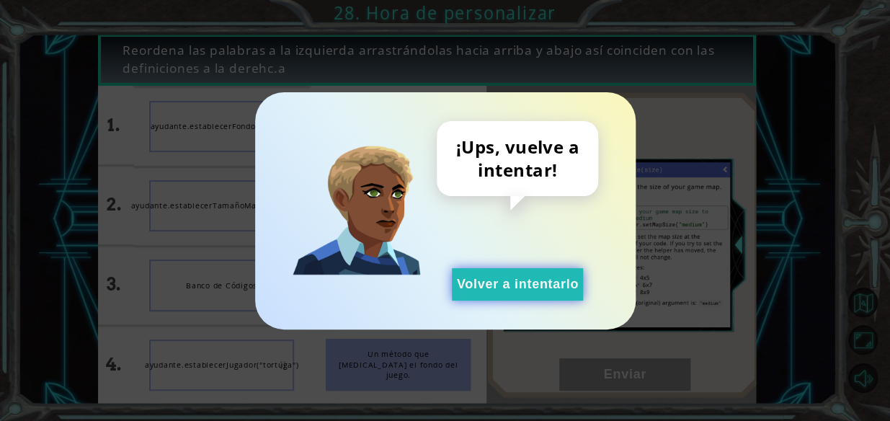
click at [430, 280] on button "Volver a intentarlo" at bounding box center [517, 284] width 131 height 32
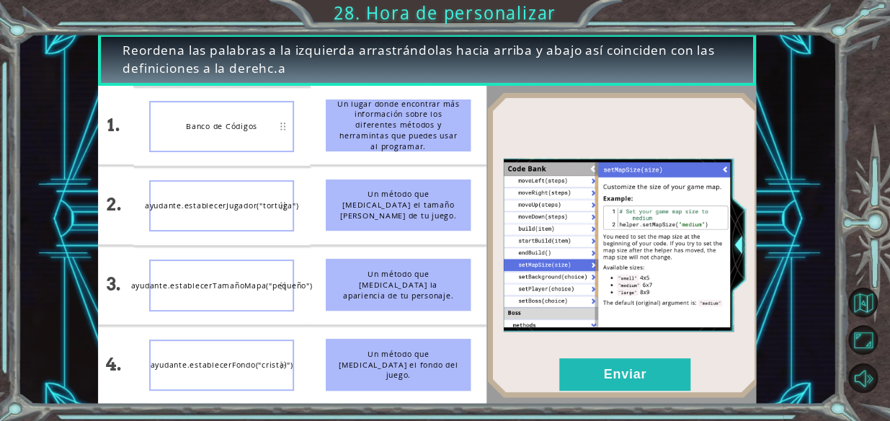
drag, startPoint x: 564, startPoint y: 370, endPoint x: 121, endPoint y: 242, distance: 461.4
click at [121, 242] on div "1. 2. 3. 4. Banco de Códigos ayudante.establecerJugador("tortuga") ayudante.est…" at bounding box center [290, 245] width 392 height 318
click at [430, 391] on img at bounding box center [624, 245] width 274 height 306
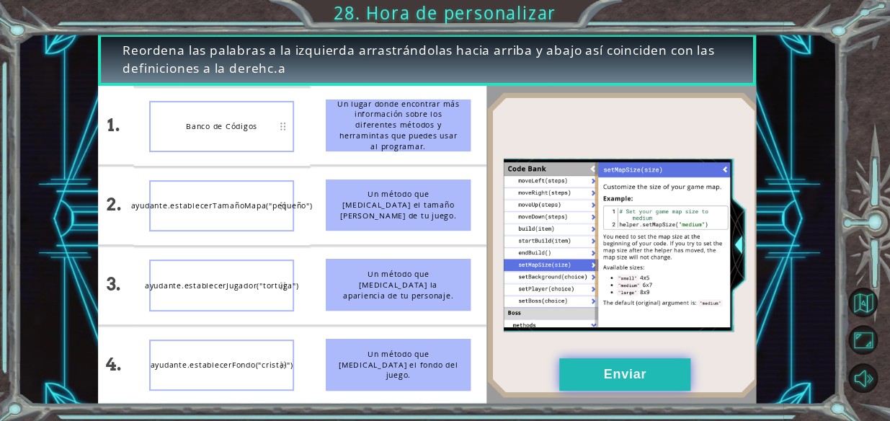
click at [430, 383] on button "Enviar" at bounding box center [624, 374] width 131 height 32
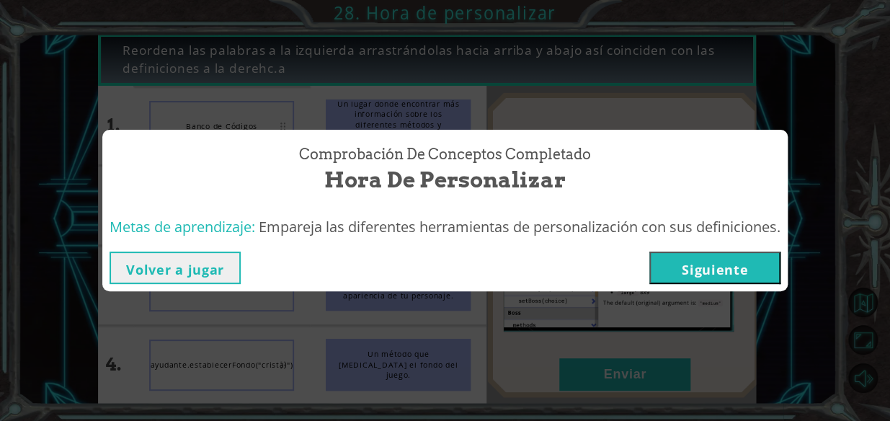
click at [430, 259] on button "Siguiente" at bounding box center [715, 268] width 131 height 32
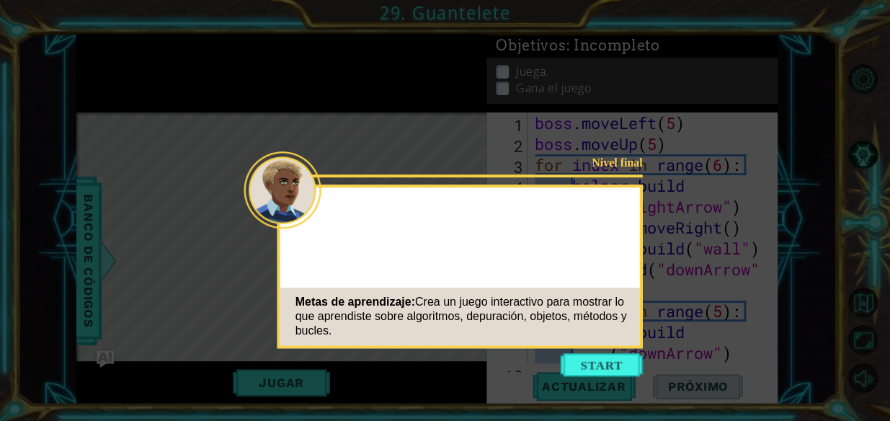
click at [430, 370] on button "Start" at bounding box center [602, 364] width 82 height 23
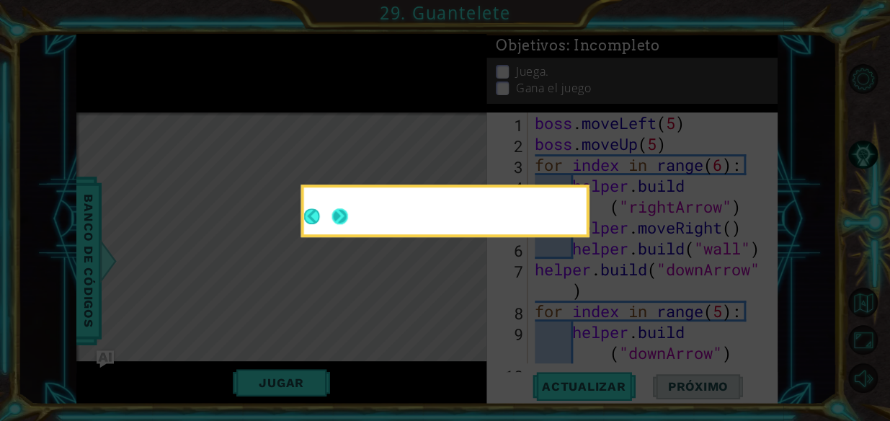
click at [345, 211] on button "Next" at bounding box center [340, 216] width 16 height 16
click at [353, 217] on div at bounding box center [445, 213] width 283 height 41
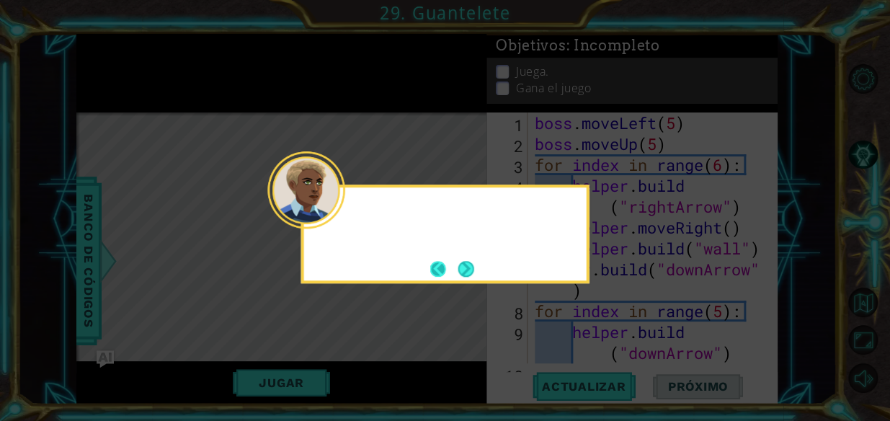
scroll to position [83, 0]
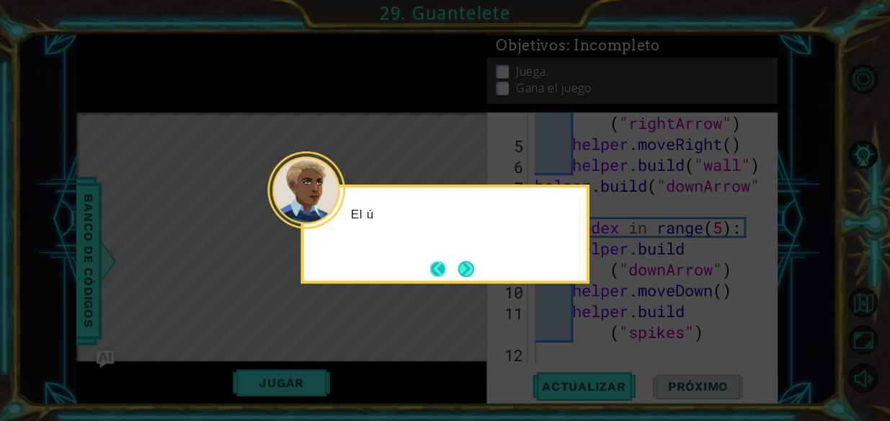
click at [430, 267] on button "Back" at bounding box center [444, 269] width 28 height 16
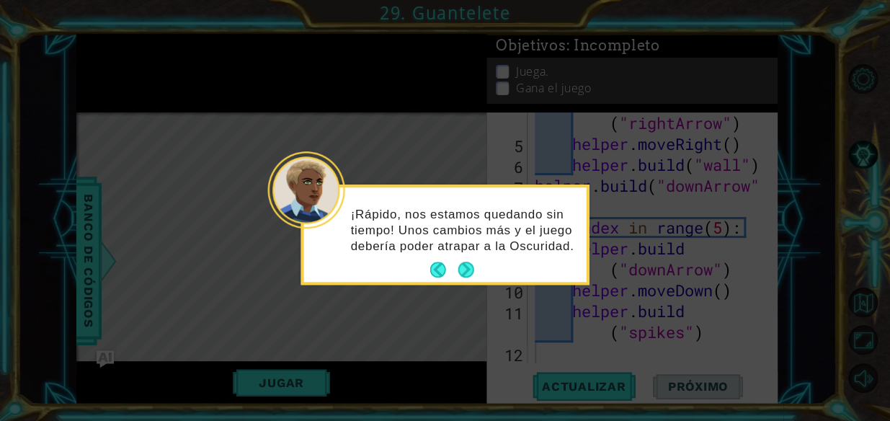
click at [430, 268] on button "Next" at bounding box center [466, 270] width 16 height 16
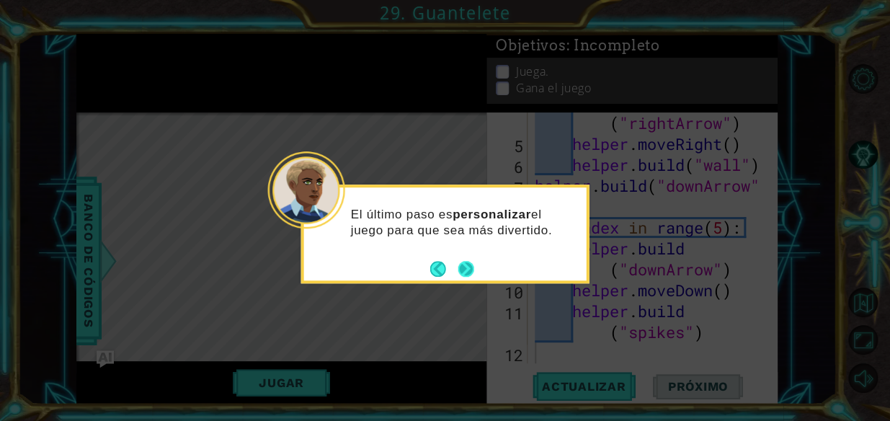
click at [430, 267] on button "Next" at bounding box center [466, 269] width 16 height 16
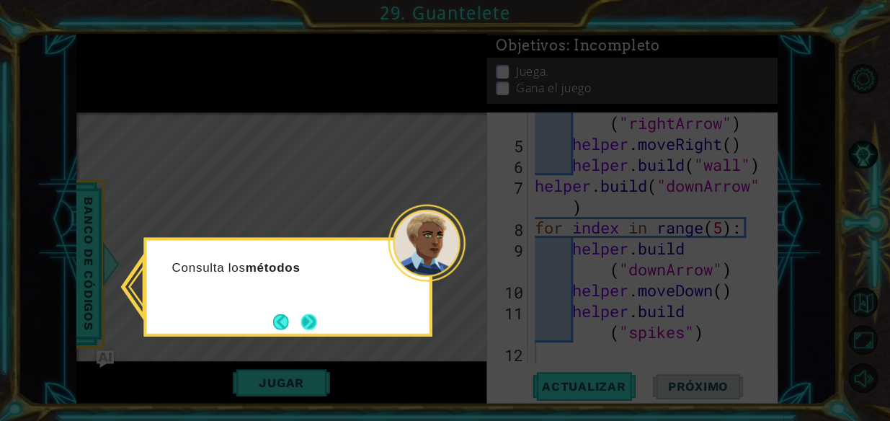
click at [304, 319] on button "Next" at bounding box center [309, 322] width 16 height 16
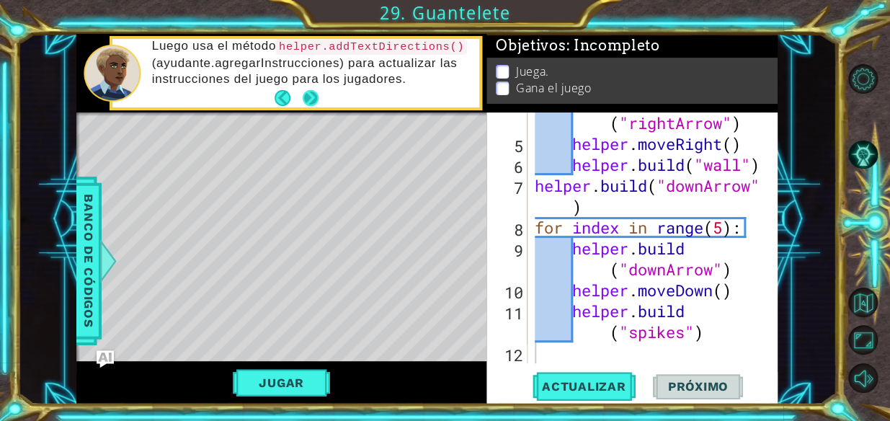
click at [305, 99] on button "Next" at bounding box center [310, 97] width 19 height 19
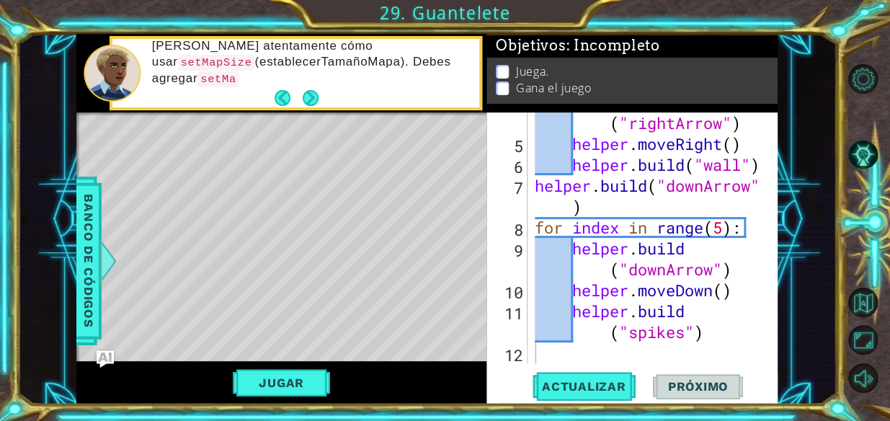
click at [305, 99] on button "Next" at bounding box center [311, 98] width 16 height 16
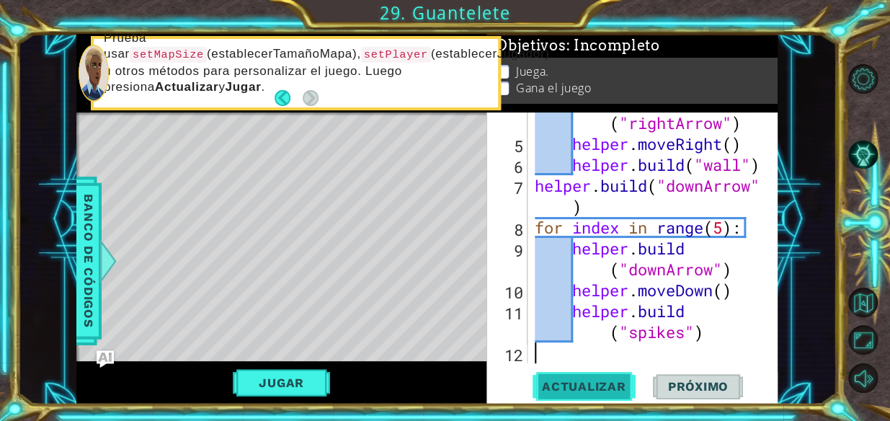
click at [430, 375] on button "Actualizar" at bounding box center [584, 386] width 113 height 29
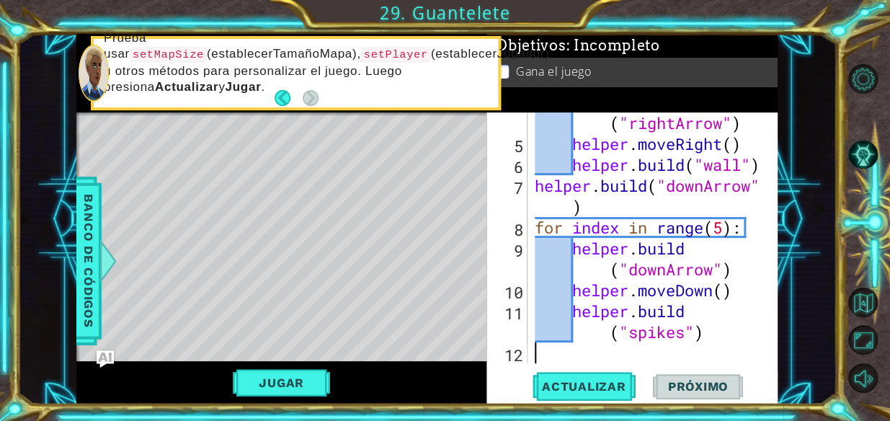
click at [317, 384] on button "Jugar" at bounding box center [281, 382] width 97 height 27
type textarea "[DOMAIN_NAME]("spikes")"
click at [430, 330] on div "helper . build ( "rightArrow" ) helper . moveRight ( ) helper . build ( "wall" …" at bounding box center [652, 249] width 240 height 314
click at [430, 402] on div "[DOMAIN_NAME]("spikes") 4 5 6 7 8 9 10 11 12 helper . build ( "rightArrow" ) he…" at bounding box center [632, 257] width 291 height 291
click at [430, 384] on span "Próximo" at bounding box center [697, 388] width 89 height 14
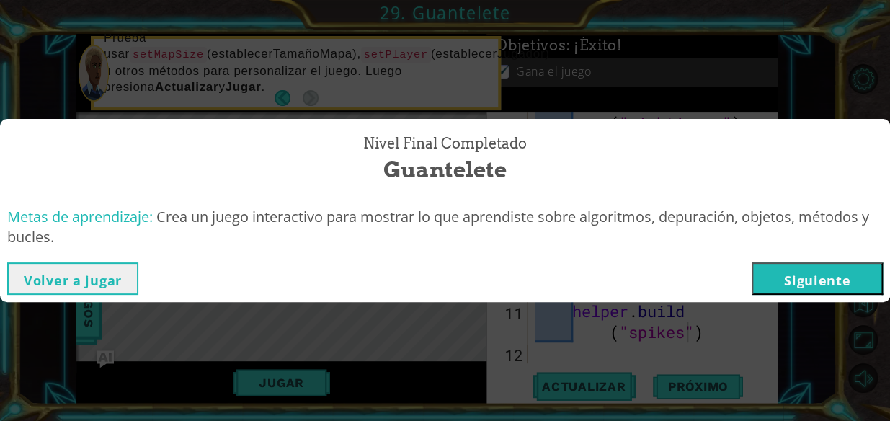
click at [430, 275] on div "Volver a jugar [GEOGRAPHIC_DATA]" at bounding box center [445, 278] width 876 height 32
click at [430, 275] on button "Siguiente" at bounding box center [817, 278] width 131 height 32
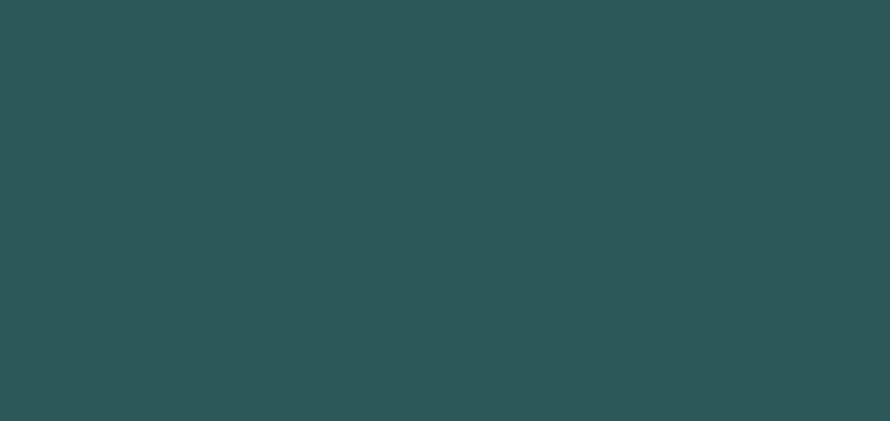
click at [430, 278] on body "1 2 3 4 5 6 7 8 9 helper .moveUp(steps) Toca enter helper .moveDown(steps) Toca…" at bounding box center [445, 210] width 890 height 421
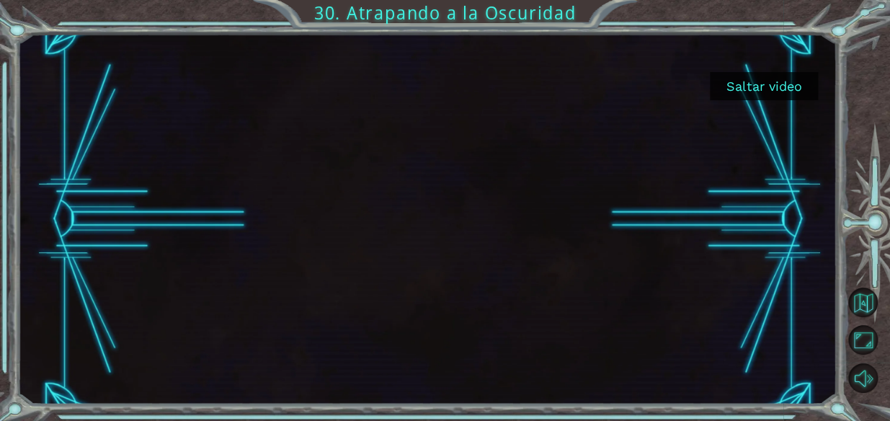
click at [430, 82] on button "Saltar video" at bounding box center [764, 86] width 108 height 28
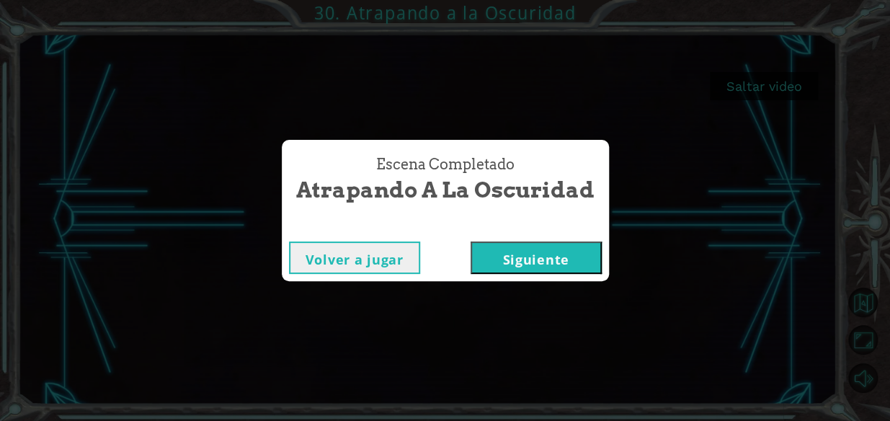
click at [430, 259] on button "Siguiente" at bounding box center [536, 258] width 131 height 32
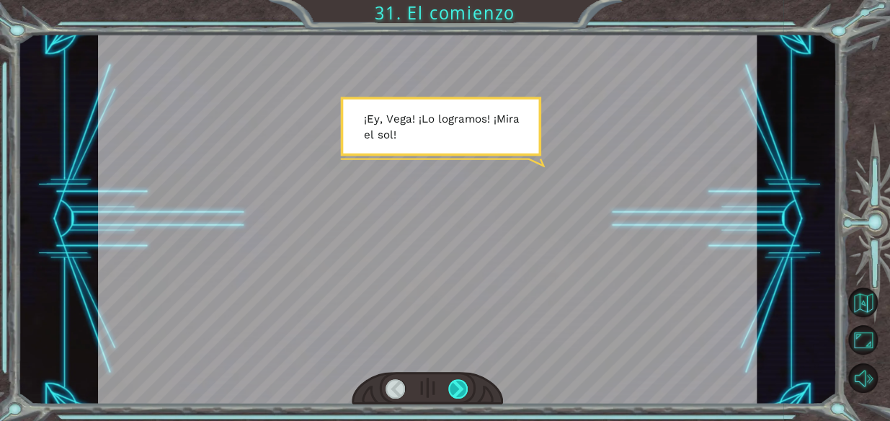
click at [430, 387] on div at bounding box center [458, 389] width 20 height 20
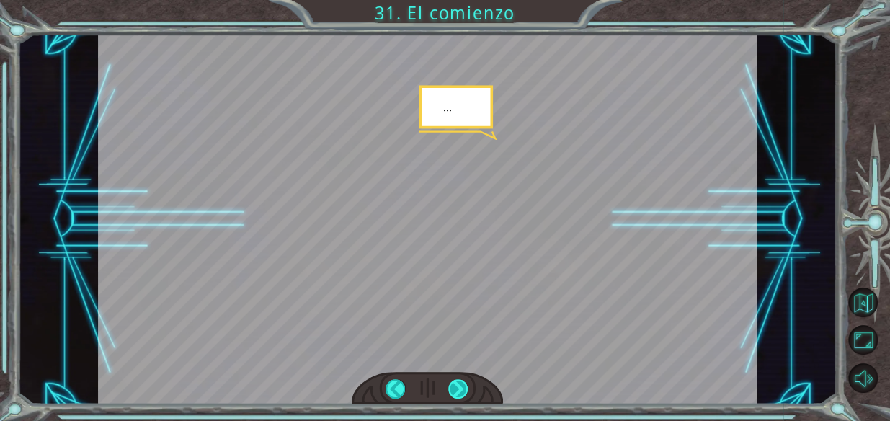
click at [430, 387] on div at bounding box center [458, 389] width 20 height 20
click at [430, 411] on div "Temporary Text ¡ E y , V e g a ! ¡ L o l o g r a m o s ! ¡ M i r a e l s o l ! …" at bounding box center [445, 210] width 890 height 421
click at [430, 399] on div at bounding box center [427, 388] width 151 height 33
click at [430, 384] on div at bounding box center [458, 389] width 20 height 20
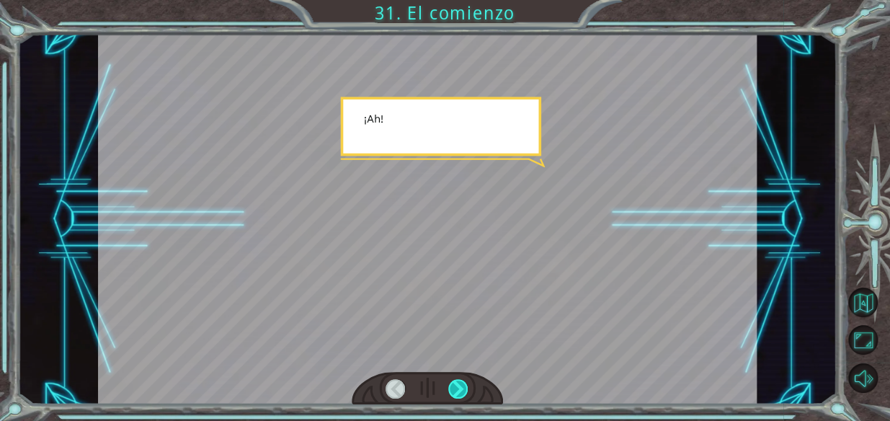
click at [430, 384] on div at bounding box center [458, 389] width 20 height 20
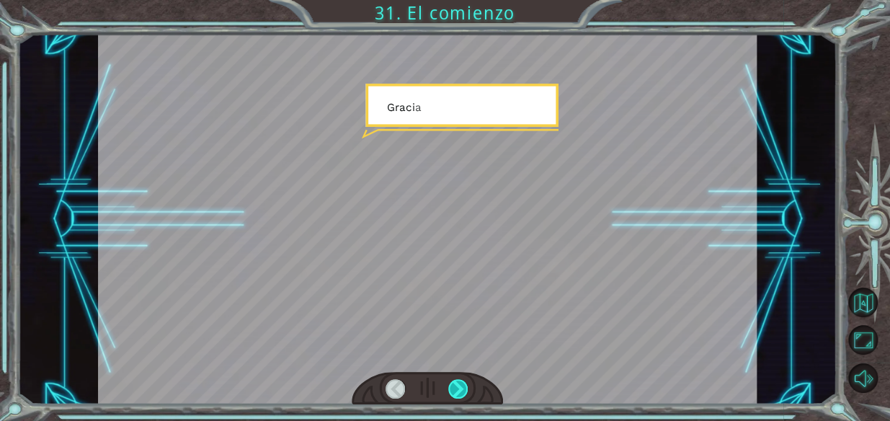
click at [430, 384] on div at bounding box center [458, 389] width 20 height 20
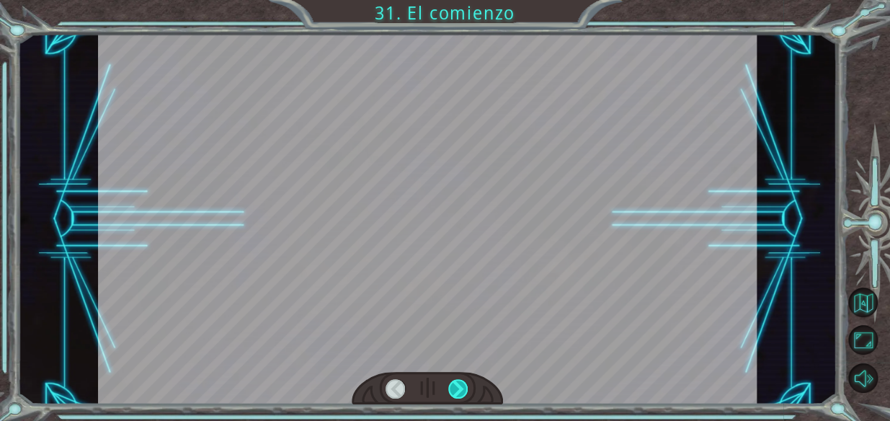
click at [430, 384] on div at bounding box center [458, 389] width 20 height 20
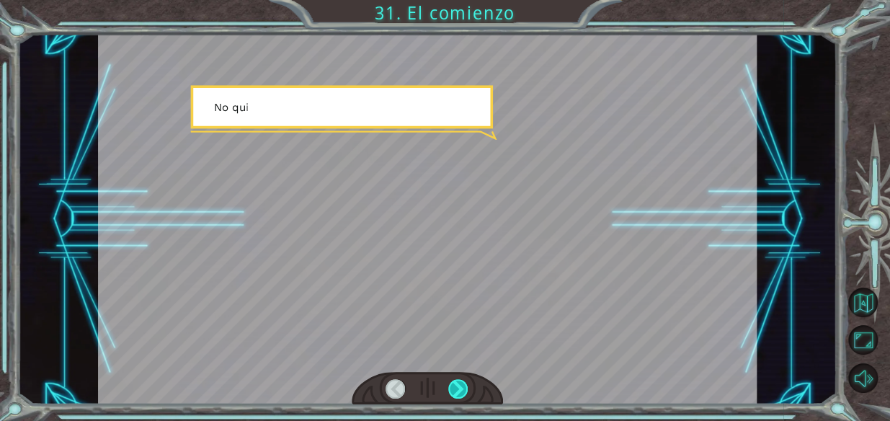
click at [430, 384] on div at bounding box center [458, 389] width 20 height 20
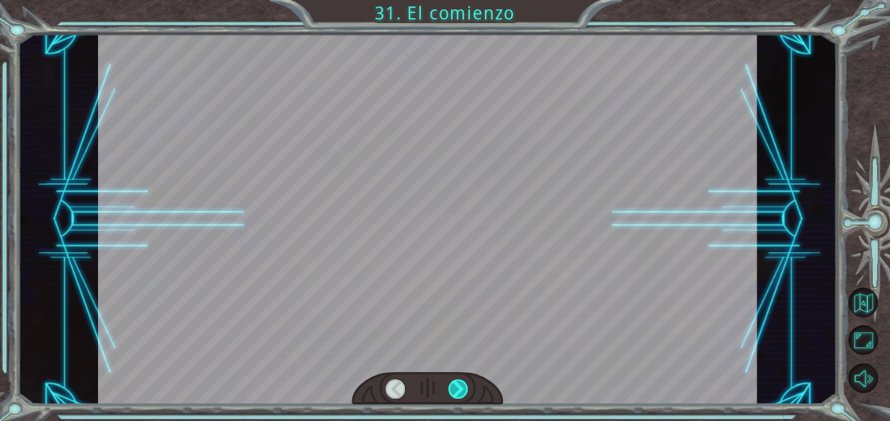
click at [430, 384] on div at bounding box center [458, 389] width 20 height 20
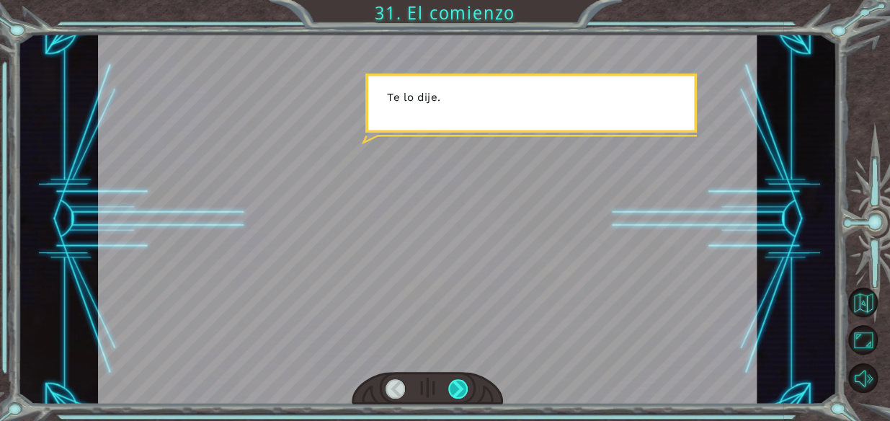
click at [430, 384] on div at bounding box center [458, 389] width 20 height 20
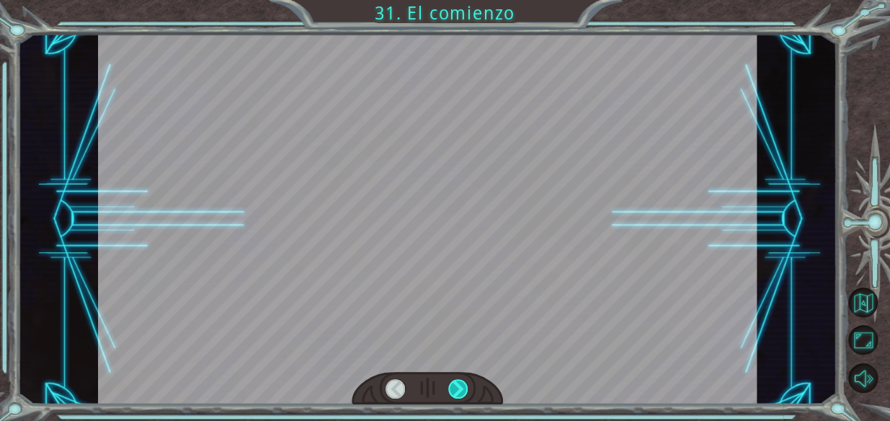
click at [430, 384] on div at bounding box center [458, 389] width 20 height 20
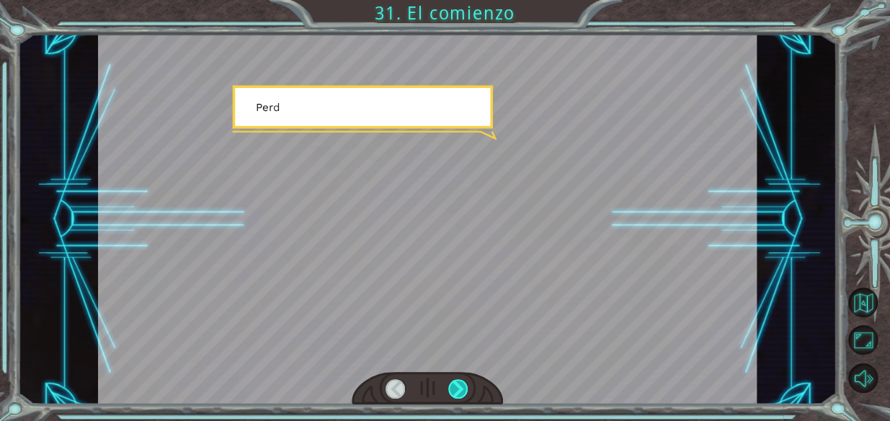
click at [430, 384] on div at bounding box center [458, 389] width 20 height 20
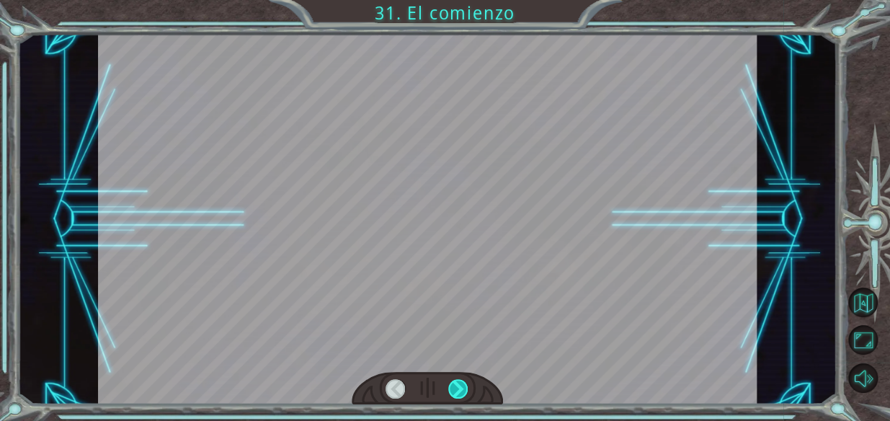
click at [430, 384] on div at bounding box center [458, 389] width 20 height 20
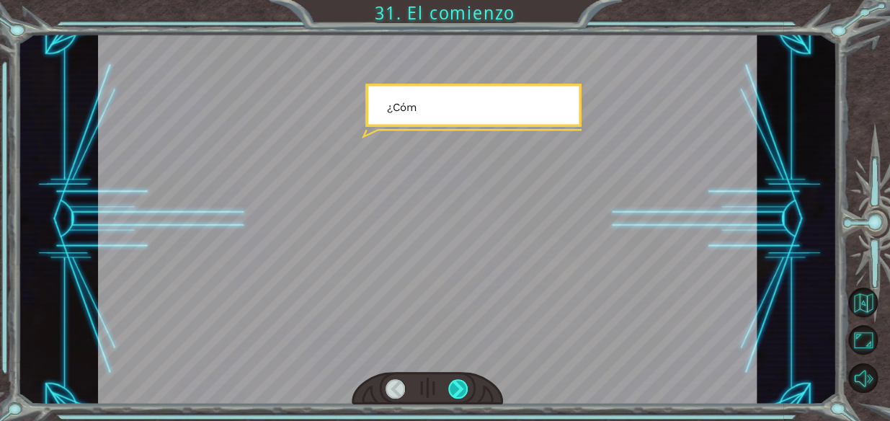
click at [430, 384] on div at bounding box center [458, 389] width 20 height 20
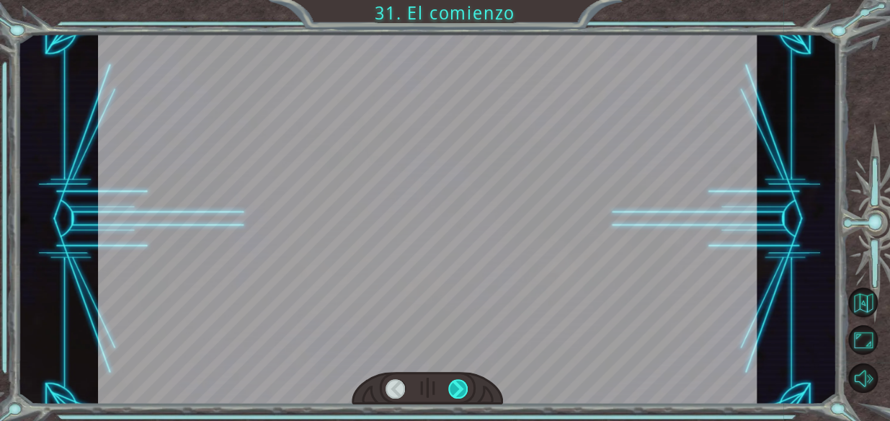
click at [430, 384] on div at bounding box center [458, 389] width 20 height 20
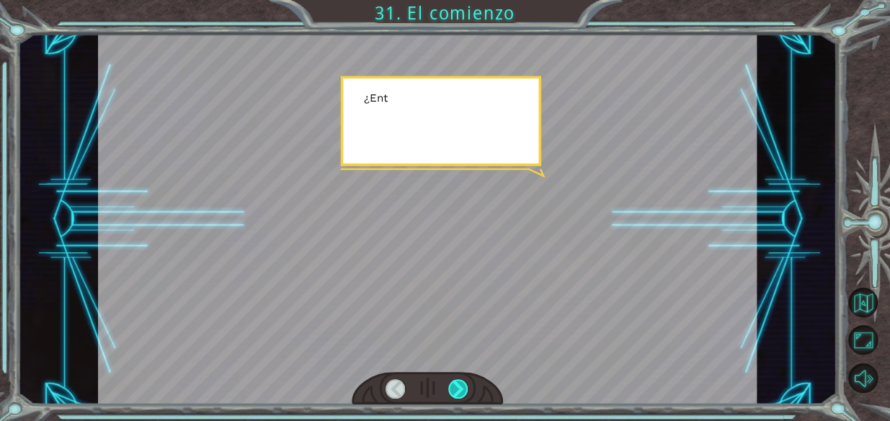
click at [430, 384] on div at bounding box center [458, 389] width 20 height 20
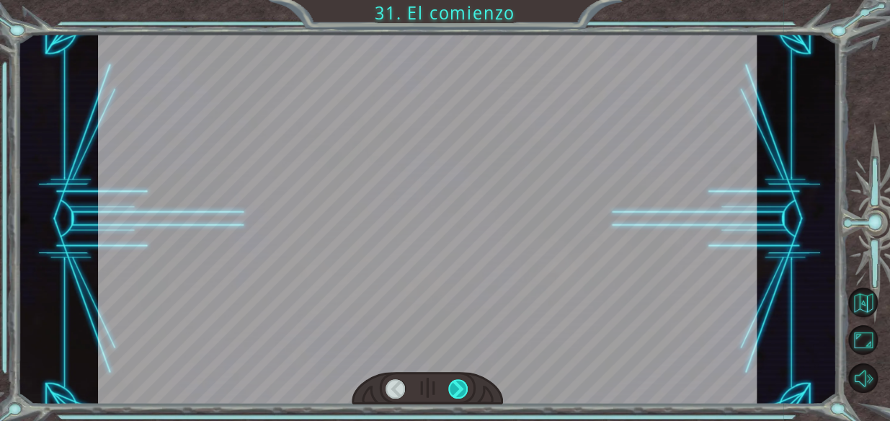
click at [430, 384] on div at bounding box center [458, 389] width 20 height 20
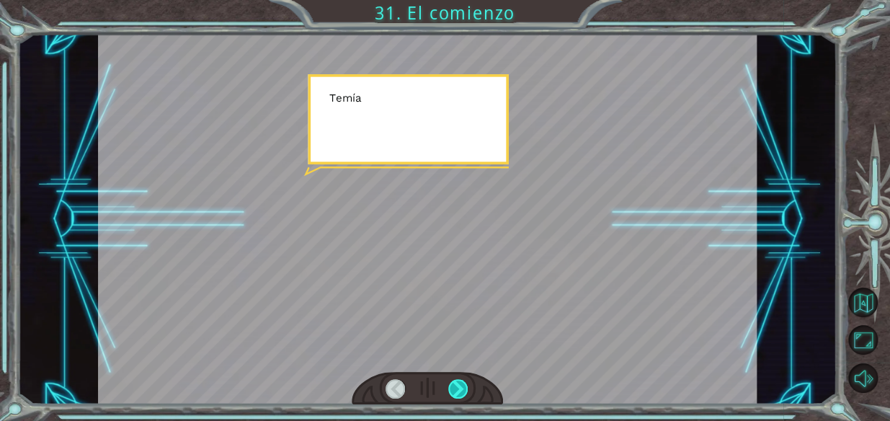
click at [430, 384] on div at bounding box center [458, 389] width 20 height 20
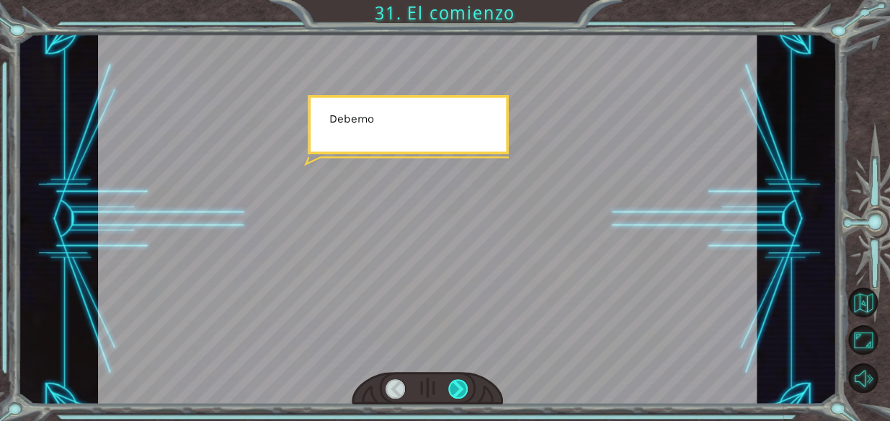
click at [430, 384] on div at bounding box center [458, 389] width 20 height 20
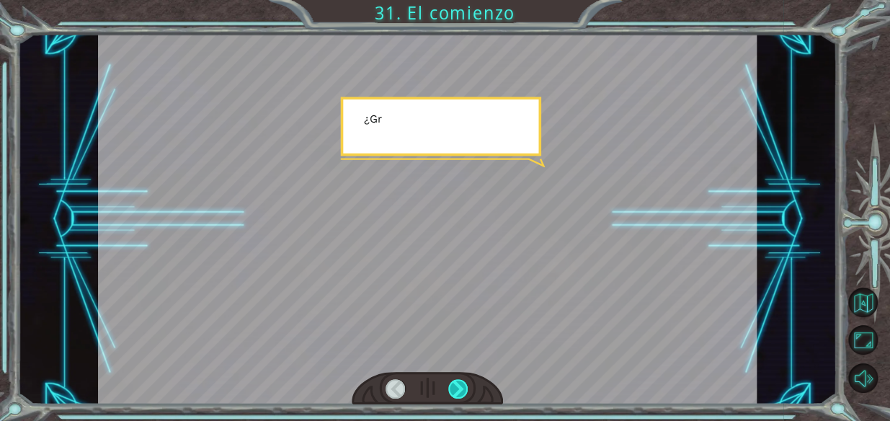
click at [430, 384] on div at bounding box center [458, 389] width 20 height 20
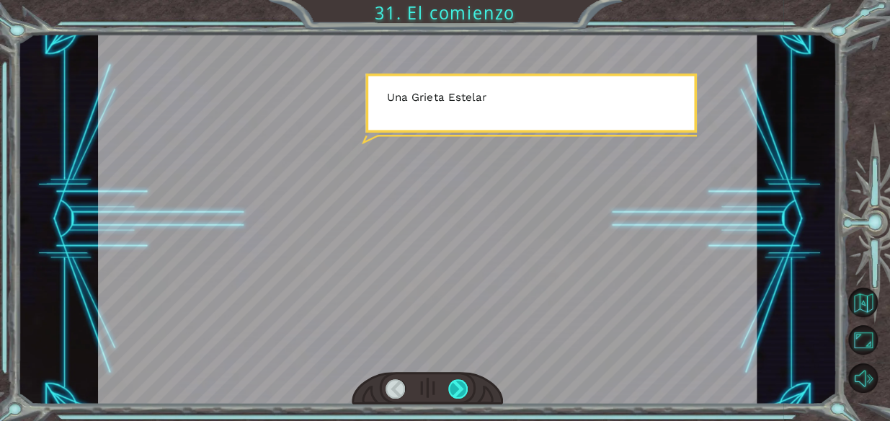
click at [430, 384] on div at bounding box center [458, 389] width 20 height 20
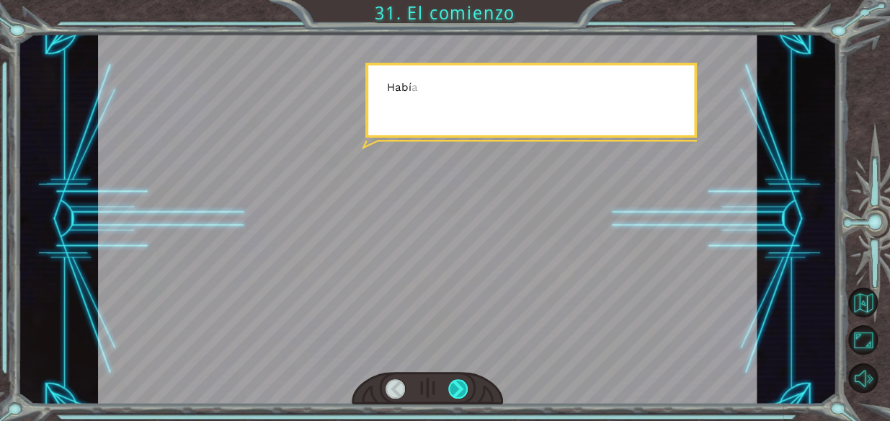
click at [430, 384] on div at bounding box center [458, 389] width 20 height 20
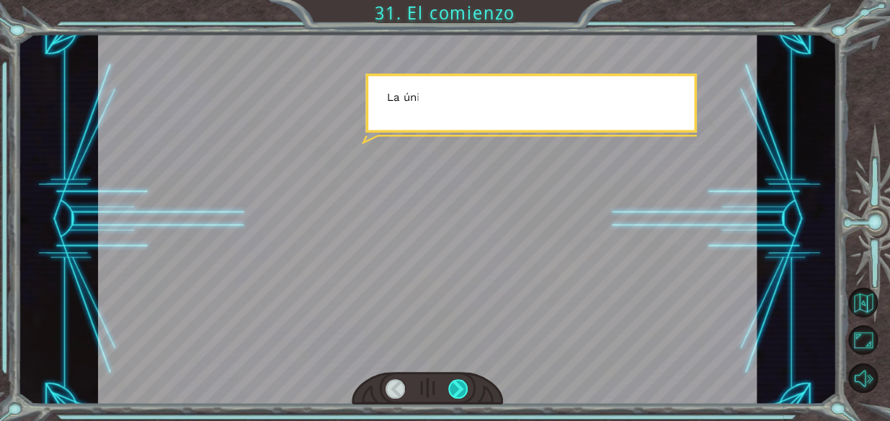
click at [430, 384] on div at bounding box center [458, 389] width 20 height 20
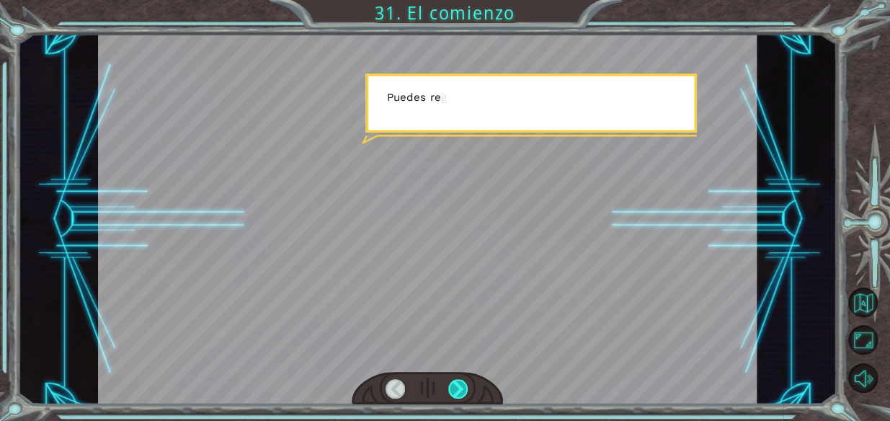
click at [430, 384] on div at bounding box center [458, 389] width 20 height 20
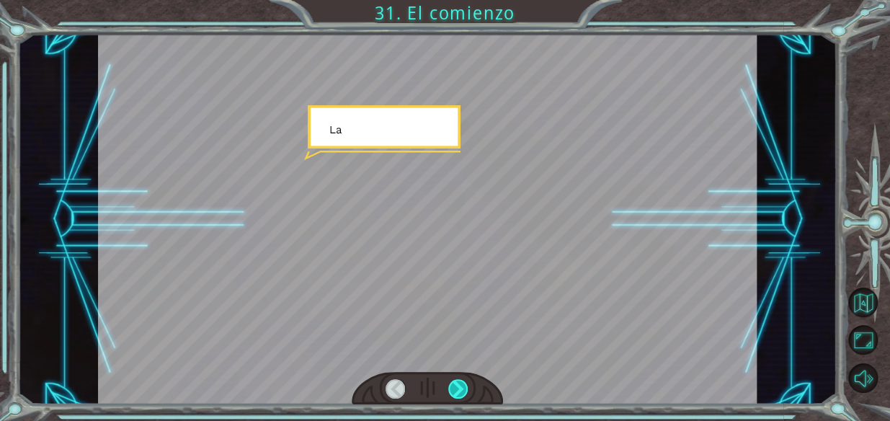
click at [430, 384] on div at bounding box center [458, 389] width 20 height 20
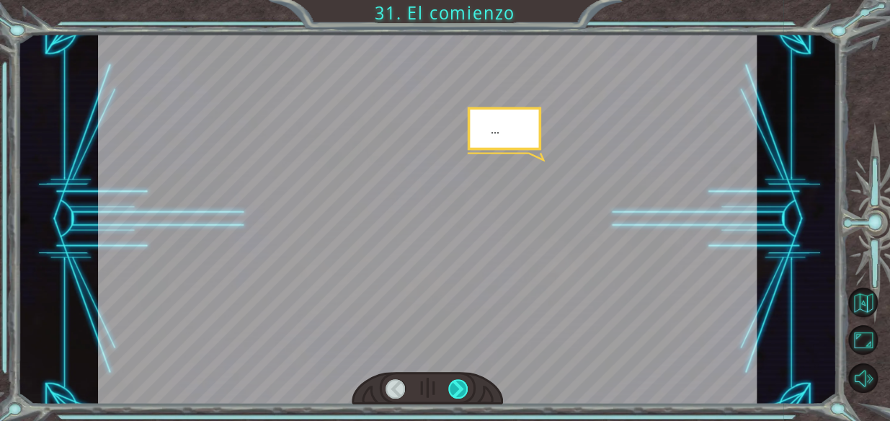
click at [430, 384] on div at bounding box center [458, 389] width 20 height 20
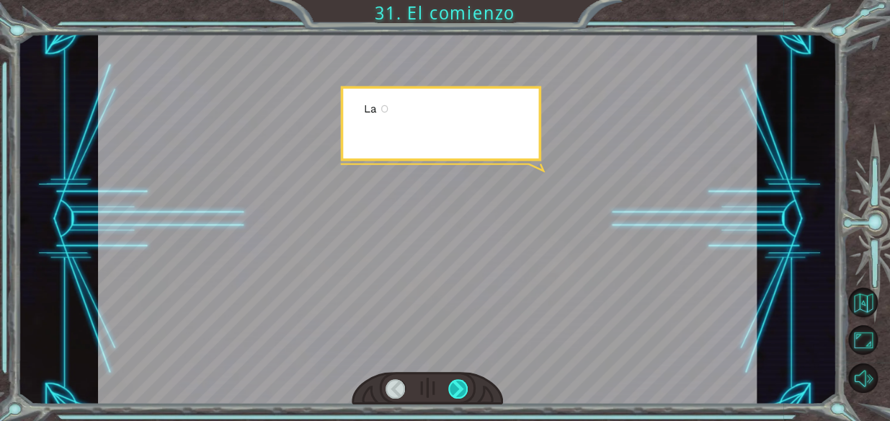
click at [430, 384] on div at bounding box center [458, 389] width 20 height 20
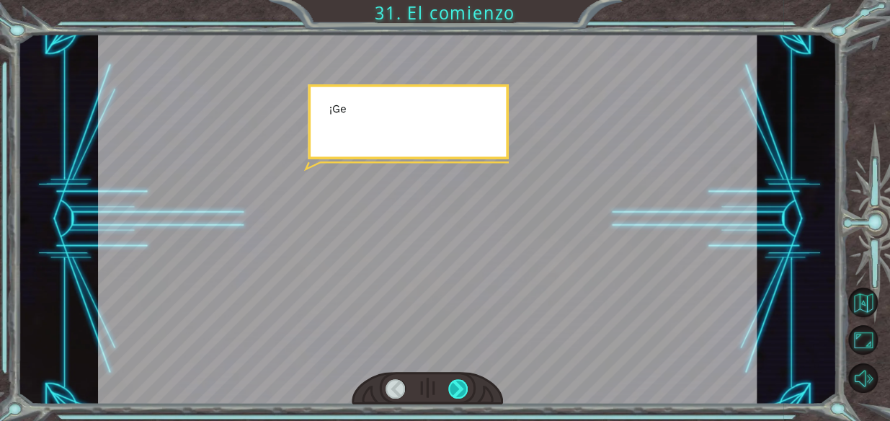
click at [430, 384] on div at bounding box center [458, 389] width 20 height 20
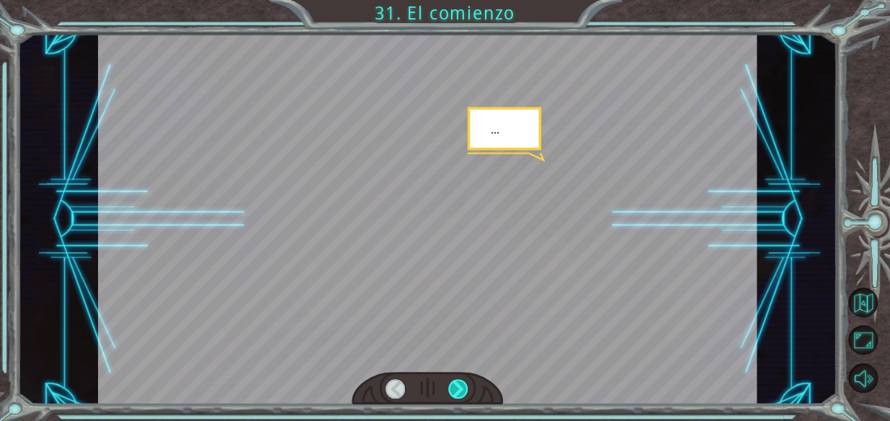
click at [430, 384] on div at bounding box center [458, 389] width 20 height 20
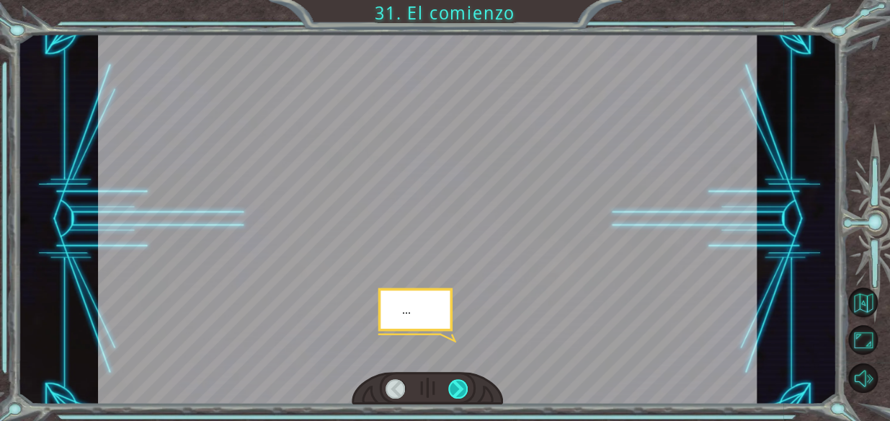
click at [430, 384] on div at bounding box center [458, 389] width 20 height 20
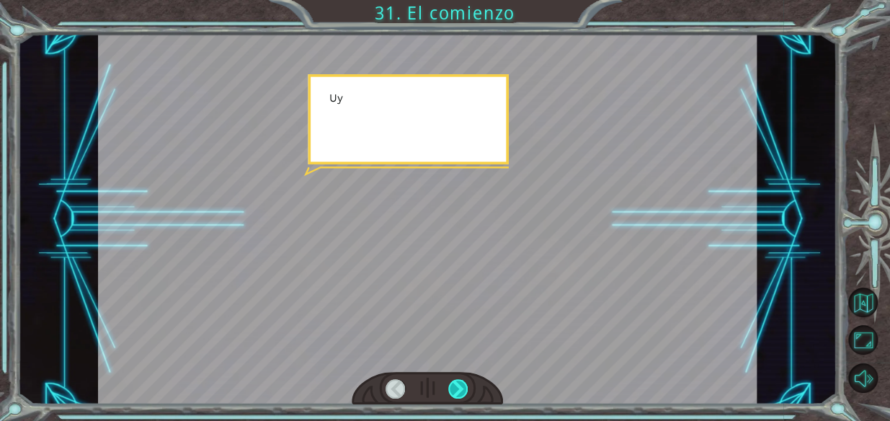
click at [430, 384] on div at bounding box center [458, 389] width 20 height 20
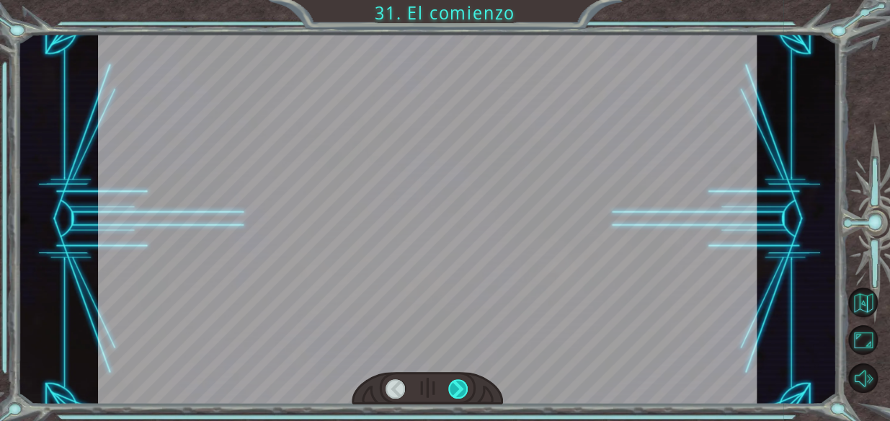
click at [430, 384] on div at bounding box center [458, 389] width 20 height 20
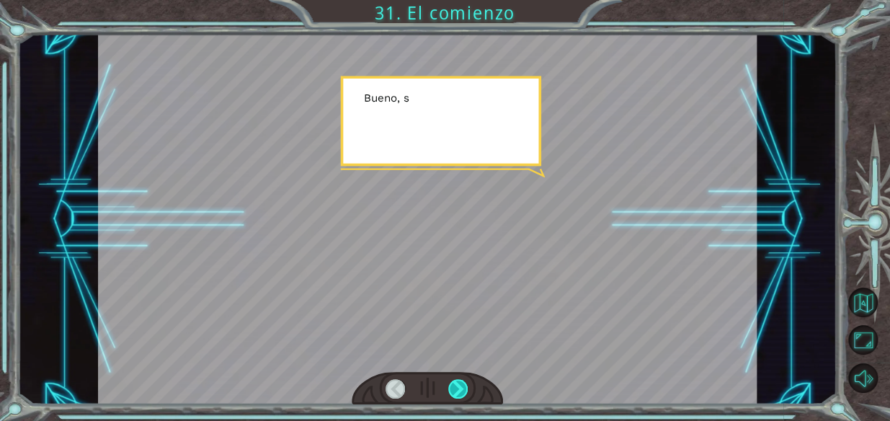
click at [430, 384] on div at bounding box center [458, 389] width 20 height 20
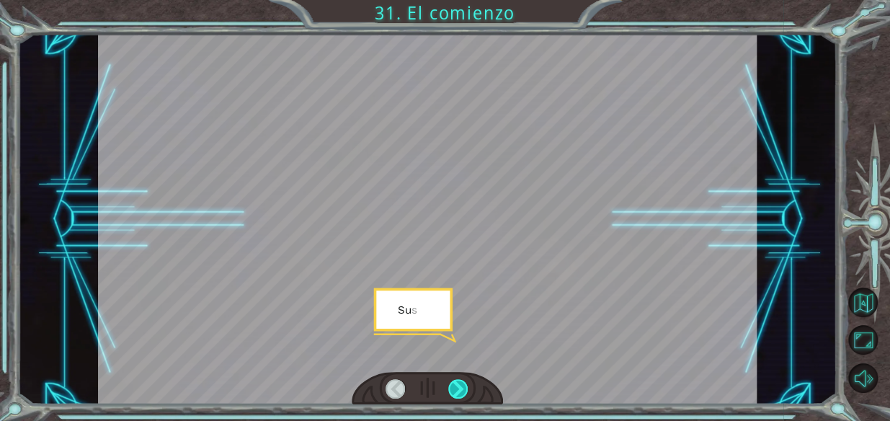
click at [430, 384] on div at bounding box center [458, 389] width 20 height 20
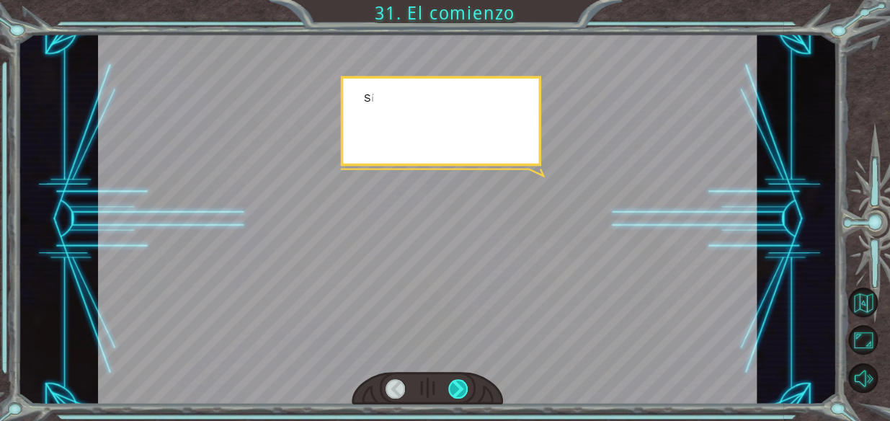
click at [430, 384] on div at bounding box center [458, 389] width 20 height 20
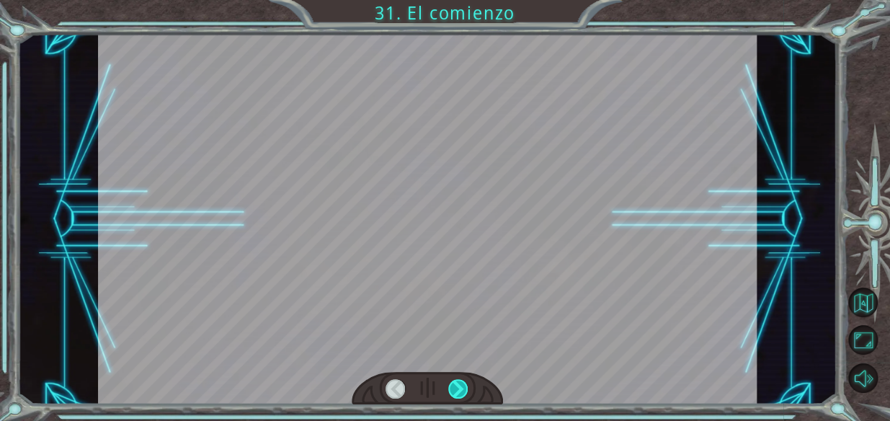
click at [430, 384] on div at bounding box center [458, 389] width 20 height 20
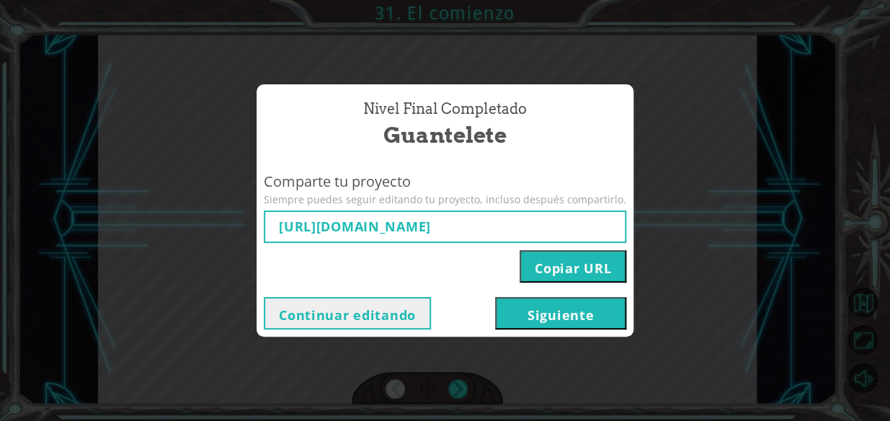
type input "[URL][DOMAIN_NAME]"
click at [404, 309] on button "Continuar editando" at bounding box center [347, 313] width 167 height 32
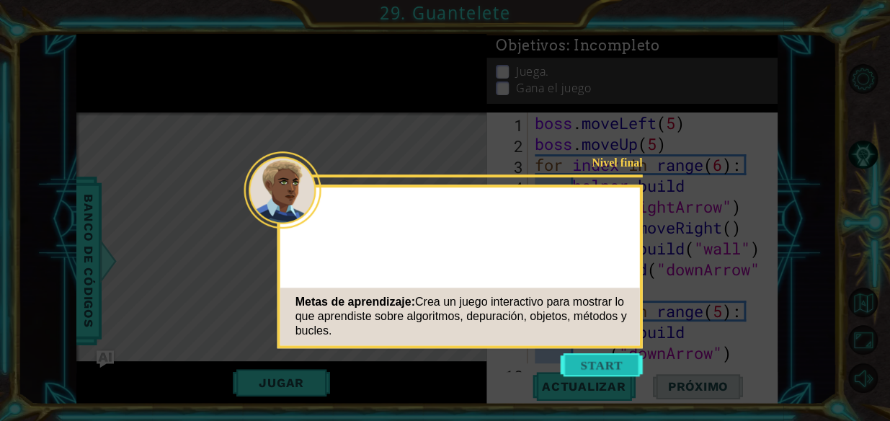
click at [430, 367] on button "Start" at bounding box center [602, 364] width 82 height 23
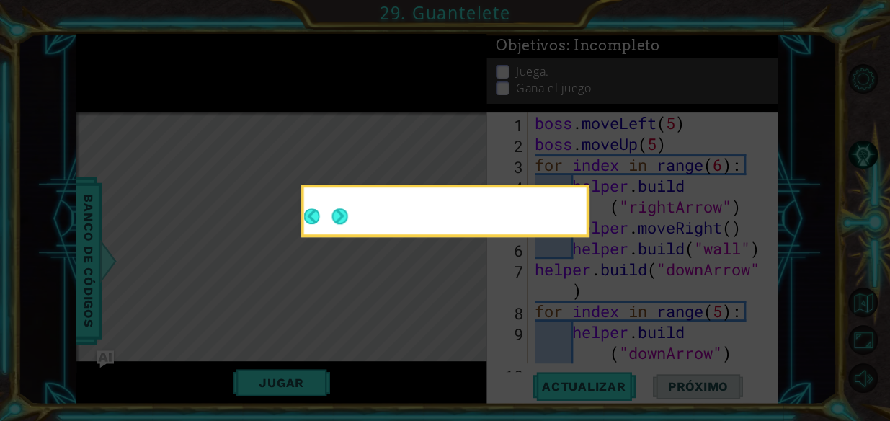
click at [346, 217] on button "Next" at bounding box center [340, 216] width 16 height 16
click at [338, 221] on footer at bounding box center [326, 216] width 44 height 35
click at [344, 224] on button "Next" at bounding box center [340, 216] width 17 height 17
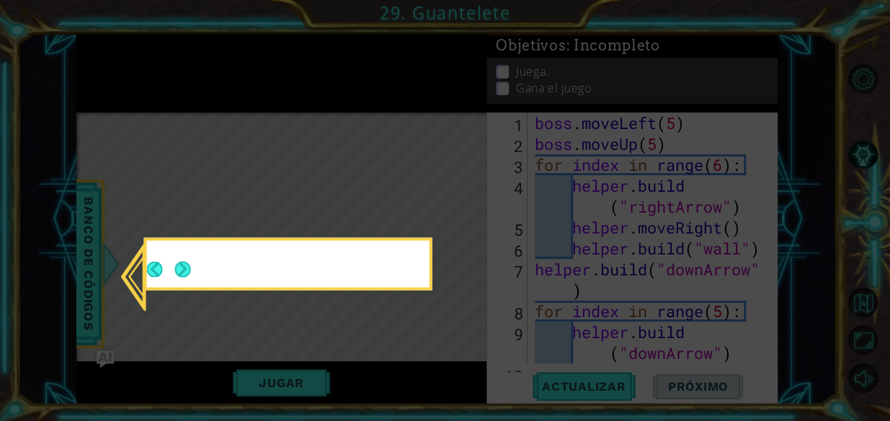
click at [345, 215] on icon at bounding box center [445, 210] width 890 height 421
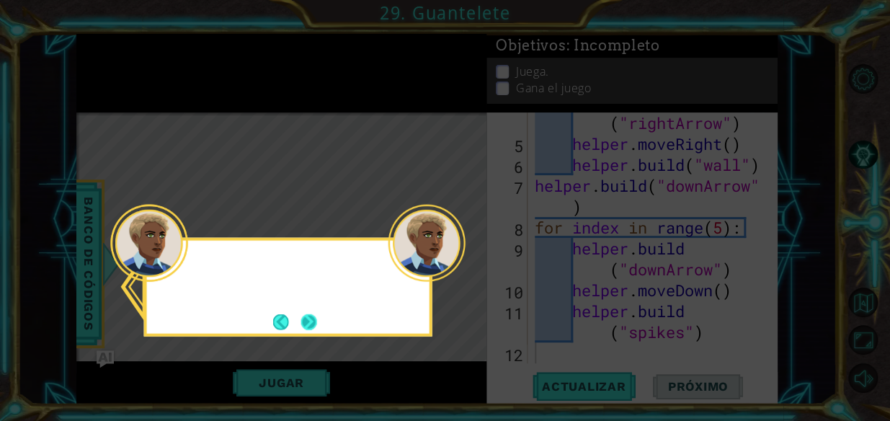
scroll to position [83, 0]
click at [316, 314] on button "Next" at bounding box center [309, 322] width 16 height 16
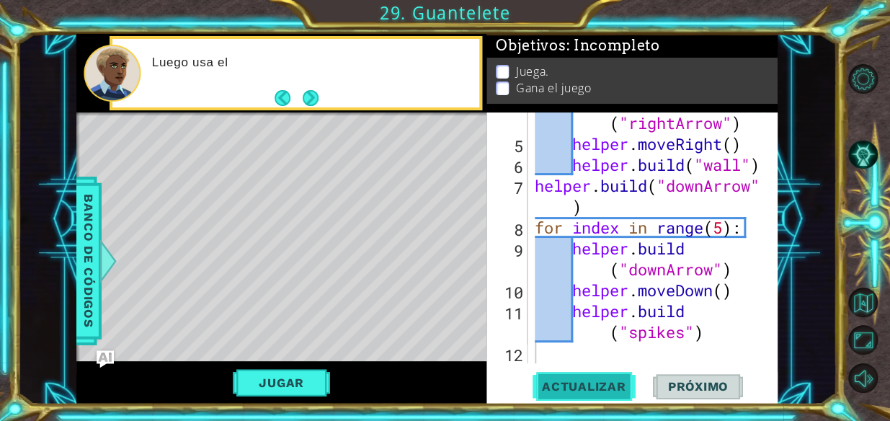
click at [430, 384] on span "Actualizar" at bounding box center [584, 386] width 113 height 14
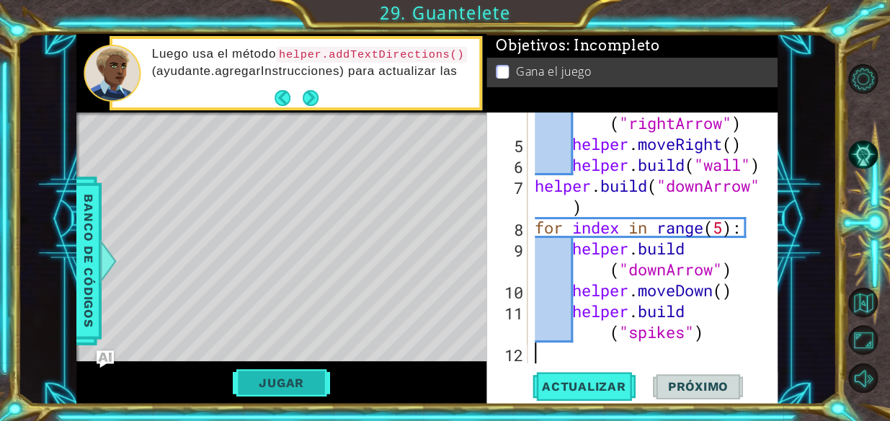
click at [257, 381] on button "Jugar" at bounding box center [281, 382] width 97 height 27
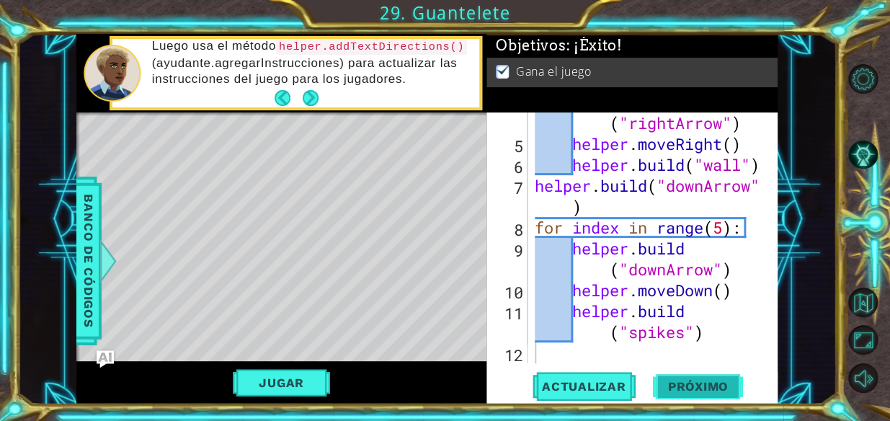
click at [430, 390] on span "Próximo" at bounding box center [697, 387] width 89 height 14
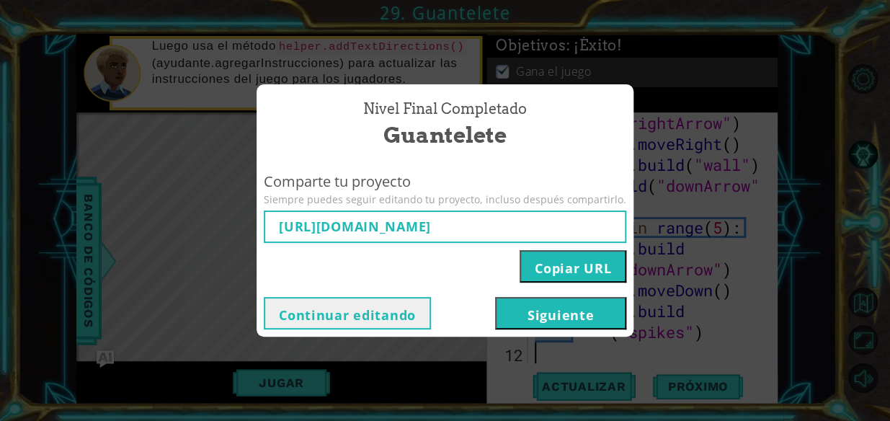
type input "[URL][DOMAIN_NAME]"
click at [430, 321] on button "Siguiente" at bounding box center [560, 313] width 131 height 32
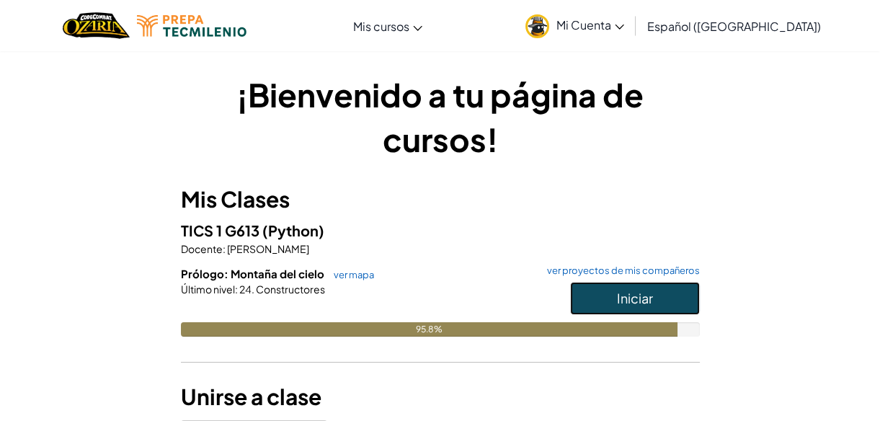
click at [430, 301] on button "Iniciar" at bounding box center [635, 298] width 130 height 33
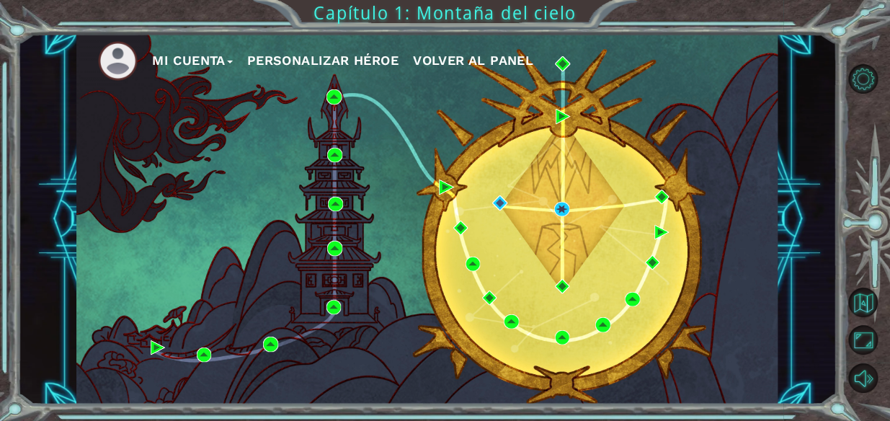
click at [430, 200] on div "Mi Cuenta Personalizar héroe Volver al panel" at bounding box center [426, 219] width 701 height 371
drag, startPoint x: 557, startPoint y: 200, endPoint x: 557, endPoint y: 211, distance: 11.6
click at [430, 211] on div "Mi Cuenta Personalizar héroe Volver al panel" at bounding box center [426, 219] width 701 height 371
click at [430, 214] on img at bounding box center [561, 209] width 14 height 14
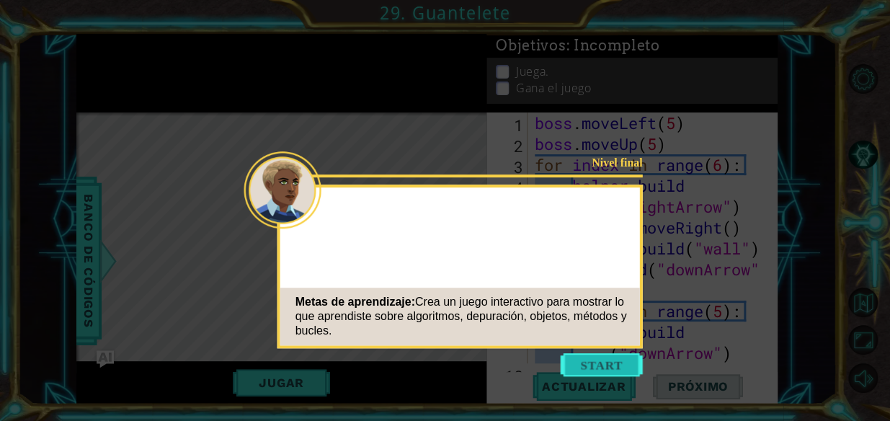
click at [430, 360] on button "Start" at bounding box center [602, 364] width 82 height 23
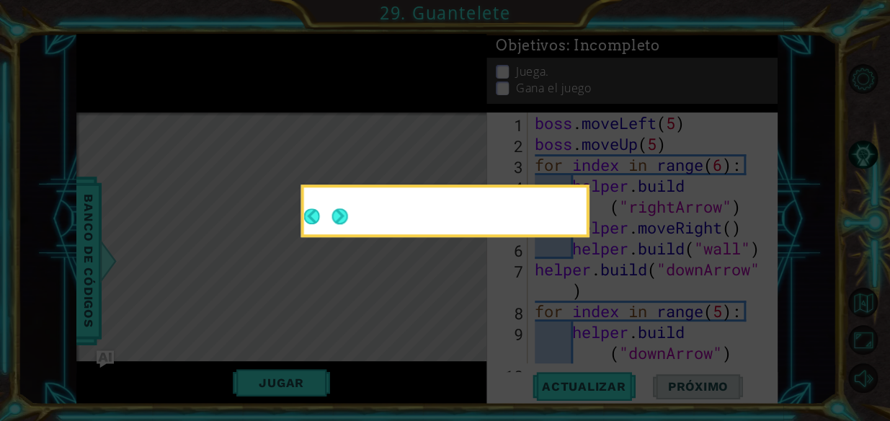
click at [338, 214] on button "Next" at bounding box center [340, 216] width 16 height 16
click at [332, 221] on button "Next" at bounding box center [340, 216] width 16 height 16
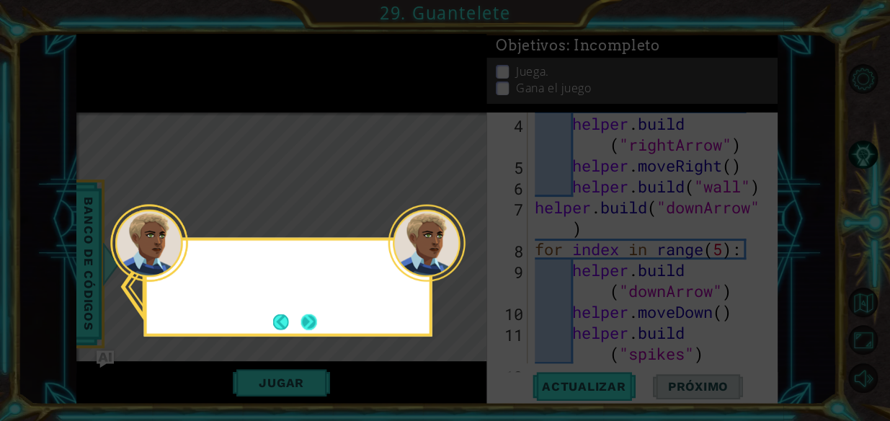
click at [317, 316] on button "Next" at bounding box center [309, 322] width 17 height 17
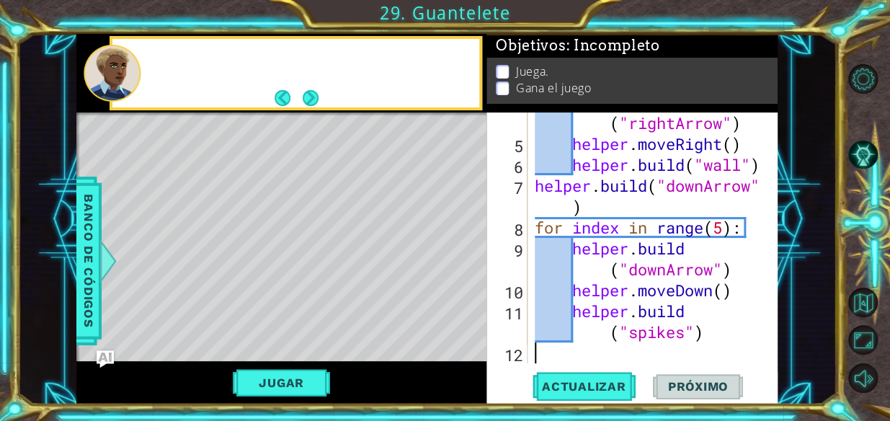
scroll to position [83, 0]
click at [430, 375] on button "Actualizar" at bounding box center [584, 386] width 113 height 29
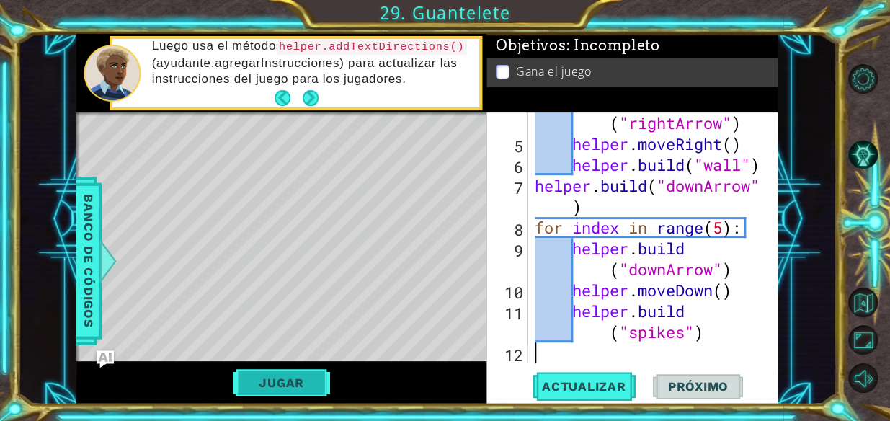
click at [283, 389] on button "Jugar" at bounding box center [281, 382] width 97 height 27
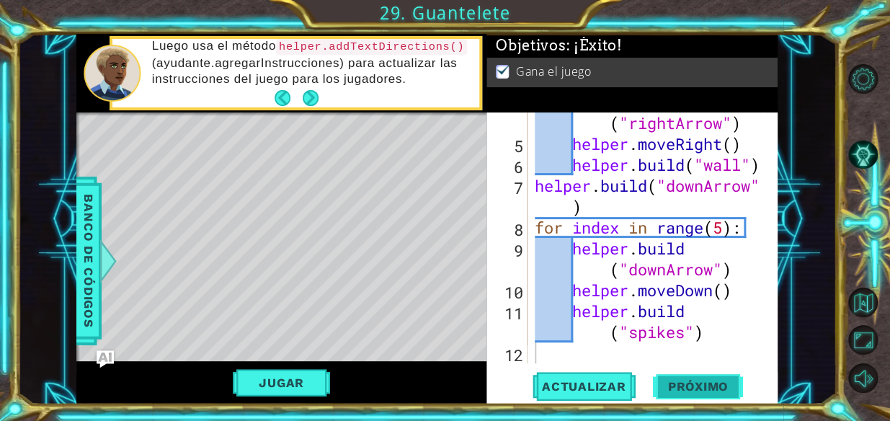
click at [430, 383] on span "Próximo" at bounding box center [697, 388] width 89 height 14
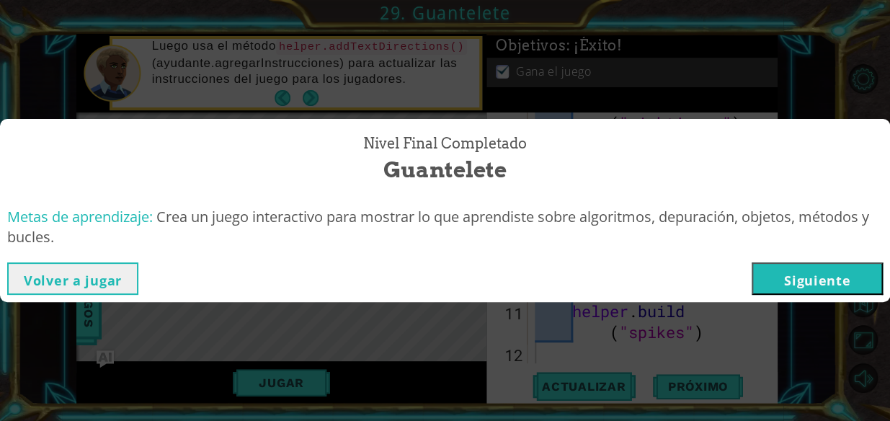
click at [430, 267] on button "Siguiente" at bounding box center [817, 278] width 131 height 32
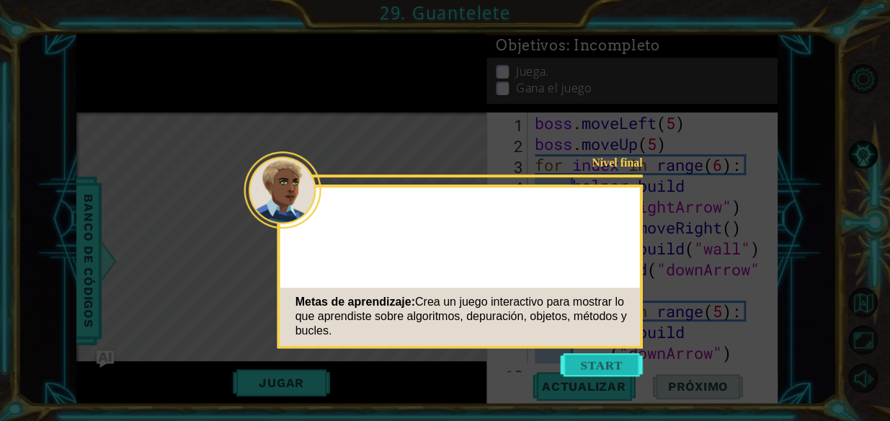
click at [430, 353] on button "Start" at bounding box center [602, 364] width 82 height 23
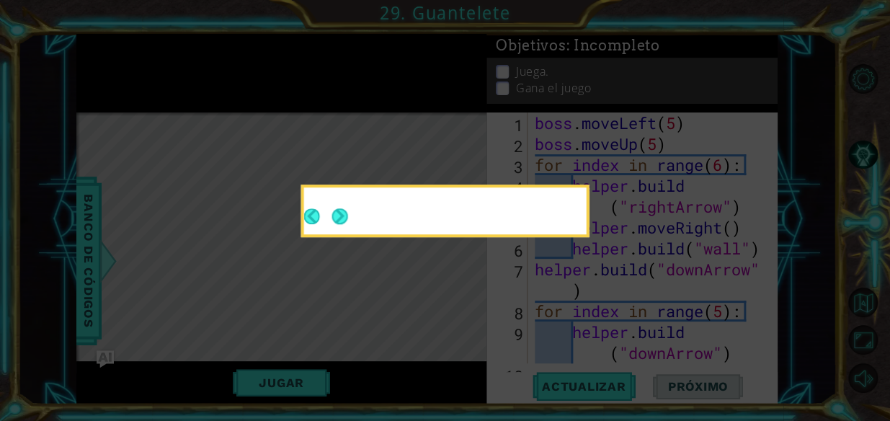
click at [339, 244] on icon at bounding box center [445, 210] width 890 height 421
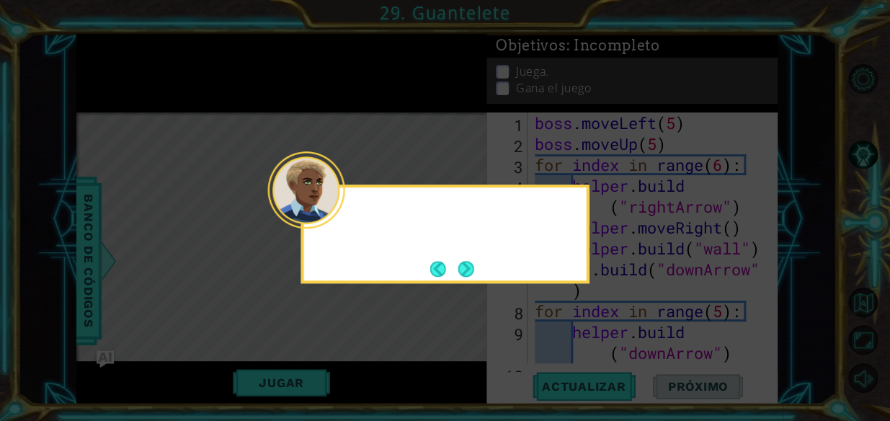
click at [340, 208] on div at bounding box center [306, 189] width 77 height 77
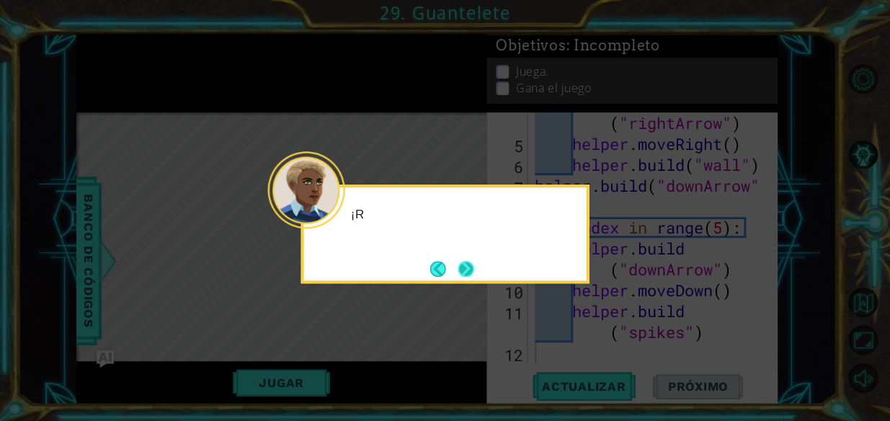
scroll to position [83, 0]
click at [430, 273] on button "Next" at bounding box center [466, 269] width 16 height 16
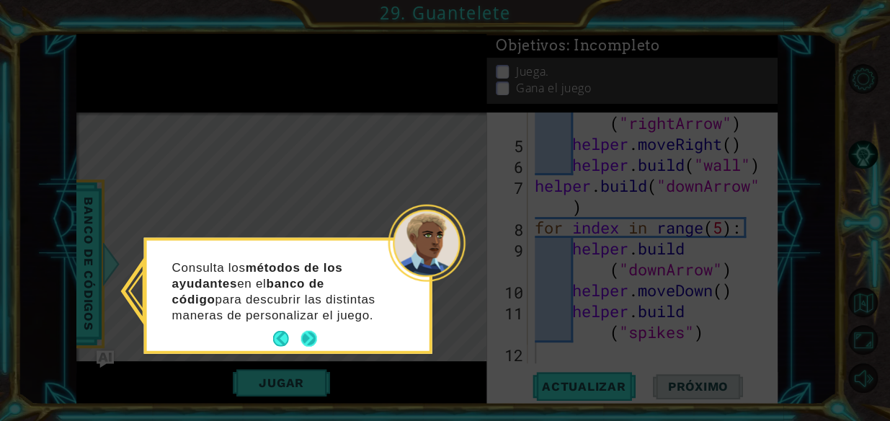
click at [309, 335] on button "Next" at bounding box center [309, 339] width 16 height 16
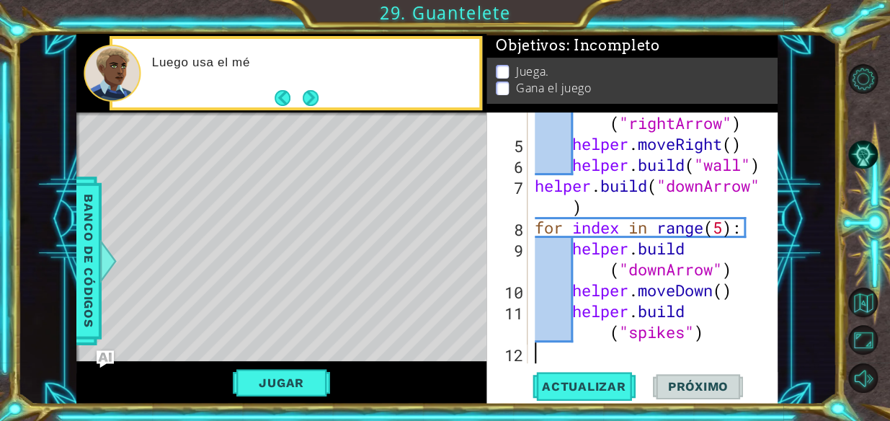
scroll to position [0, 0]
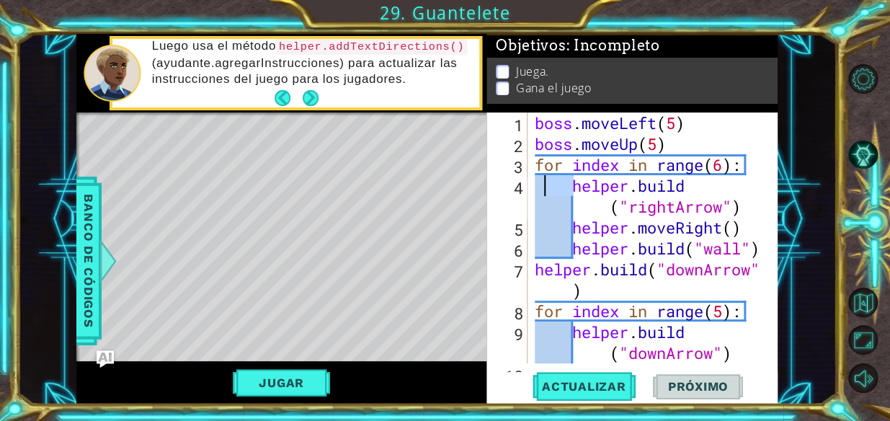
drag, startPoint x: 571, startPoint y: 181, endPoint x: 540, endPoint y: 182, distance: 31.0
click at [430, 182] on div "boss . moveLeft ( 5 ) boss . moveUp ( 5 ) for index in range ( 6 ) : helper . b…" at bounding box center [652, 258] width 240 height 293
type textarea "[DOMAIN_NAME]("rightArrow")"
click at [430, 215] on div "boss . moveLeft ( 5 ) boss . moveUp ( 5 ) for index in range ( 6 ) : helper . b…" at bounding box center [652, 258] width 240 height 293
